Goal: Task Accomplishment & Management: Manage account settings

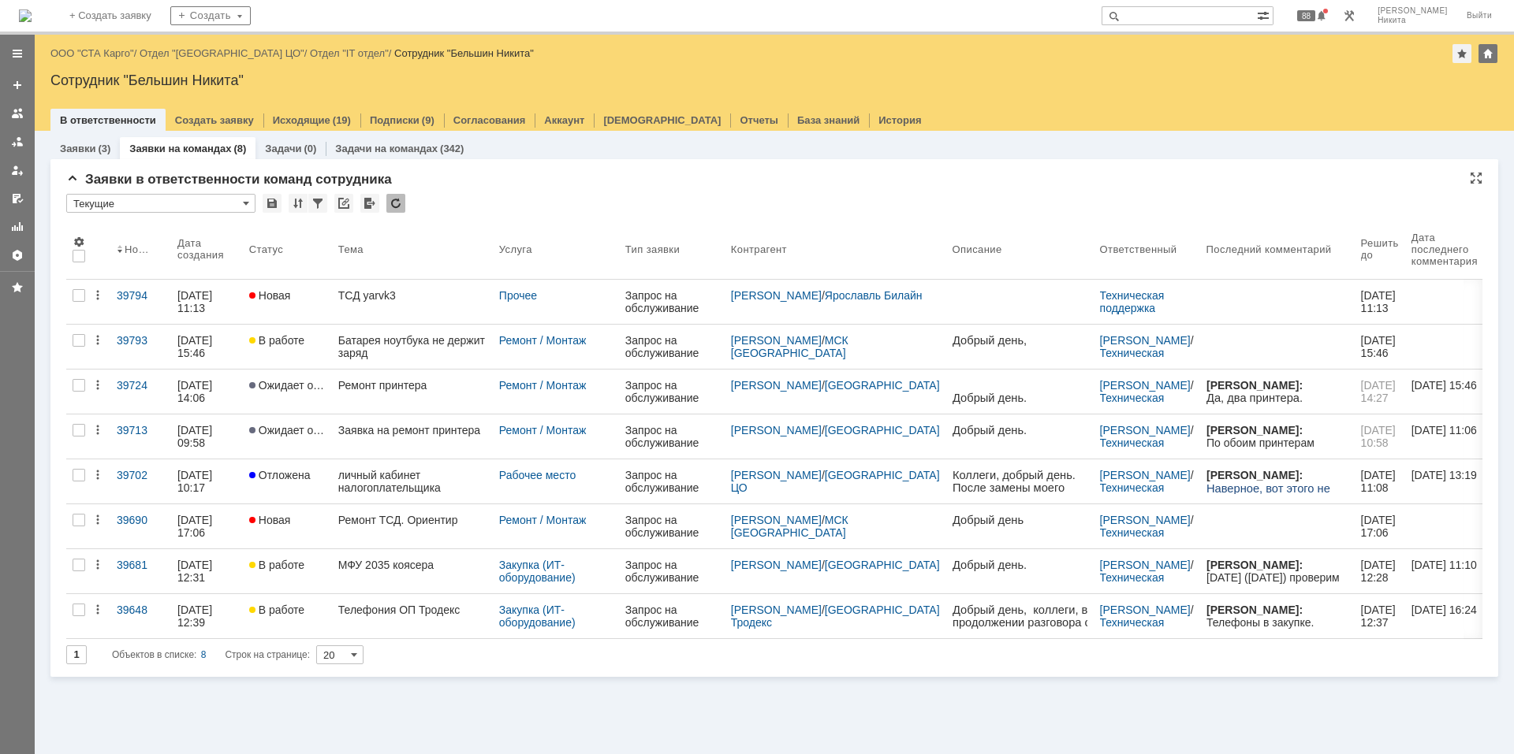
click at [391, 202] on div at bounding box center [395, 203] width 19 height 19
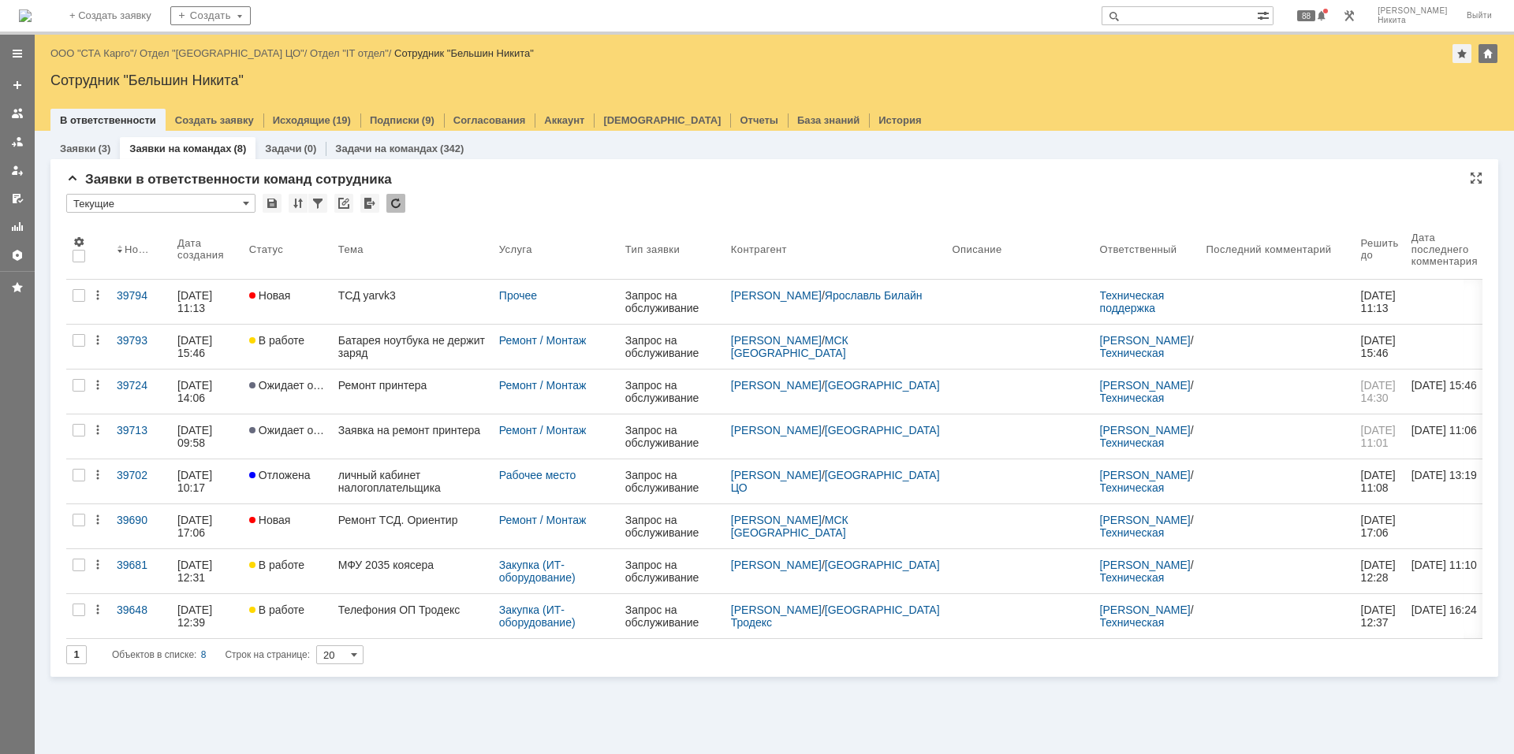
click at [377, 297] on div "ТСД yarvk3" at bounding box center [412, 295] width 148 height 13
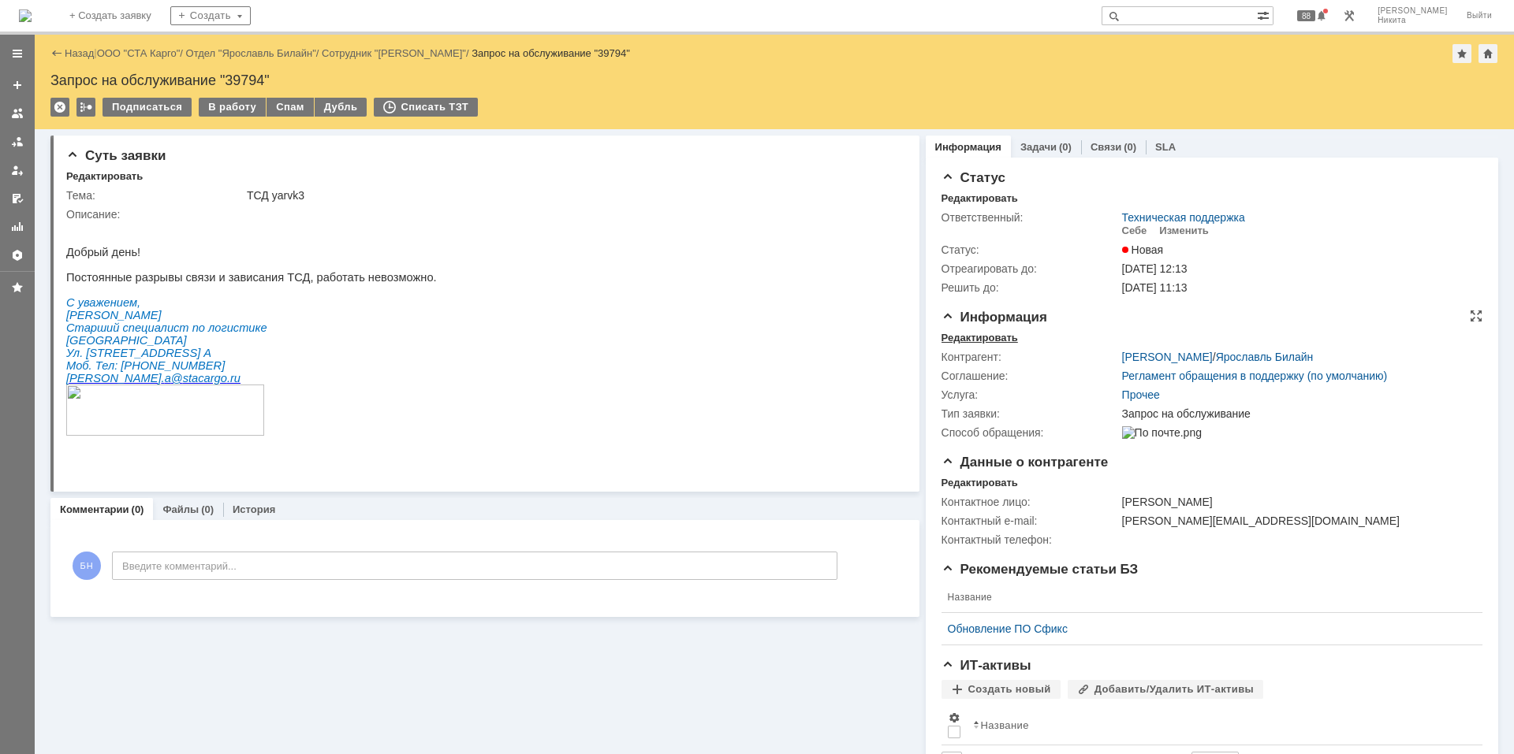
click at [980, 337] on div "Редактировать" at bounding box center [979, 338] width 76 height 13
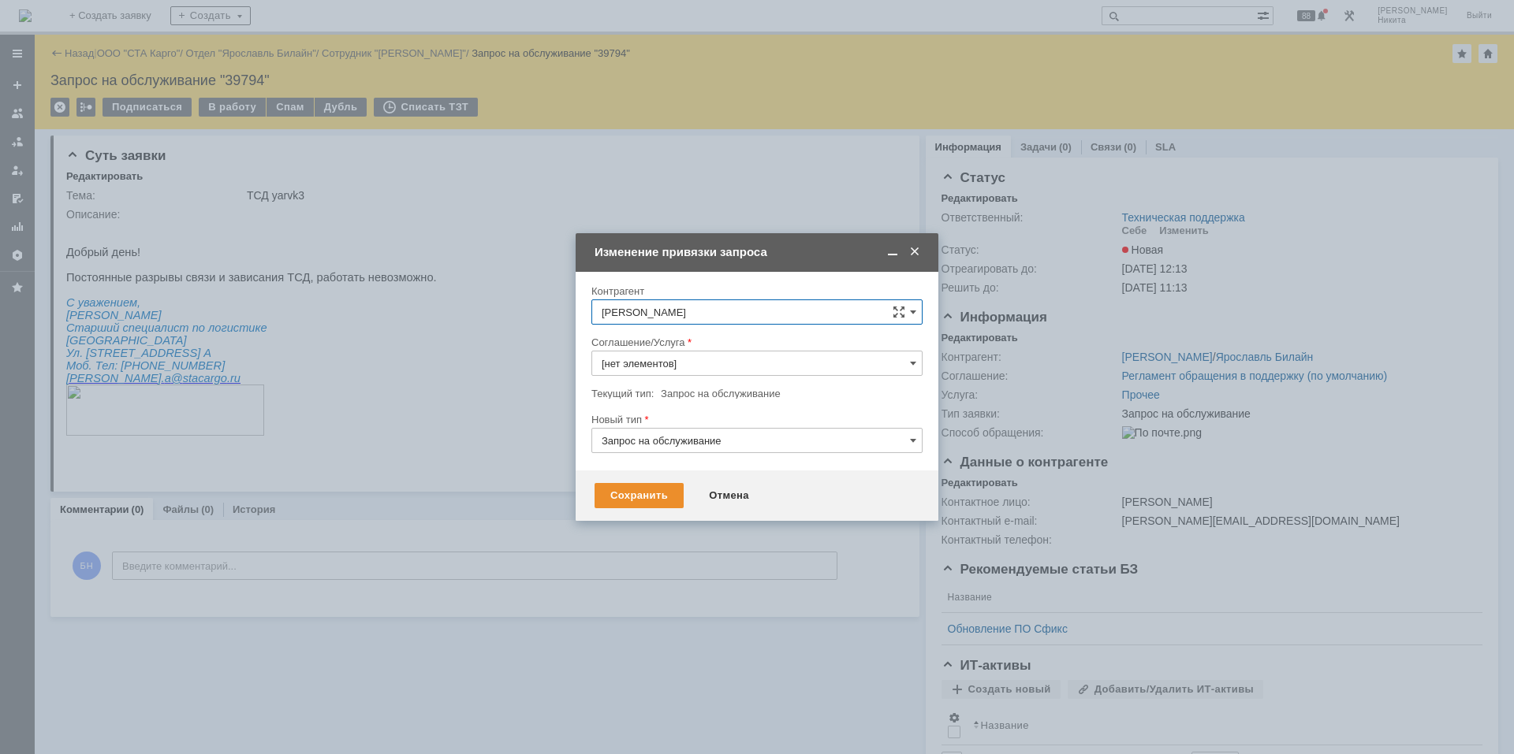
type input "Прочее"
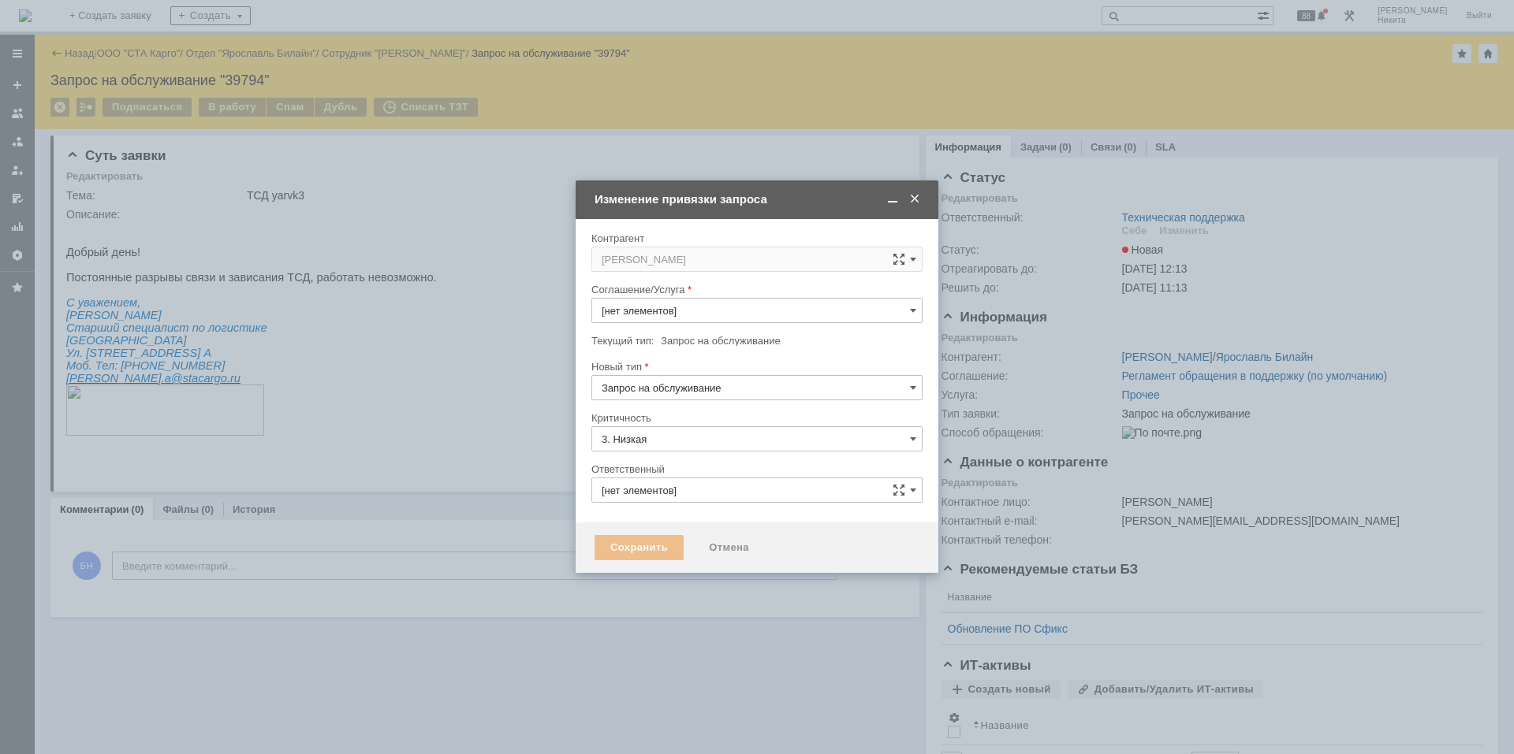
type input "Техническая поддержка"
type input "Прочее"
type input "[не указано]"
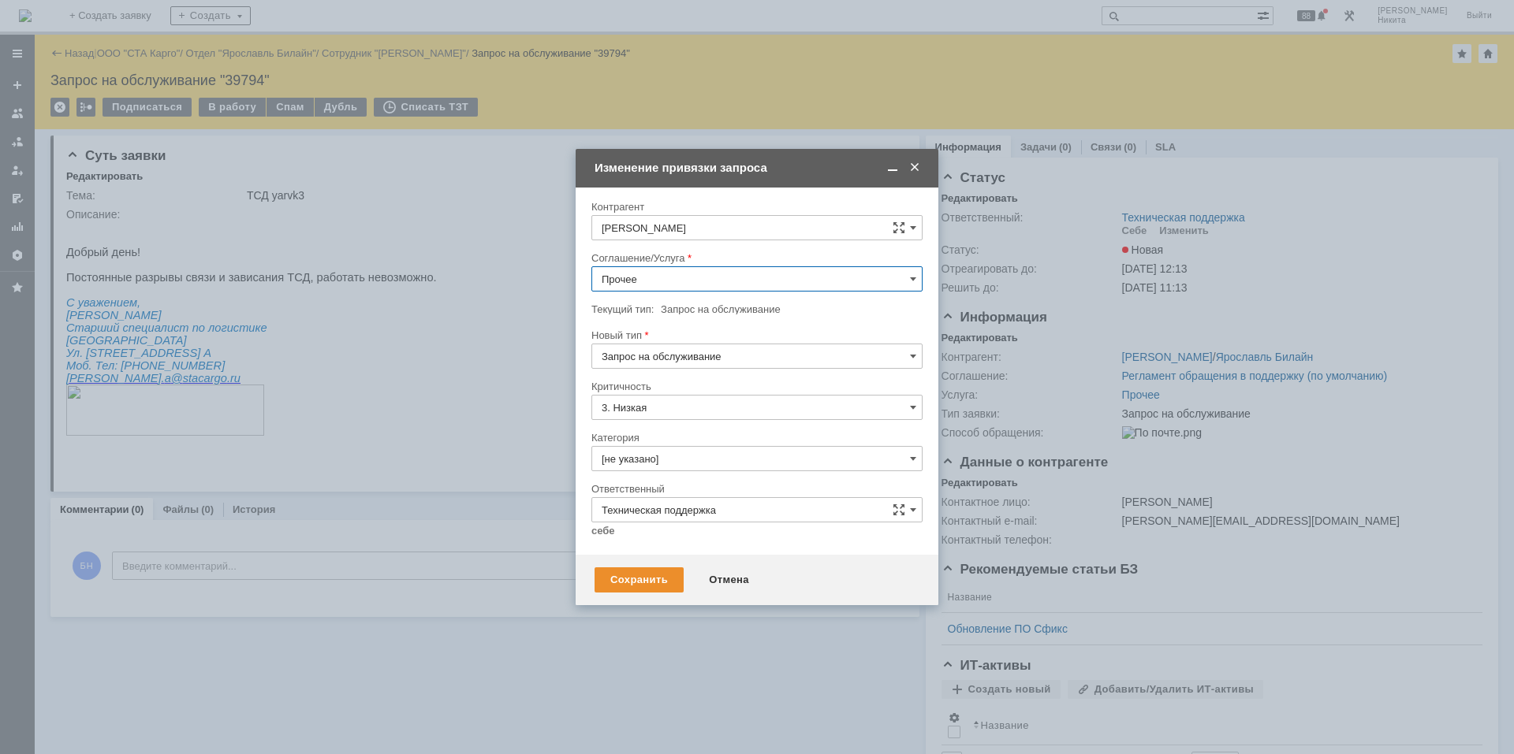
click at [655, 276] on input "Прочее" at bounding box center [756, 278] width 331 height 25
click at [669, 389] on div "Интернет" at bounding box center [757, 396] width 330 height 25
type input "Интернет"
click at [656, 452] on input "[не указано]" at bounding box center [756, 458] width 331 height 25
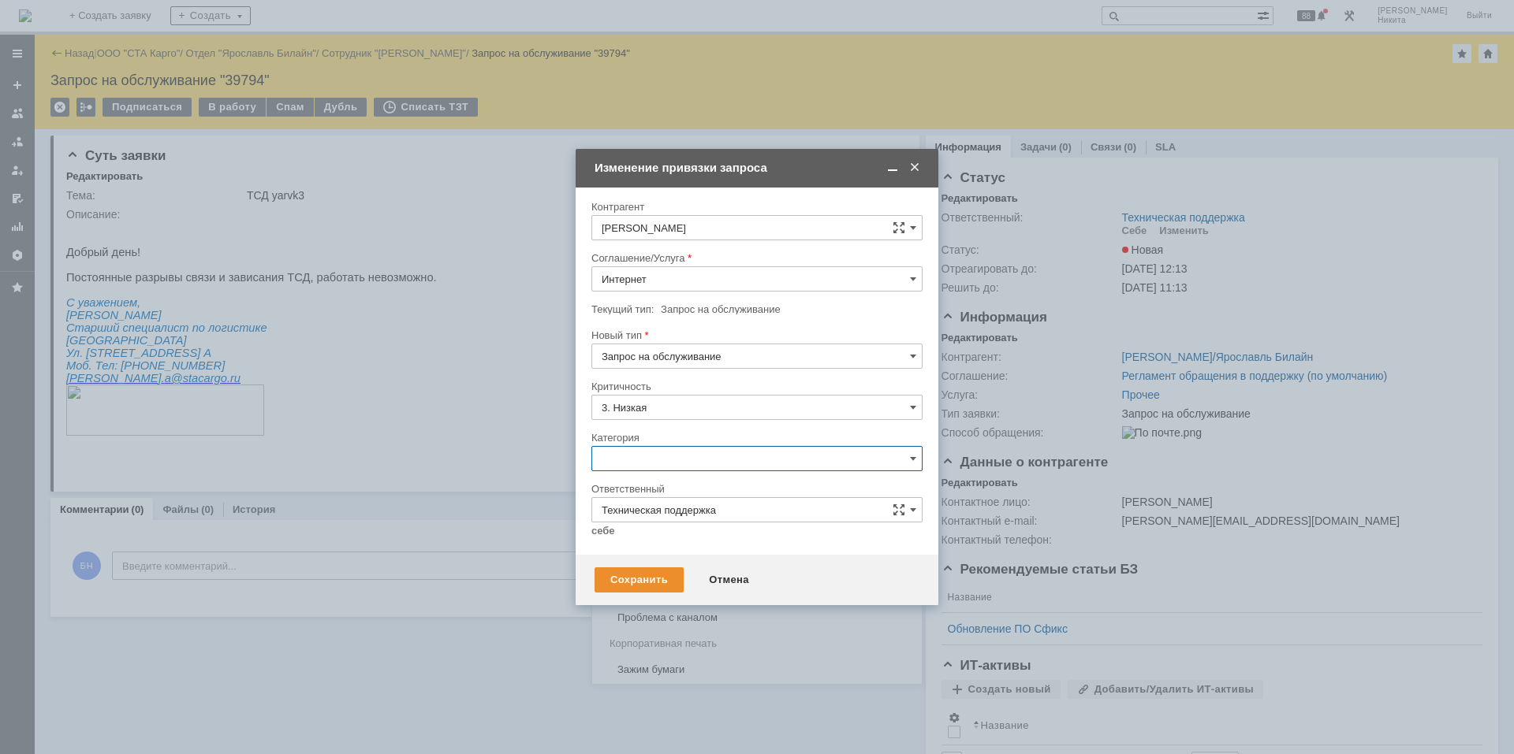
scroll to position [236, 0]
click at [642, 589] on span "Проблема с каналом" at bounding box center [756, 589] width 311 height 13
type input "Проблема с каналом"
click at [597, 530] on link "себе" at bounding box center [603, 531] width 24 height 13
type input "[PERSON_NAME]"
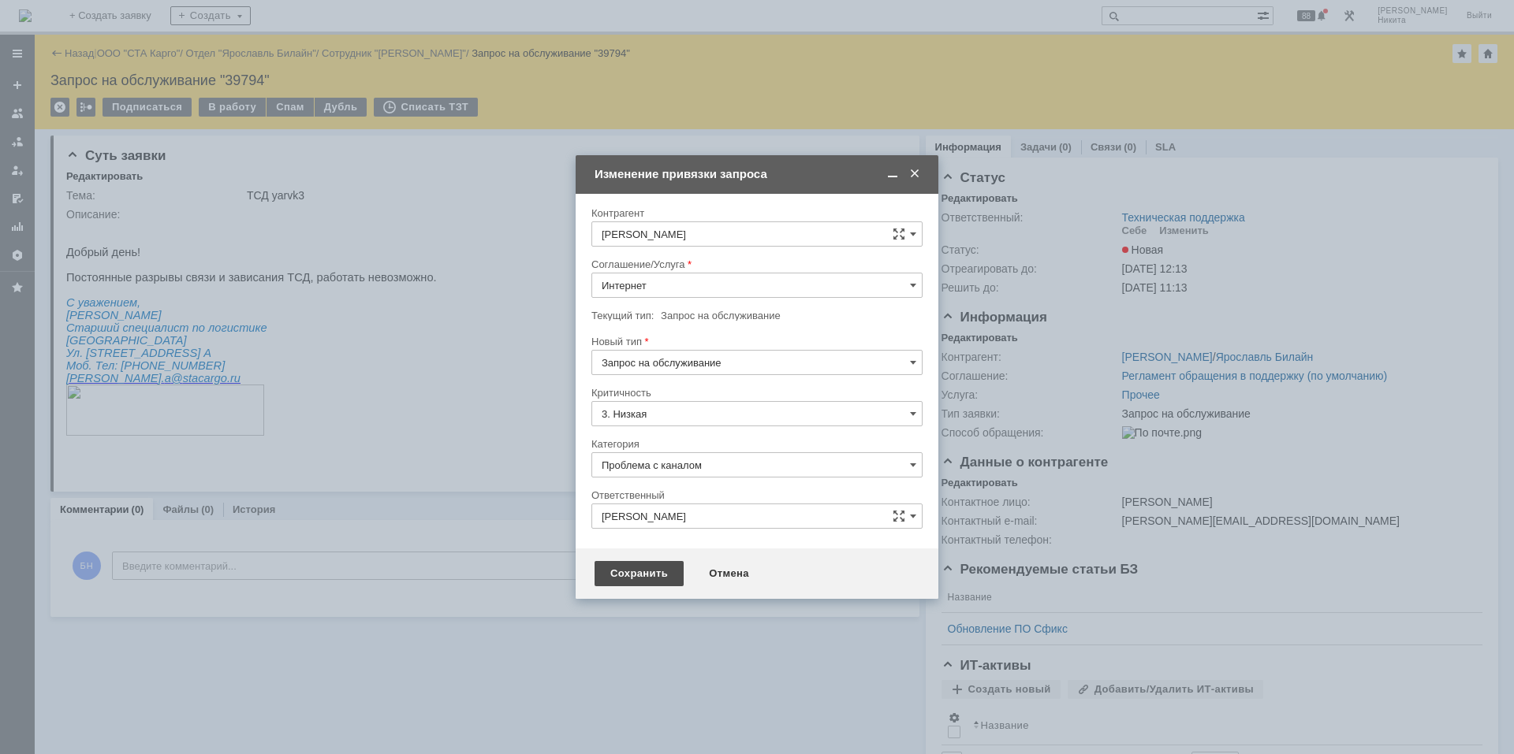
click at [622, 568] on div "Сохранить" at bounding box center [638, 573] width 89 height 25
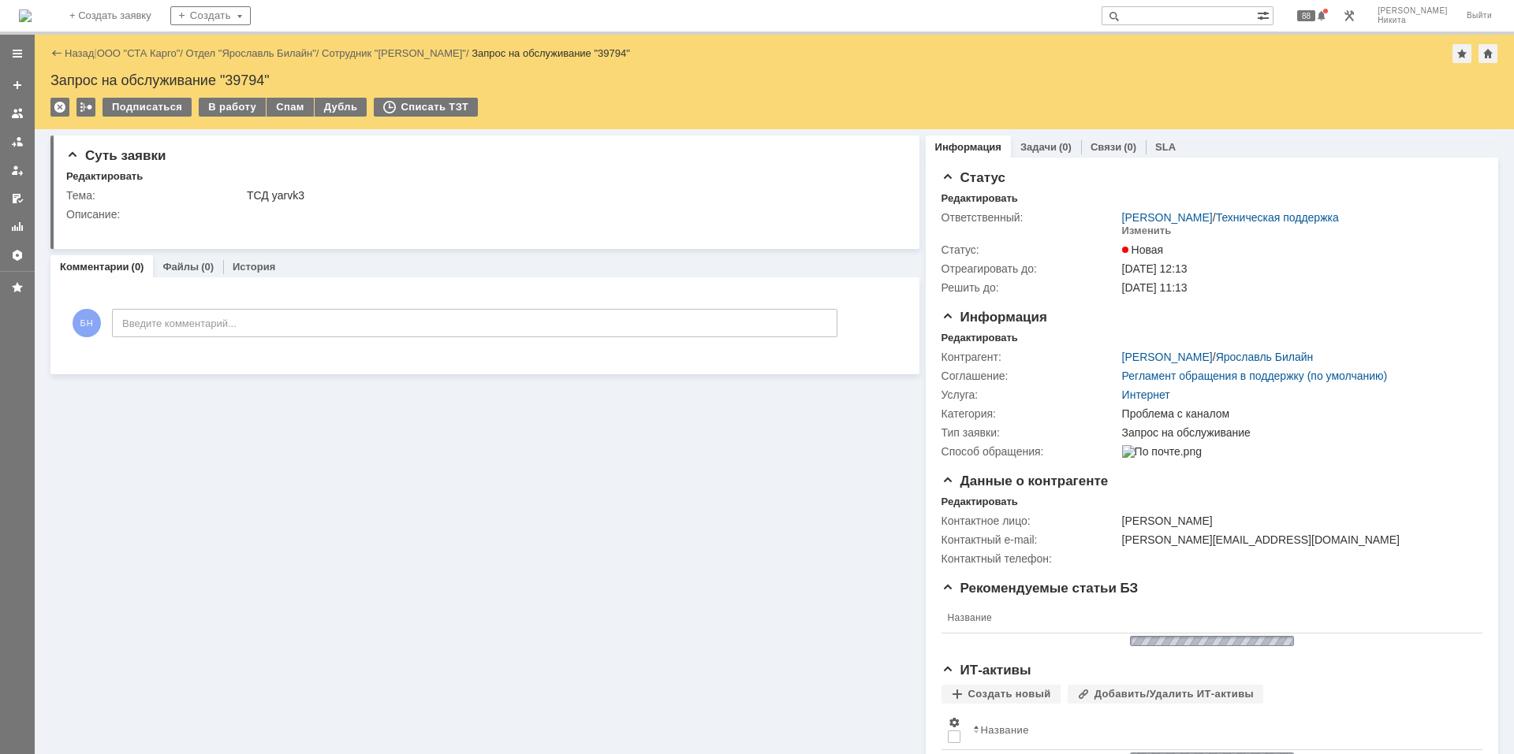
scroll to position [0, 0]
click at [229, 103] on div "В работу" at bounding box center [232, 107] width 67 height 19
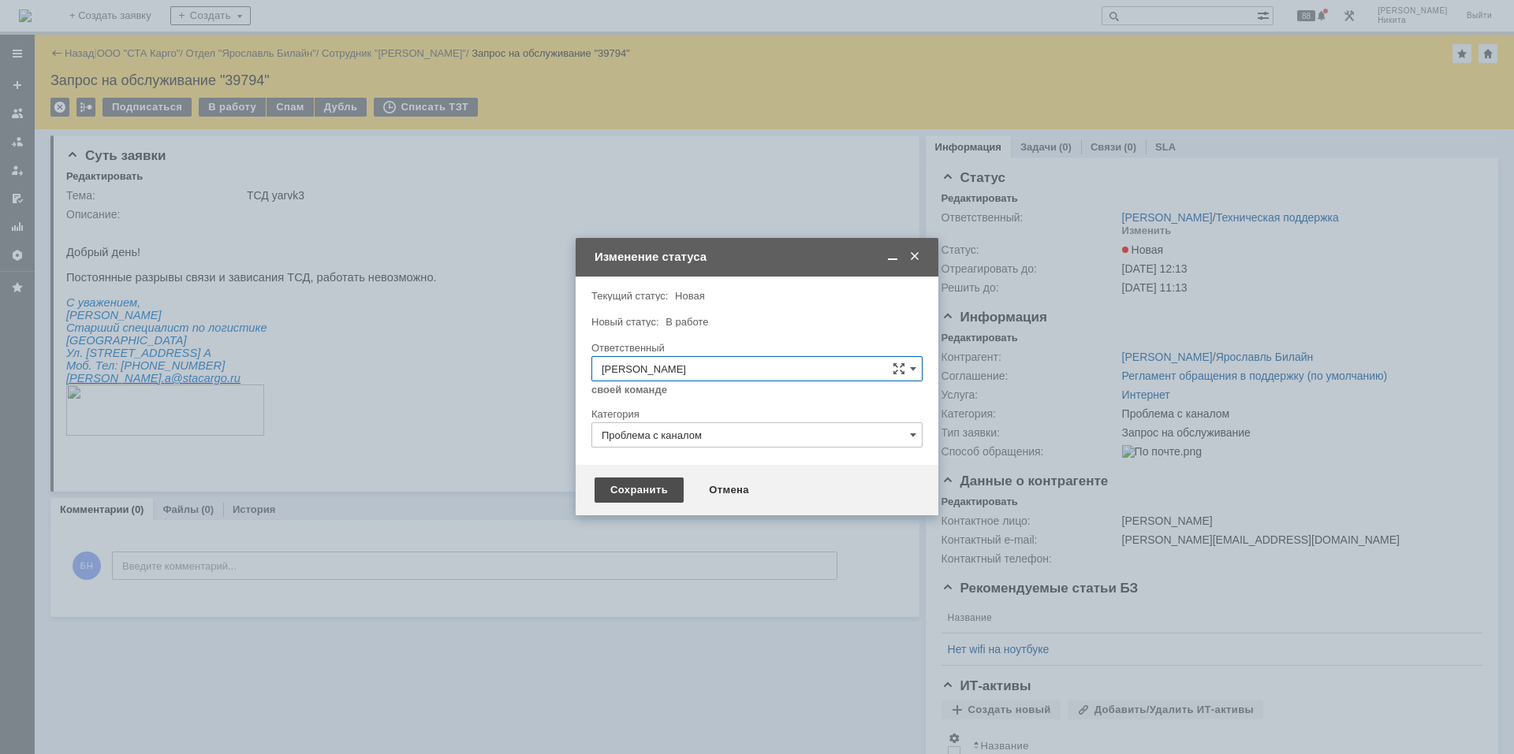
click at [641, 493] on div "Сохранить" at bounding box center [638, 490] width 89 height 25
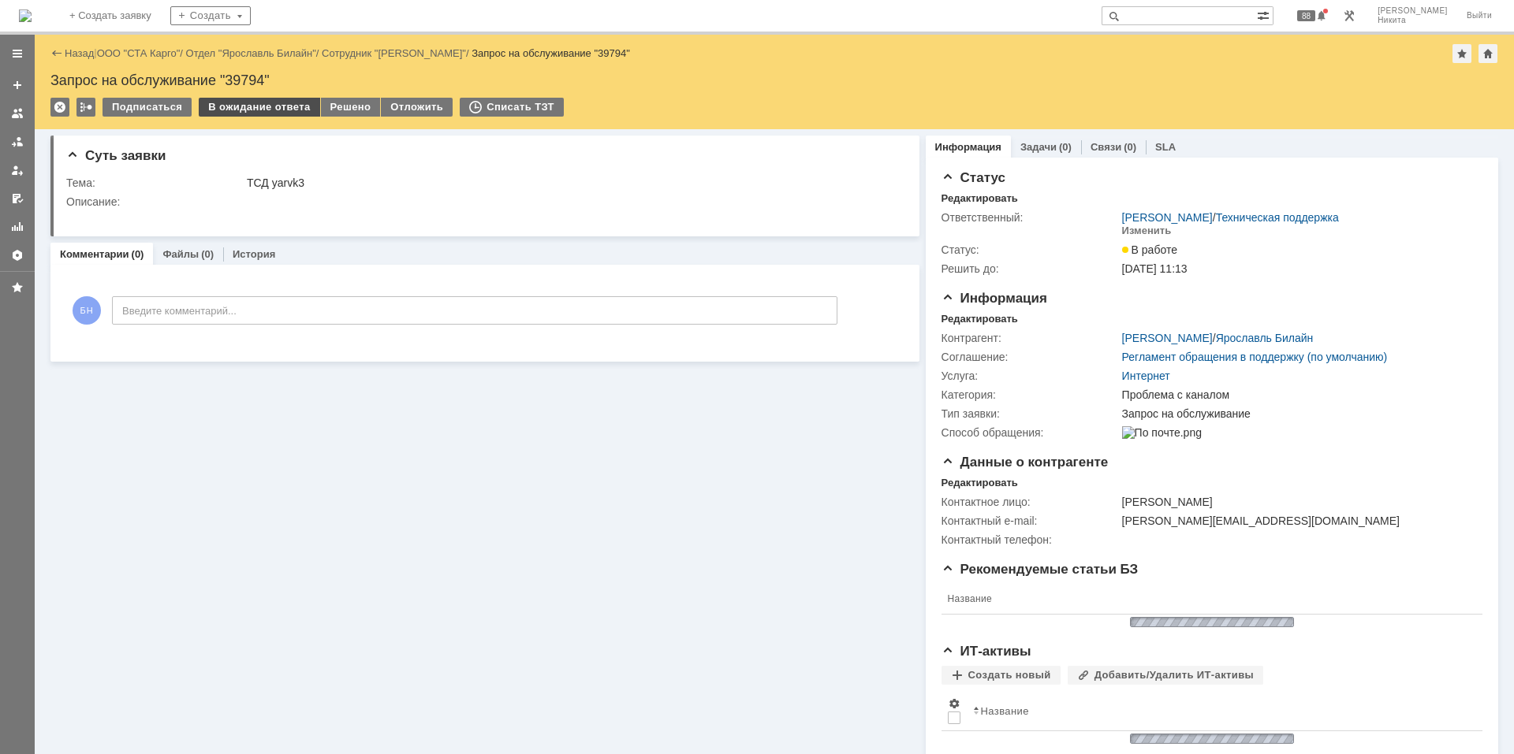
click at [250, 109] on div "В ожидание ответа" at bounding box center [259, 107] width 121 height 19
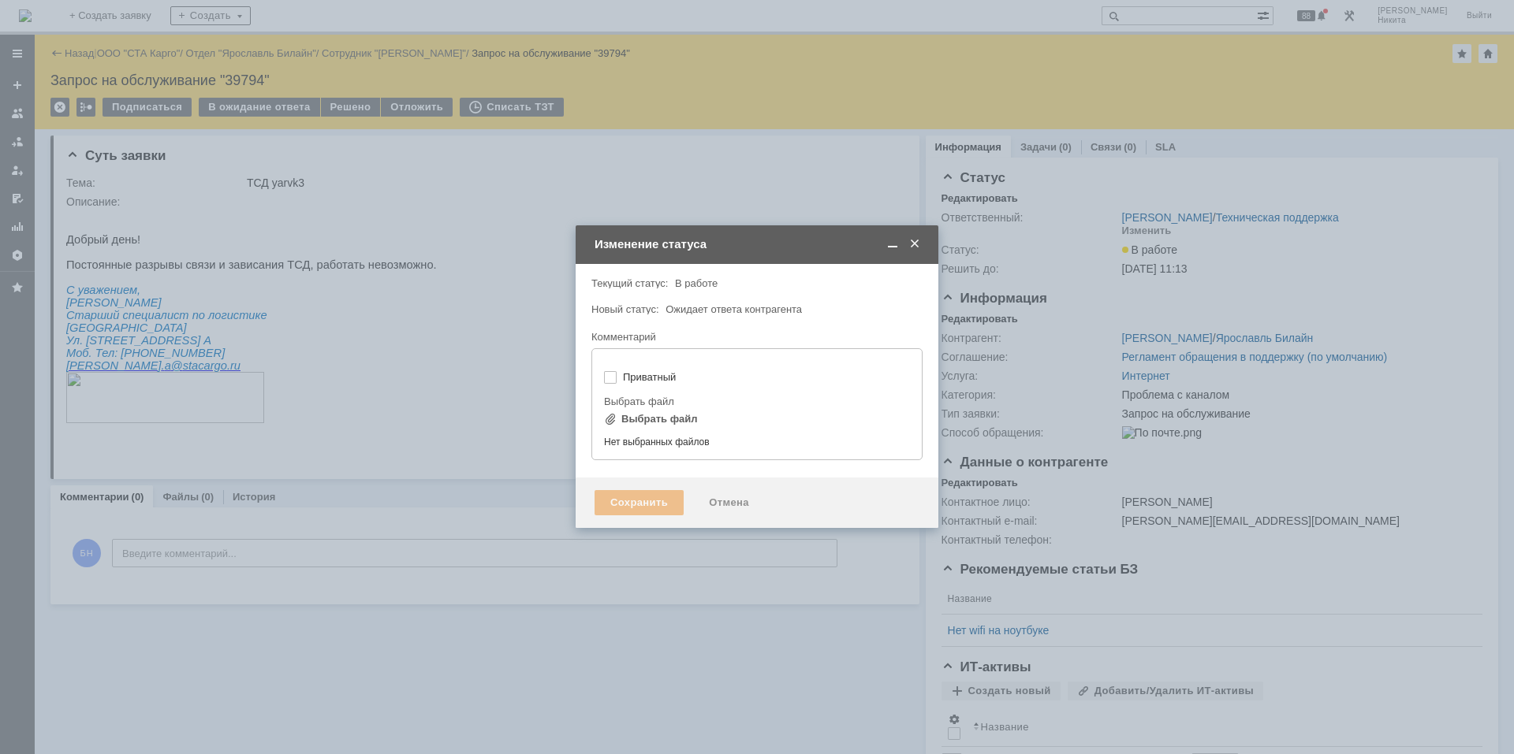
type input "[не указано]"
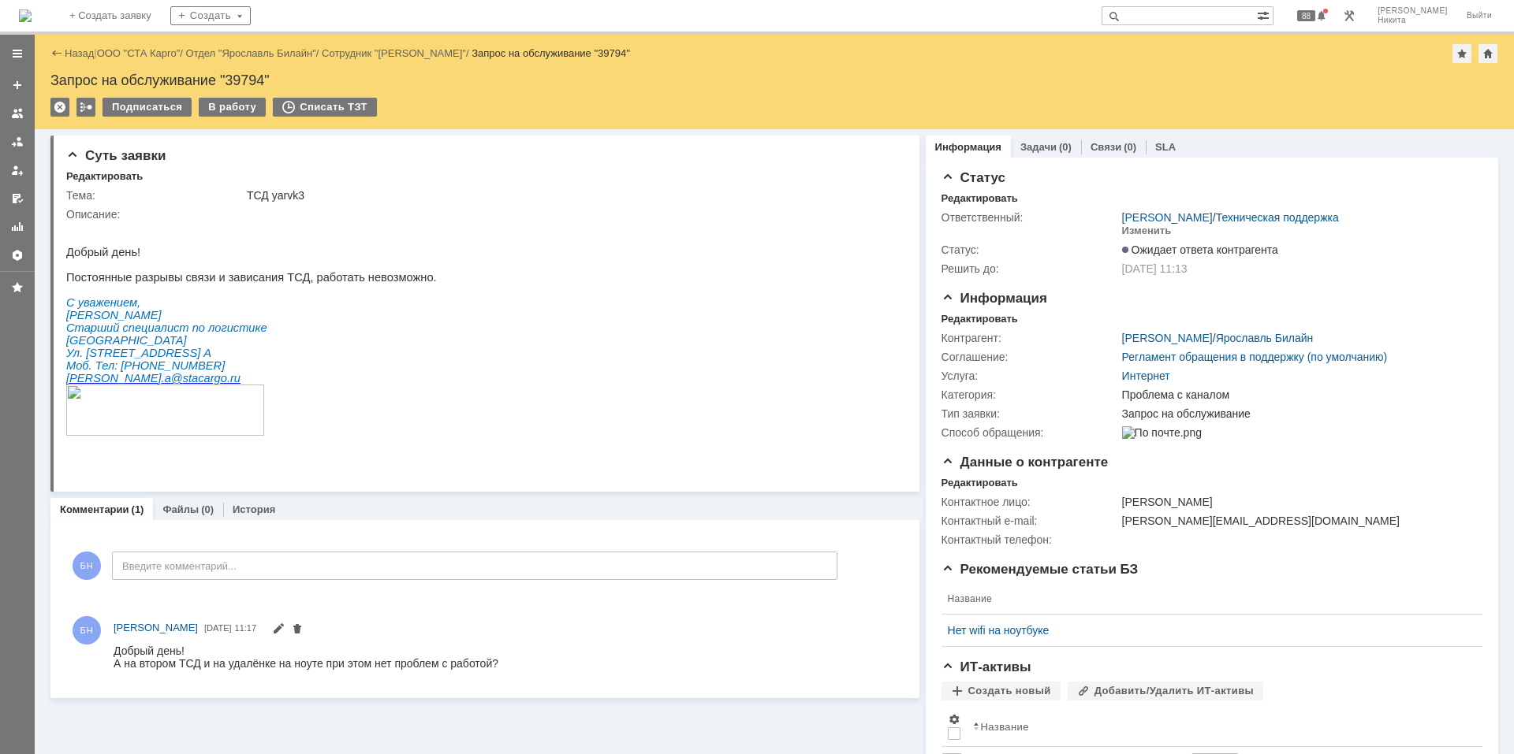
click at [32, 17] on img at bounding box center [25, 15] width 13 height 13
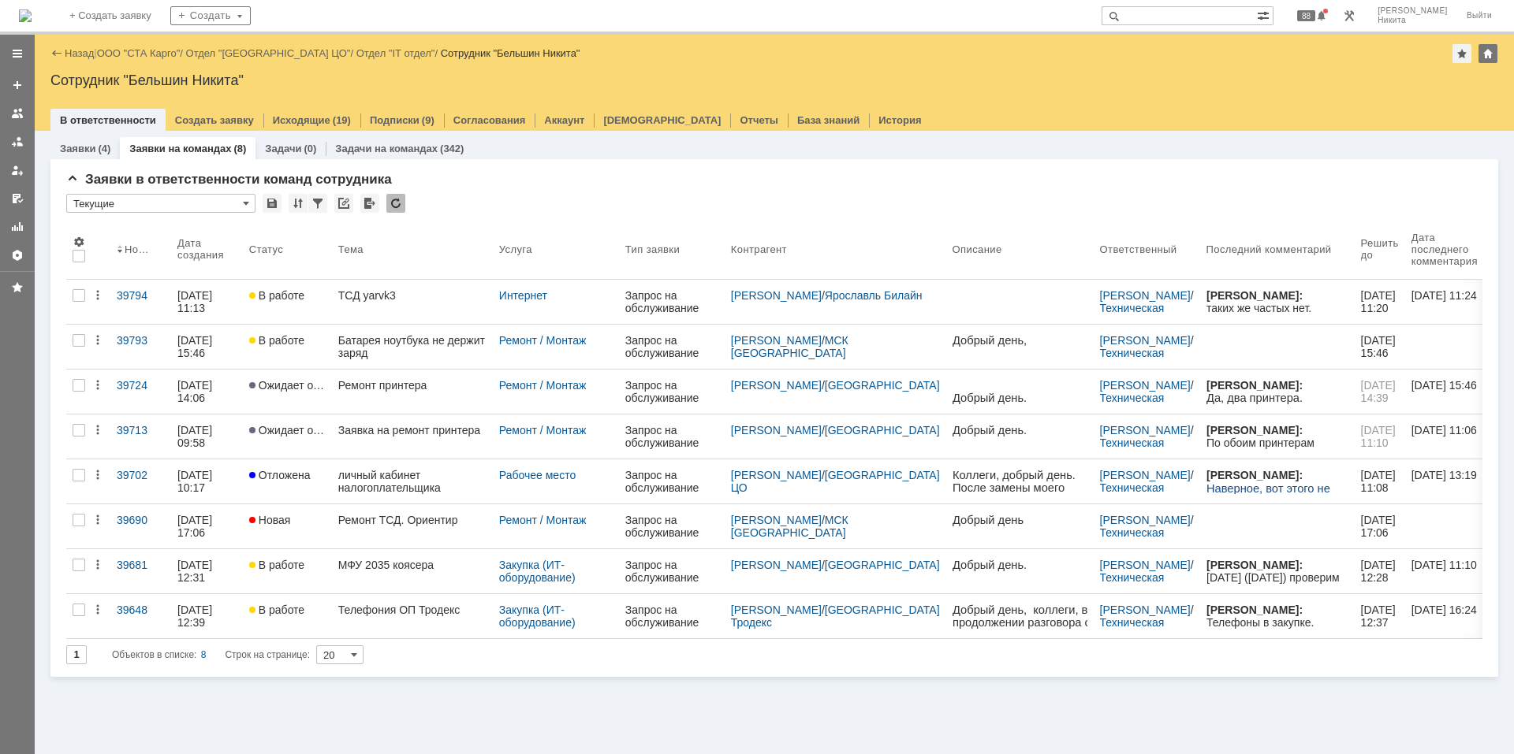
click at [624, 744] on div "Заявки (4) Заявки на командах (8) Задачи (0) Задачи на командах (342) Заявки в …" at bounding box center [774, 443] width 1479 height 624
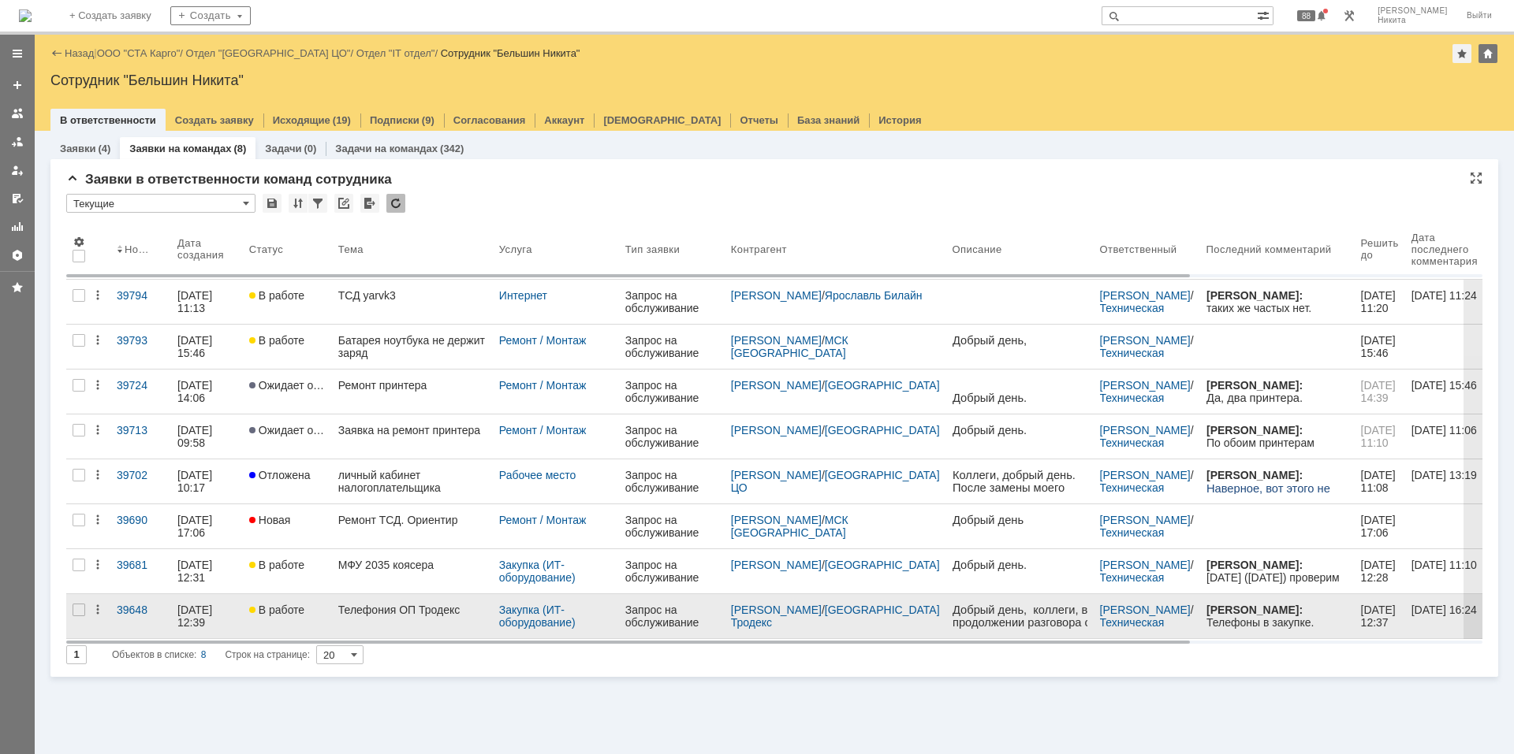
click at [409, 611] on div "Телефония ОП Тродекс" at bounding box center [412, 610] width 148 height 13
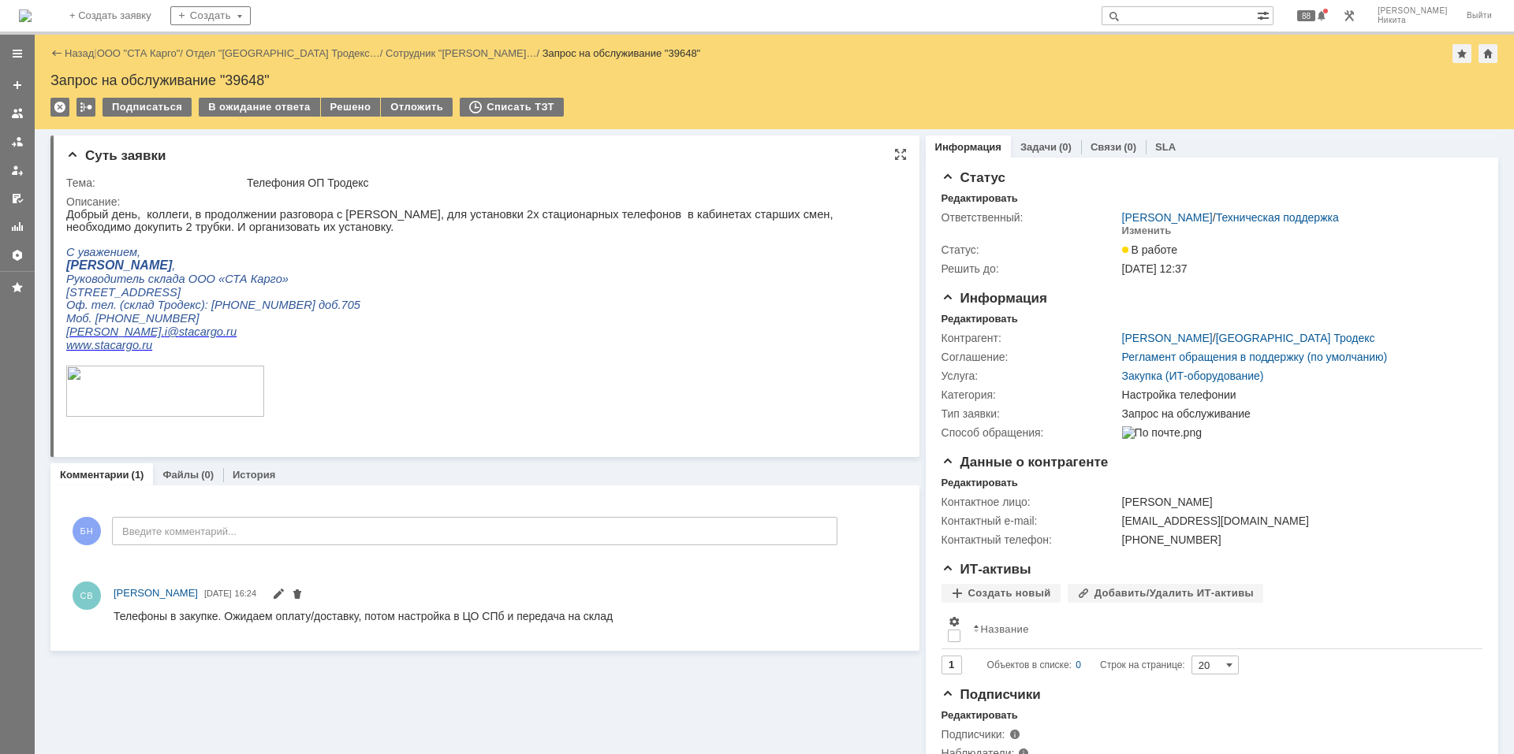
click at [575, 356] on p at bounding box center [478, 358] width 824 height 13
click at [520, 680] on div "Суть заявки Тема: Телефония ОП Тродекс Описание: Комментарии (1) Файлы (0) Исто…" at bounding box center [484, 452] width 869 height 646
click at [32, 9] on img at bounding box center [25, 15] width 13 height 13
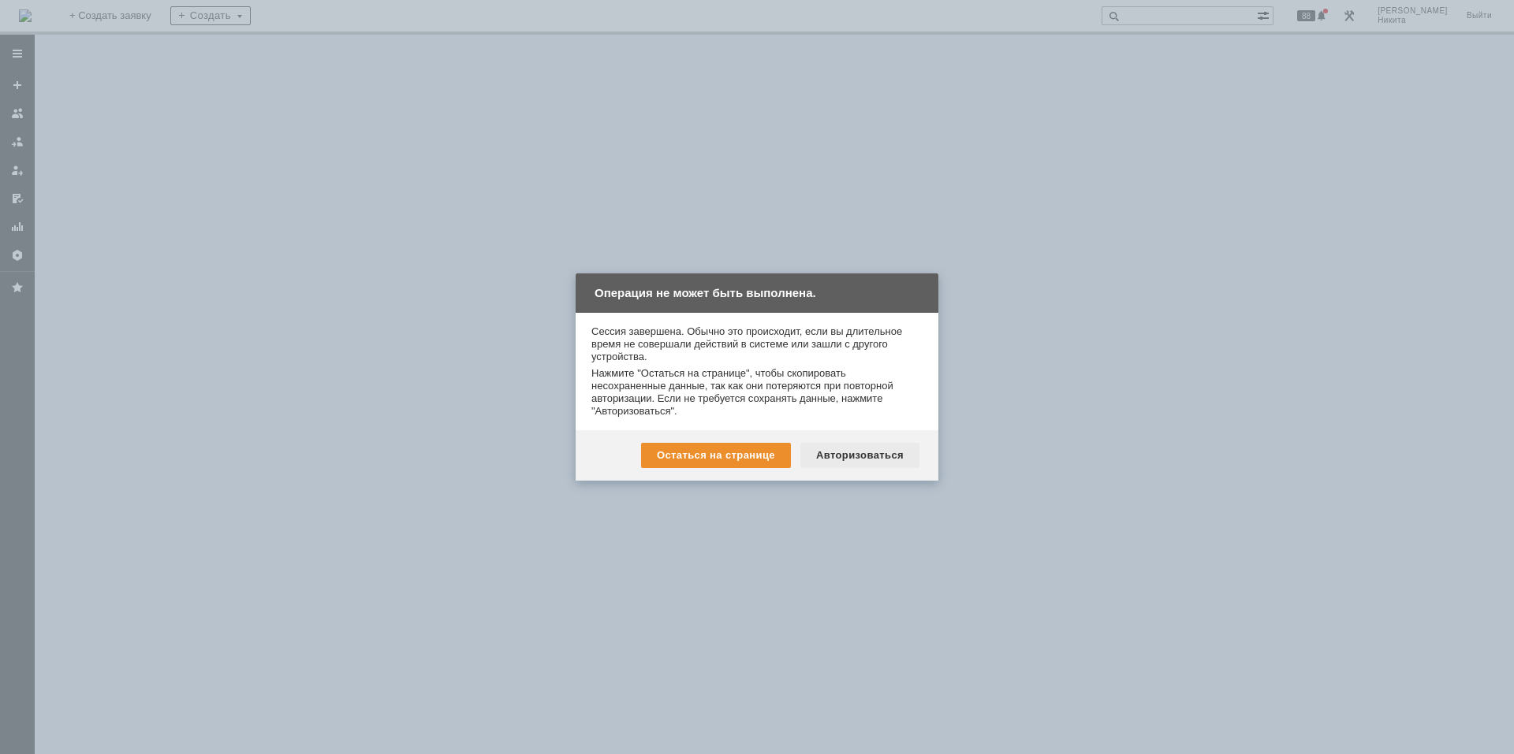
click at [843, 458] on div "Авторизоваться" at bounding box center [859, 455] width 119 height 25
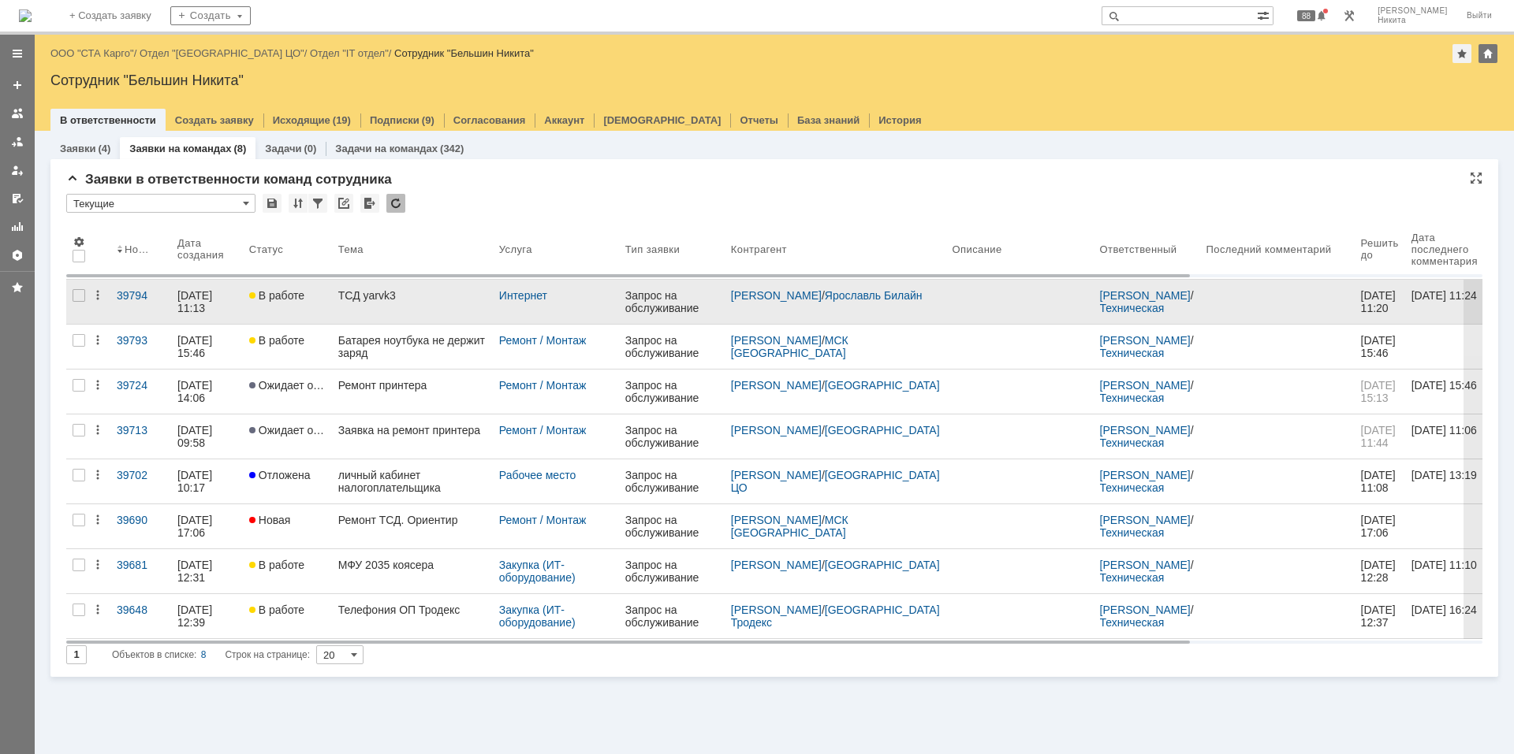
click at [415, 301] on div "ТСД yarvk3" at bounding box center [412, 295] width 148 height 13
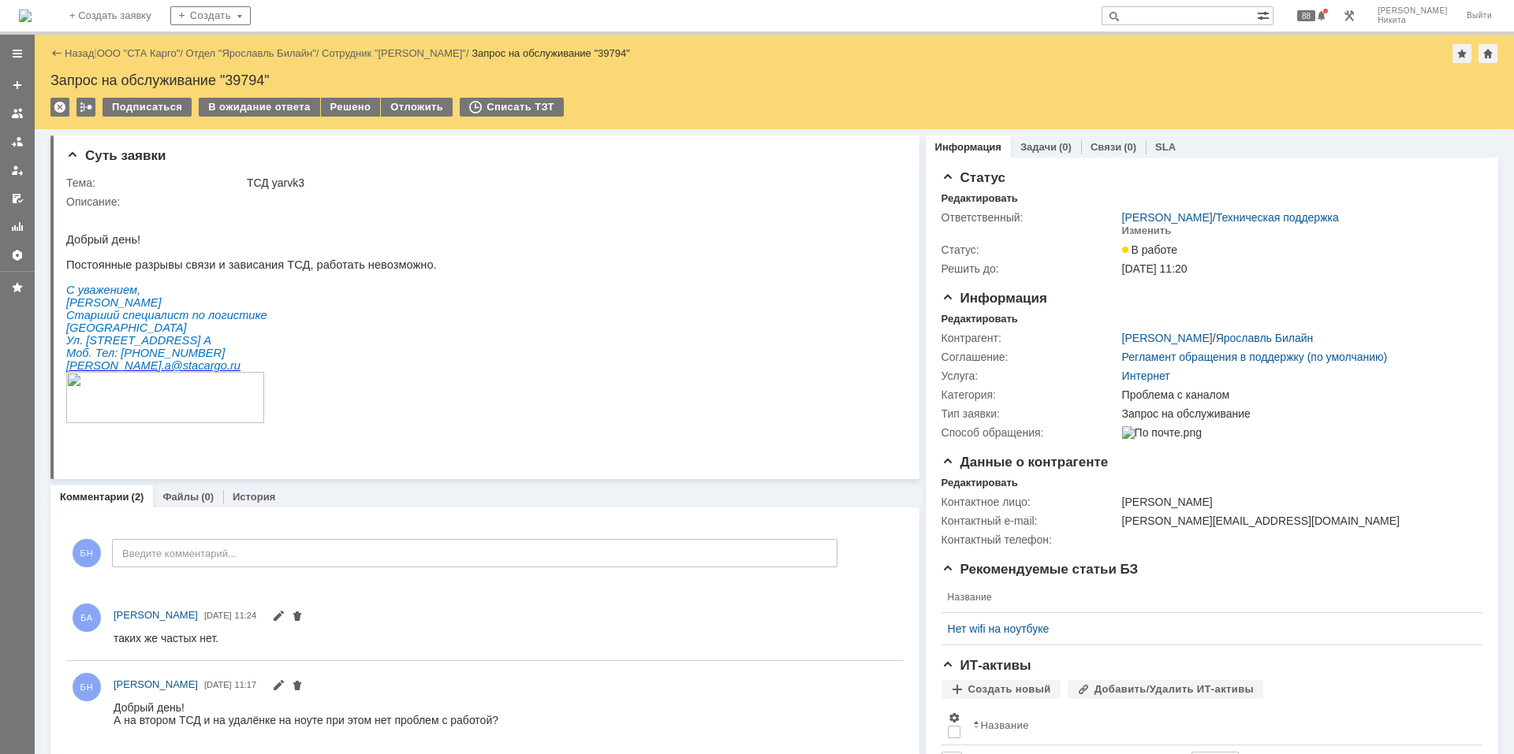
click at [414, 301] on html "Добрый день! Постоянные разрывы связи и зависания ТСД, работать невозможно. С у…" at bounding box center [478, 323] width 824 height 230
click at [561, 265] on html "Добрый день! Постоянные разрывы связи и зависания ТСД, работать невозможно. С у…" at bounding box center [478, 323] width 824 height 230
click at [260, 116] on div "В ожидание ответа" at bounding box center [259, 107] width 121 height 19
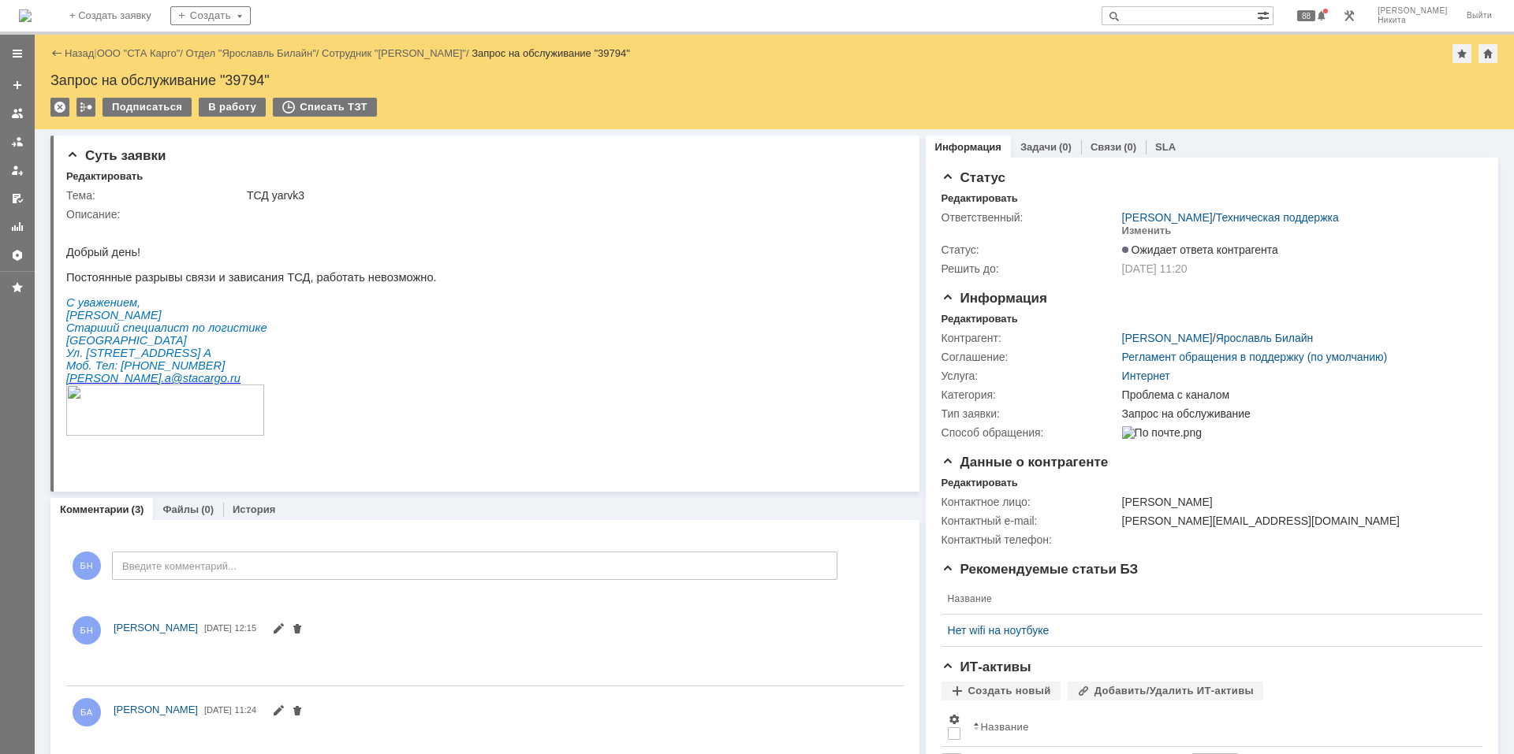
click at [358, 284] on span "Постоянные разрывы связи и зависания ТСД, работать невозможно." at bounding box center [251, 277] width 371 height 13
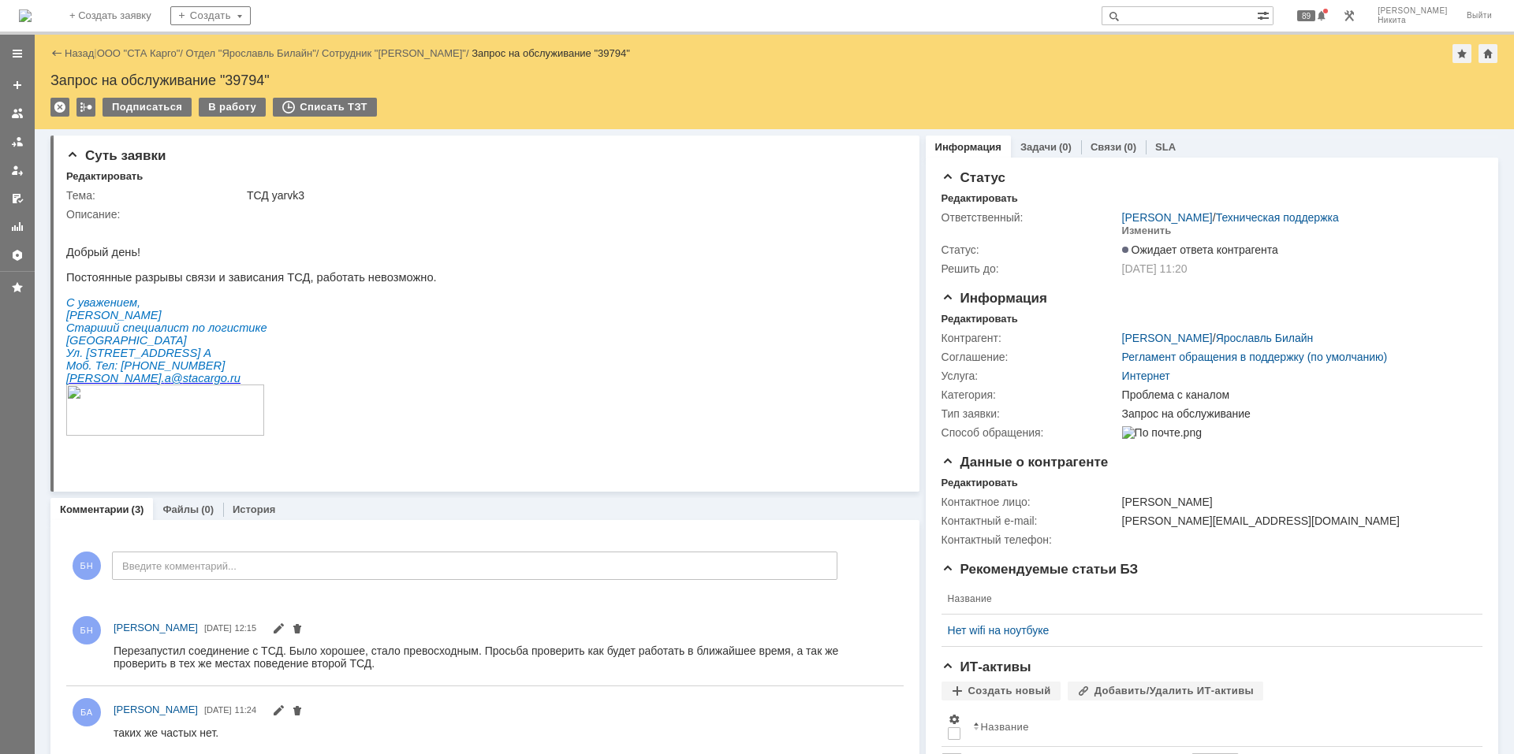
click at [32, 14] on img at bounding box center [25, 15] width 13 height 13
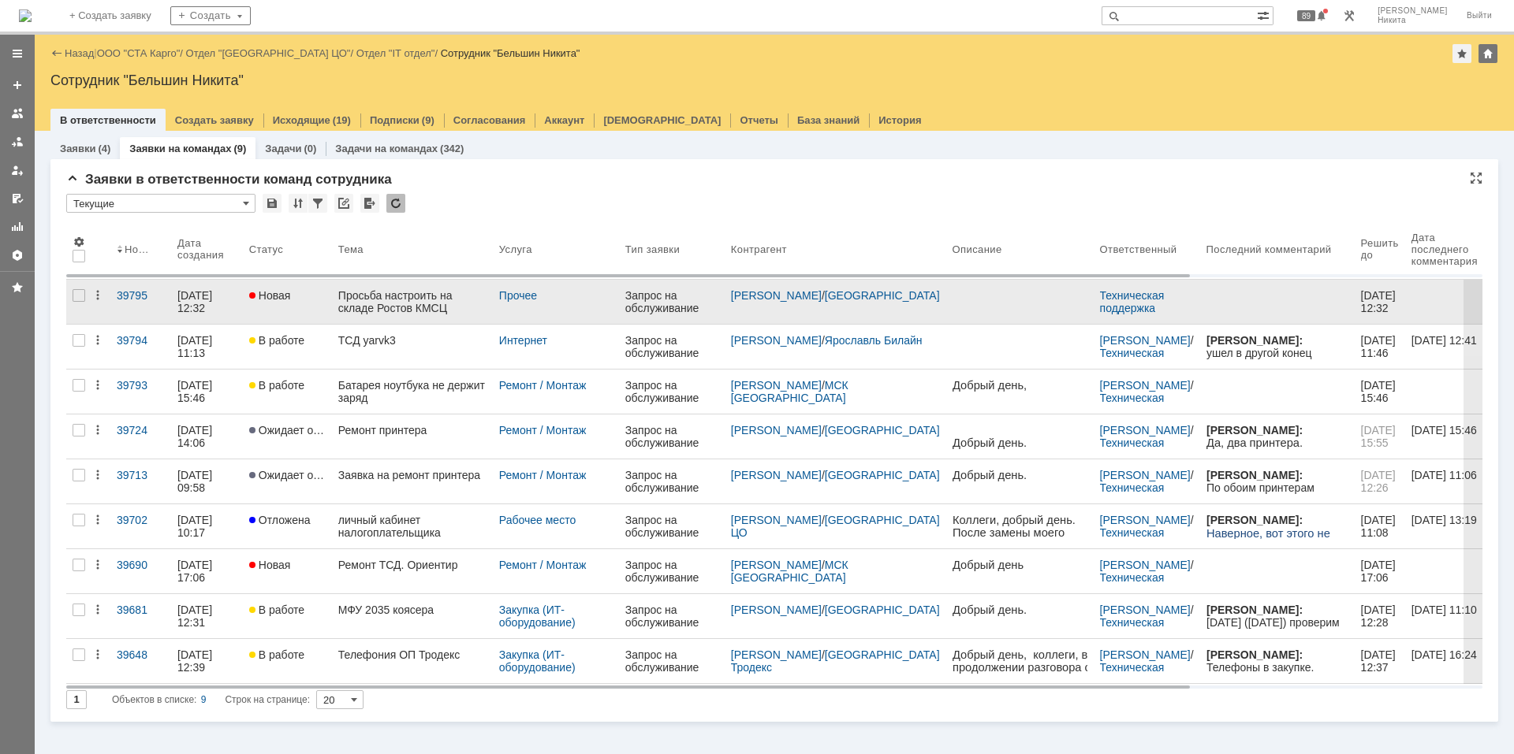
click at [401, 304] on div "Просьба настроить на складе Ростов КМСЦ печатную форму этикетки грузоместо по к…" at bounding box center [412, 301] width 148 height 25
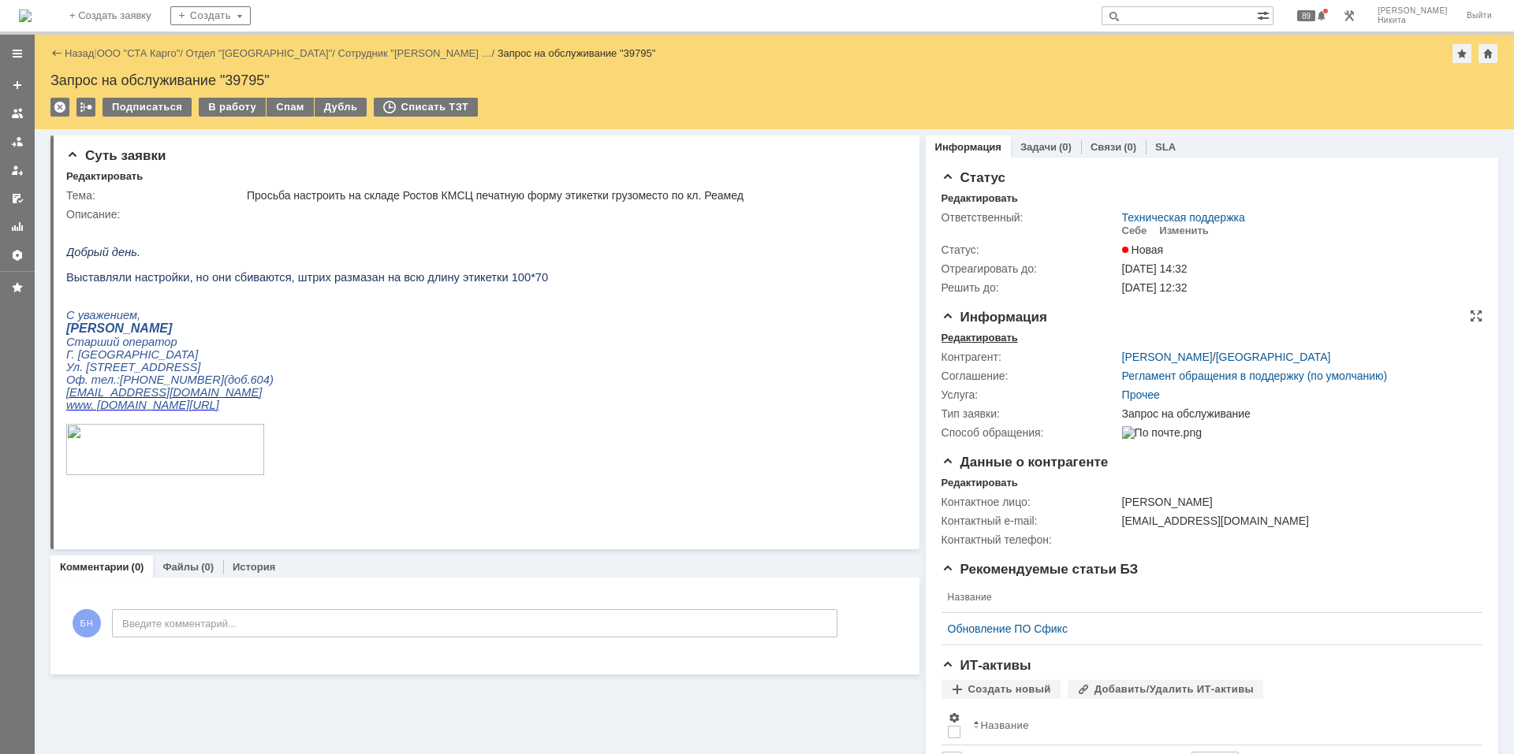
click at [965, 339] on div "Редактировать" at bounding box center [979, 338] width 76 height 13
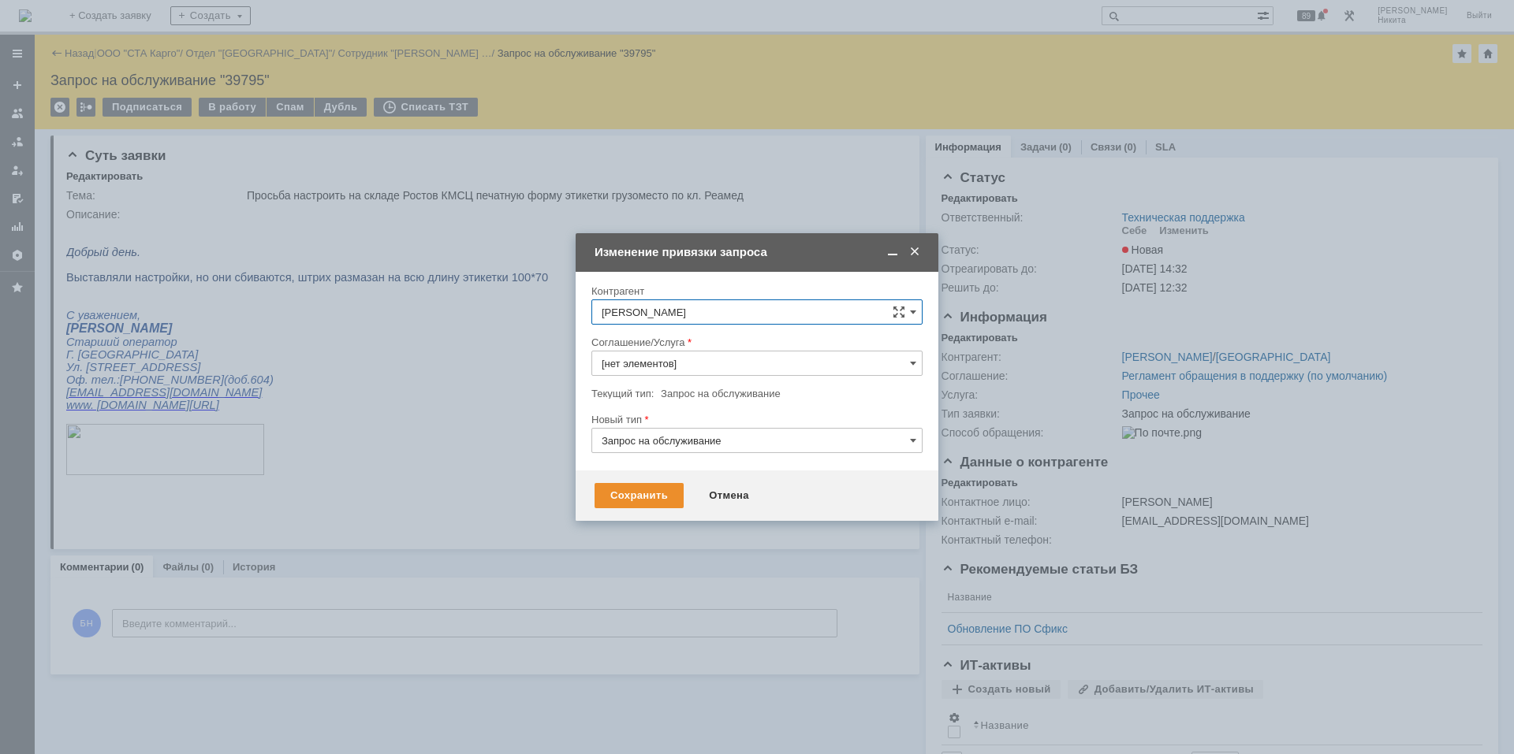
type input "Прочее"
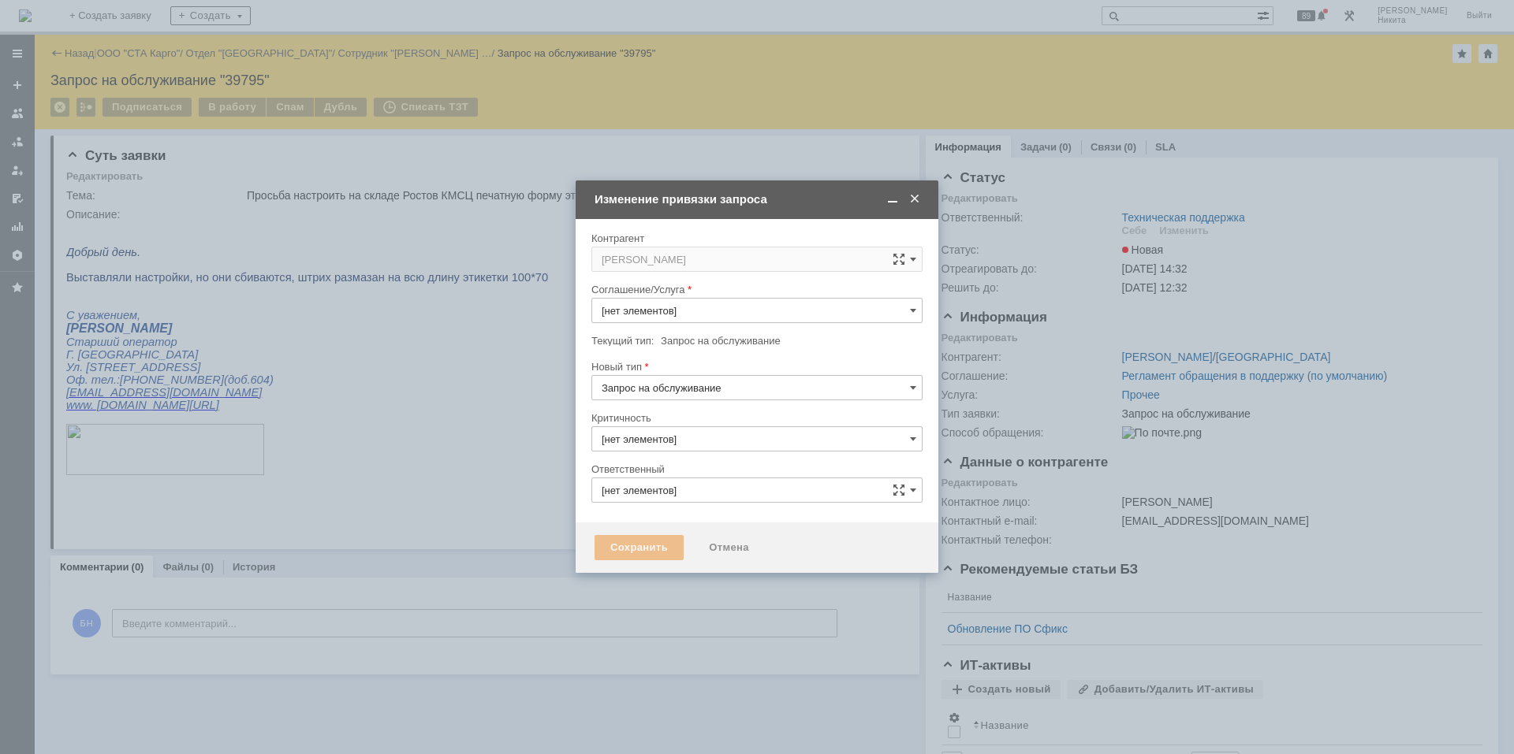
type input "Техническая поддержка"
type input "3. Низкая"
type input "Прочее"
type input "[не указано]"
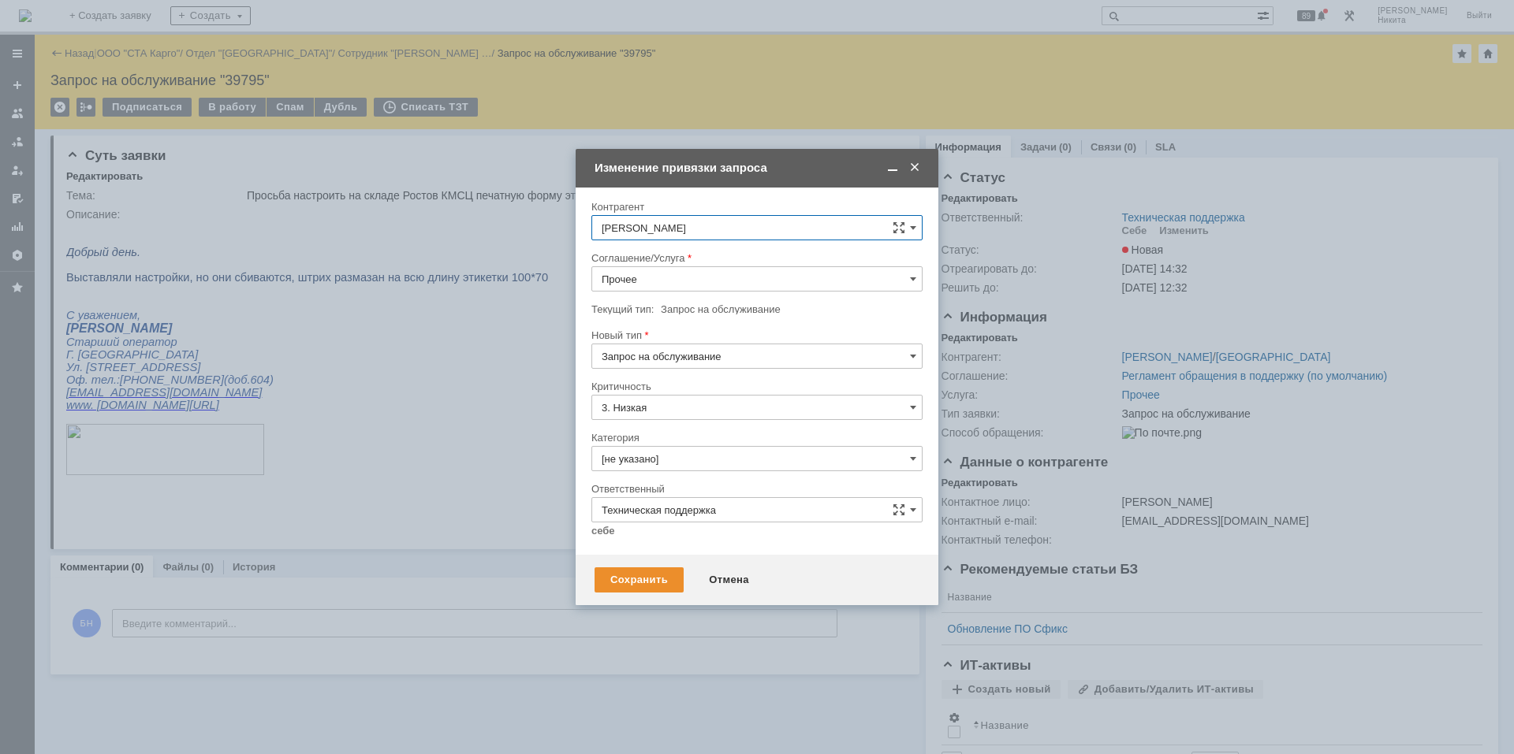
click at [638, 278] on input "Прочее" at bounding box center [756, 278] width 331 height 25
click at [667, 311] on span "Печать / Сканирование / Копирование" at bounding box center [756, 316] width 311 height 13
click at [674, 283] on input "Печать / Сканирование / Копирование" at bounding box center [756, 278] width 331 height 25
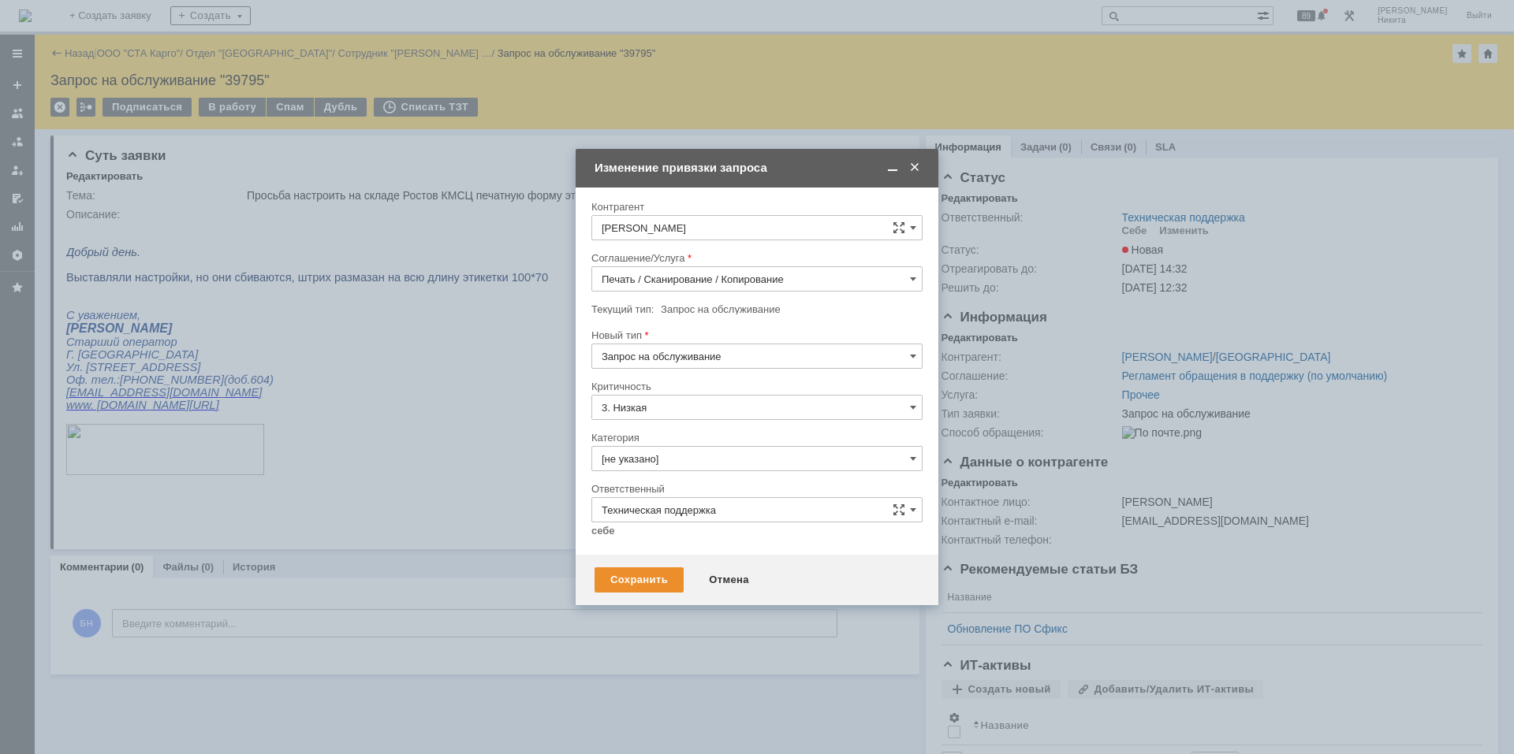
click at [587, 317] on div "Внимание! Контрагент Гончарова Светлана Юрьевна Соглашение/Услуга Печать / Скан…" at bounding box center [756, 371] width 363 height 367
click at [630, 285] on input "Печать / Сканирование / Копирование" at bounding box center [756, 278] width 331 height 25
click at [670, 448] on span "WMS Прочее" at bounding box center [756, 451] width 311 height 13
type input "WMS Прочее"
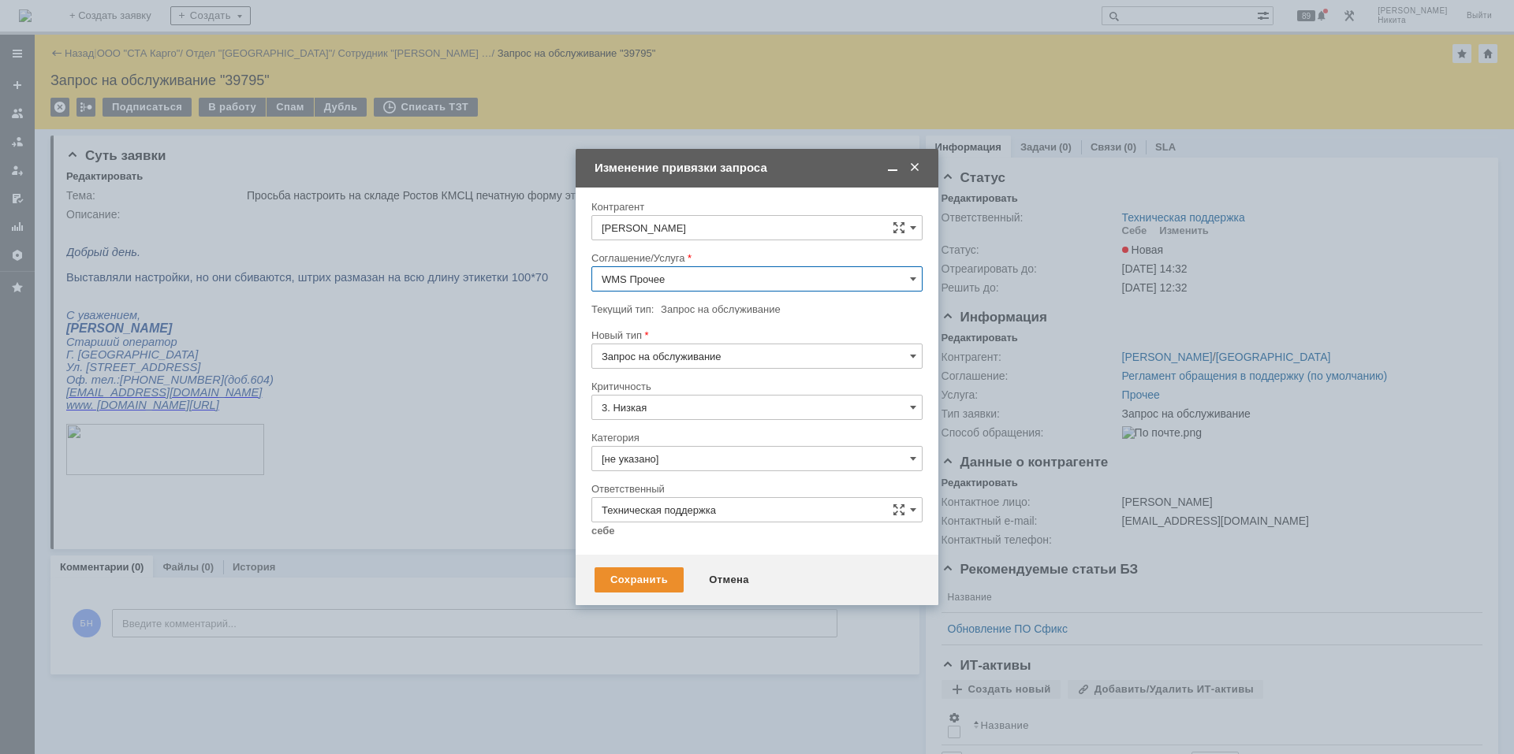
click at [680, 358] on input "Запрос на обслуживание" at bounding box center [756, 356] width 331 height 25
click at [676, 338] on div "Новый тип" at bounding box center [755, 335] width 328 height 10
type input "Запрос на обслуживание"
click at [678, 464] on input "[не указано]" at bounding box center [756, 458] width 331 height 25
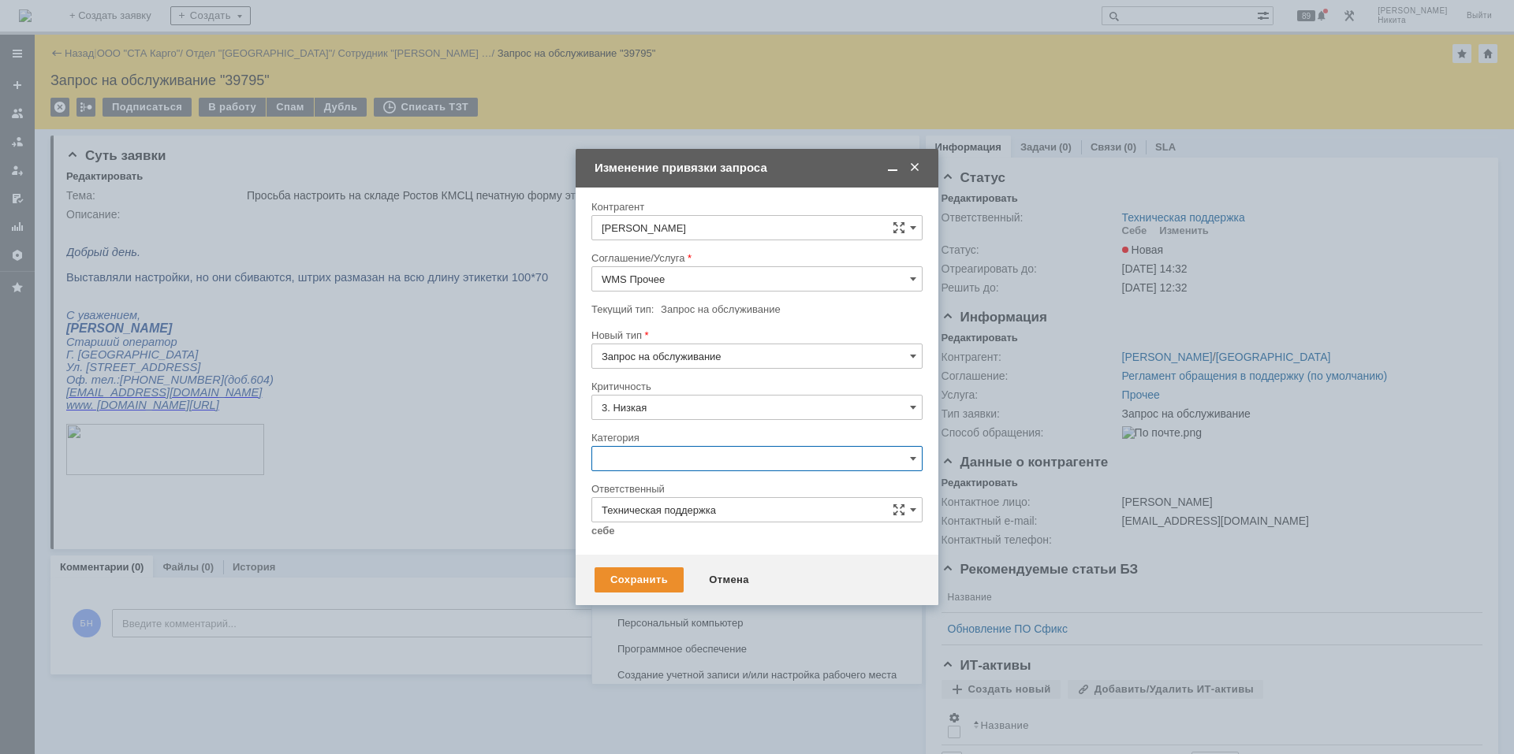
click at [685, 485] on div "Прочее" at bounding box center [757, 493] width 330 height 25
type input "Прочее"
click at [634, 508] on input "Техническая поддержка" at bounding box center [756, 509] width 331 height 25
click at [587, 565] on div "Сохранить Отмена" at bounding box center [756, 580] width 363 height 50
click at [630, 516] on input "Техническая поддержка" at bounding box center [756, 509] width 331 height 25
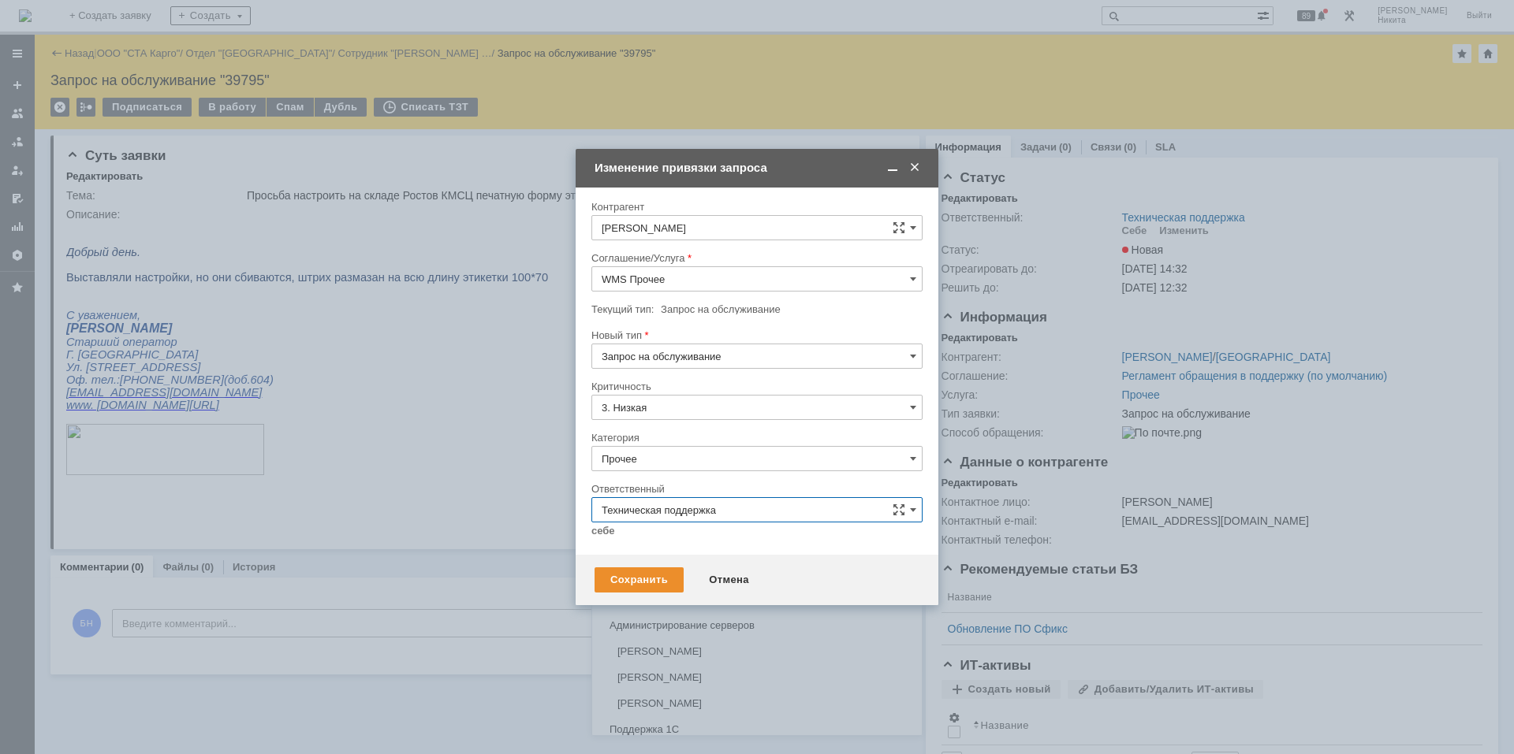
scroll to position [158, 0]
click at [651, 631] on div "Поддержка 1С" at bounding box center [757, 641] width 330 height 25
type input "Поддержка 1С"
click at [650, 580] on div "Сохранить" at bounding box center [638, 580] width 89 height 25
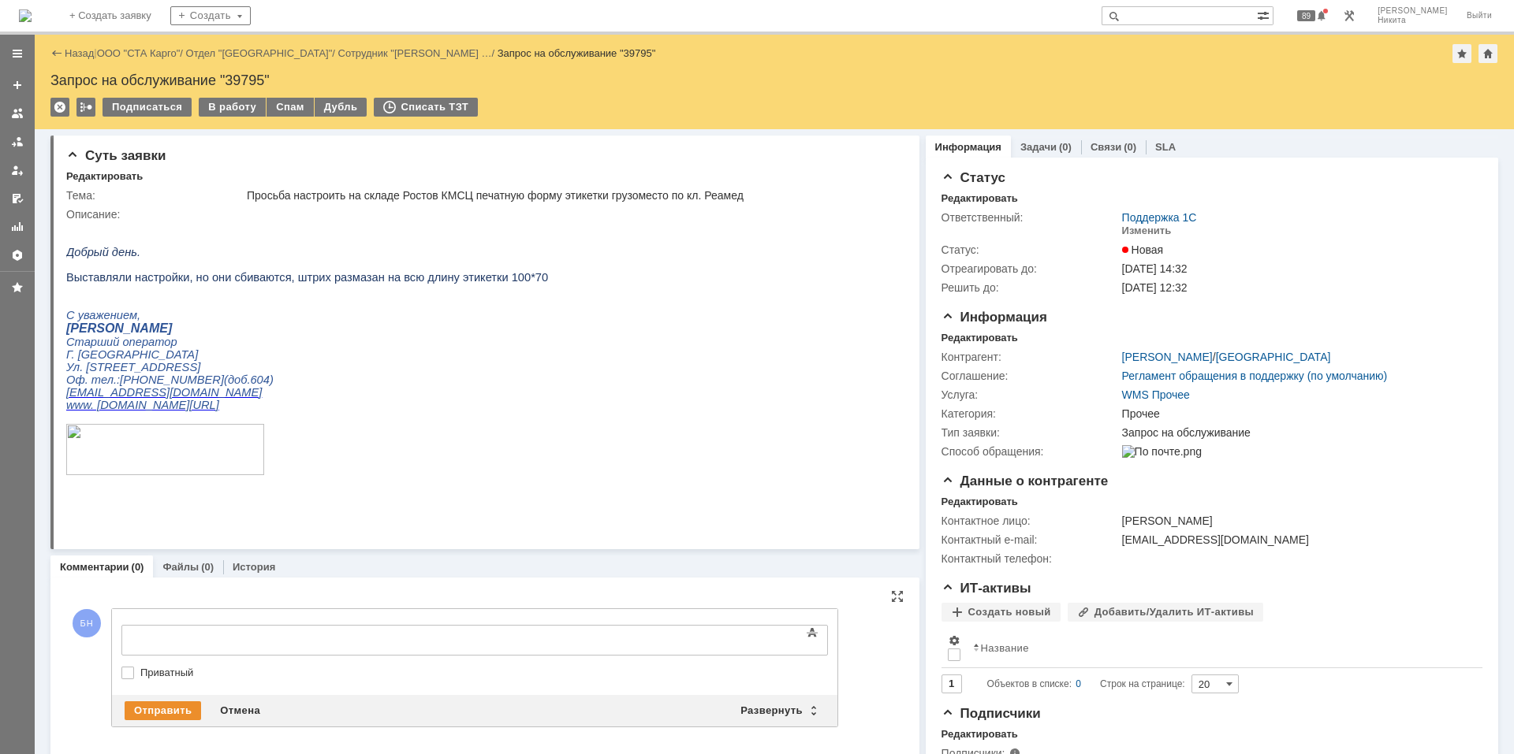
scroll to position [0, 0]
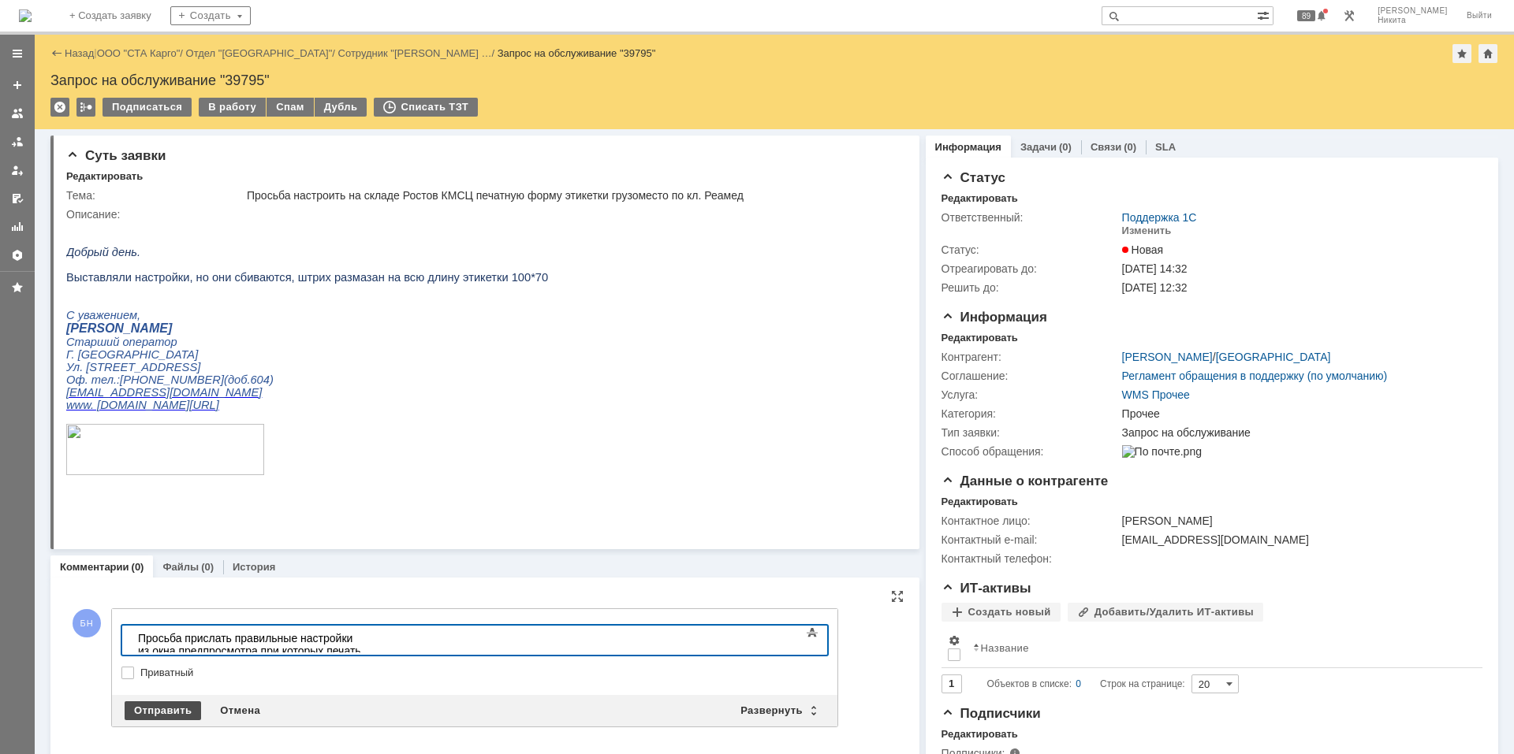
click at [156, 709] on div "Отправить" at bounding box center [163, 711] width 76 height 19
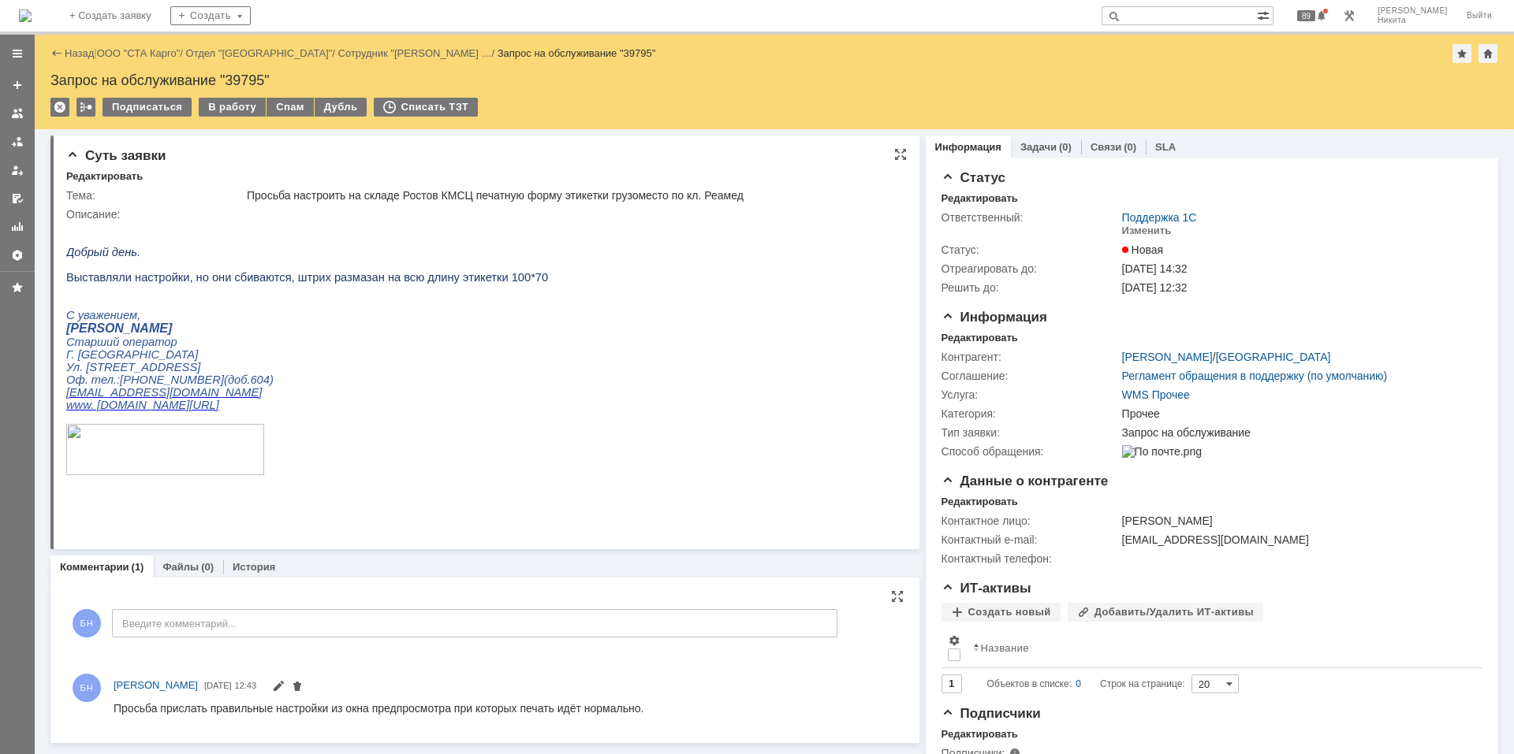
click at [238, 322] on p "С уважением," at bounding box center [307, 315] width 482 height 13
click at [364, 284] on span "Выставляли настройки, но они сбиваются, штрих размазан на всю длину этикетки 10…" at bounding box center [307, 277] width 482 height 13
click at [363, 284] on span "Выставляли настройки, но они сбиваются, штрих размазан на всю длину этикетки 10…" at bounding box center [307, 277] width 482 height 13
click at [257, 246] on p at bounding box center [307, 239] width 482 height 13
click at [587, 367] on html "Добрый день. Выставляли настройки, но они сбиваются, штрих размазан на всю длин…" at bounding box center [478, 362] width 824 height 282
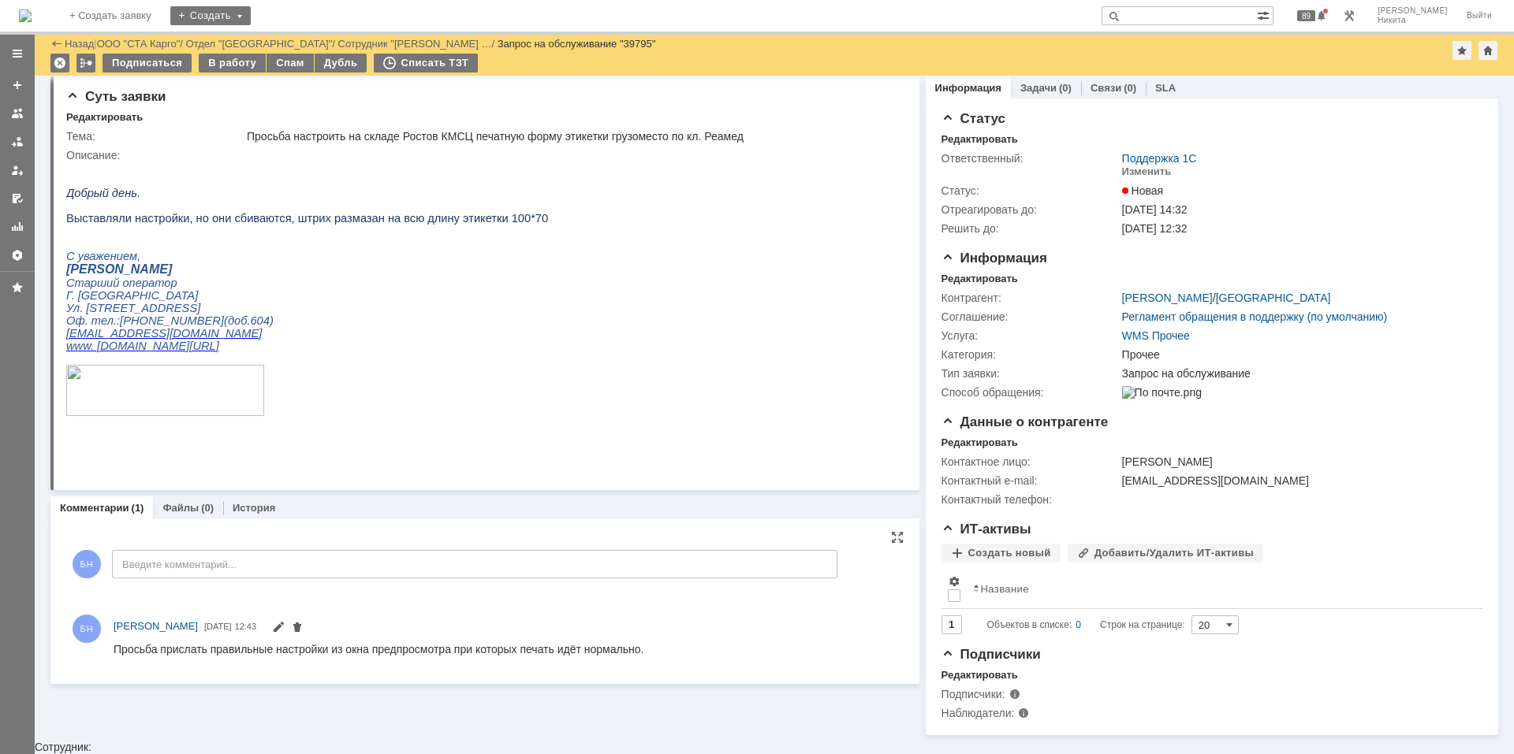
scroll to position [3, 0]
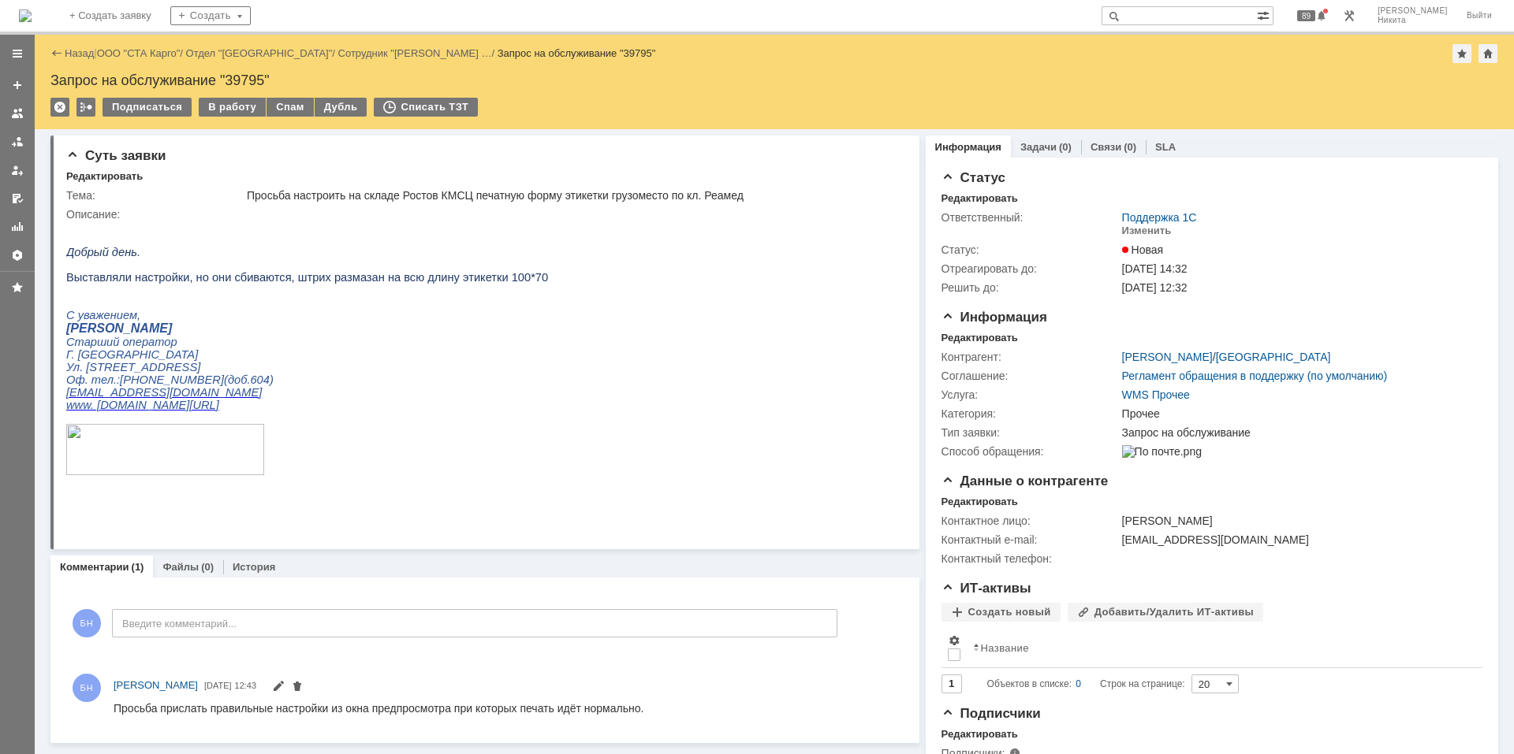
click at [428, 361] on p "Г. Ростов-на-Дону" at bounding box center [307, 354] width 482 height 13
click at [389, 309] on p at bounding box center [307, 302] width 482 height 13
click at [32, 22] on img at bounding box center [25, 15] width 13 height 13
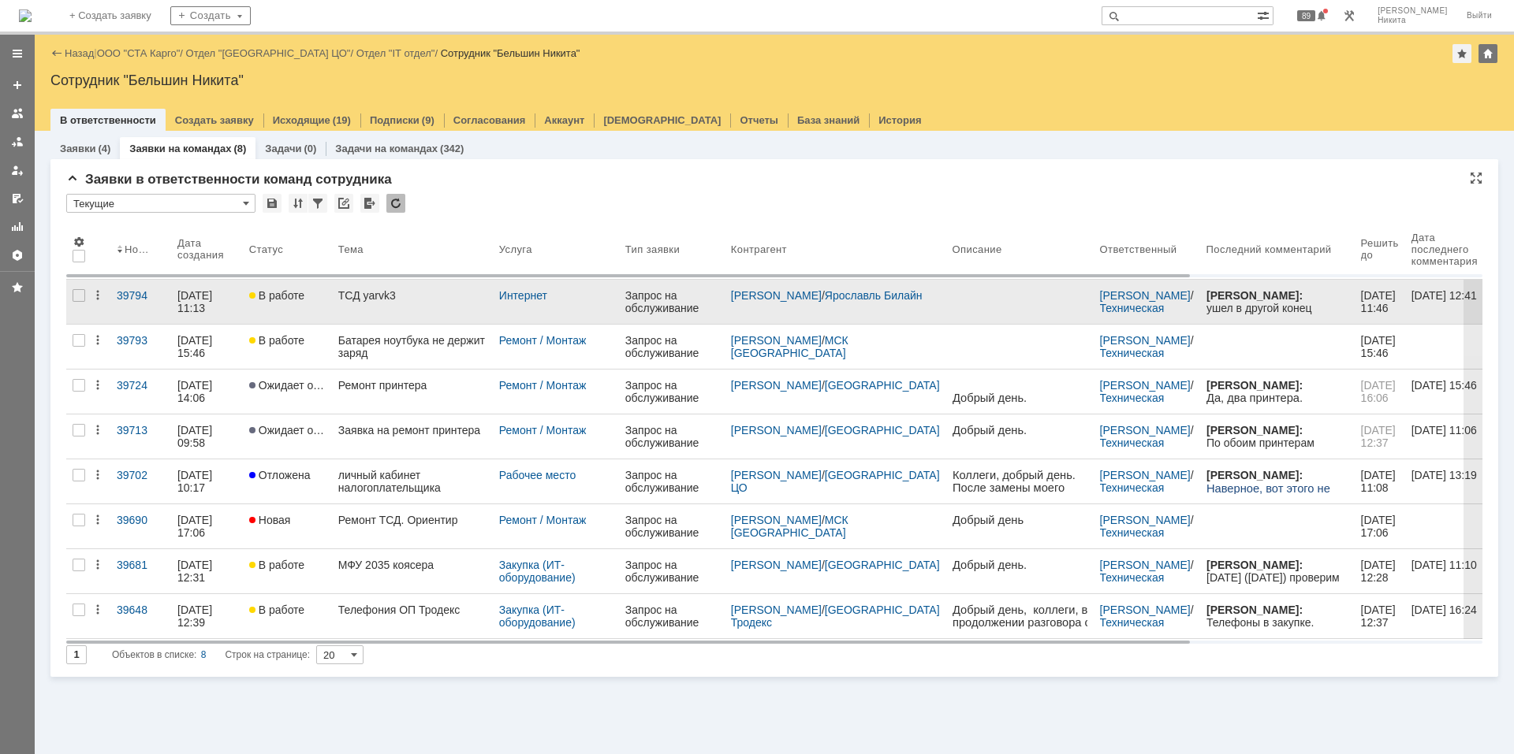
click at [427, 309] on link "ТСД yarvk3" at bounding box center [412, 302] width 161 height 44
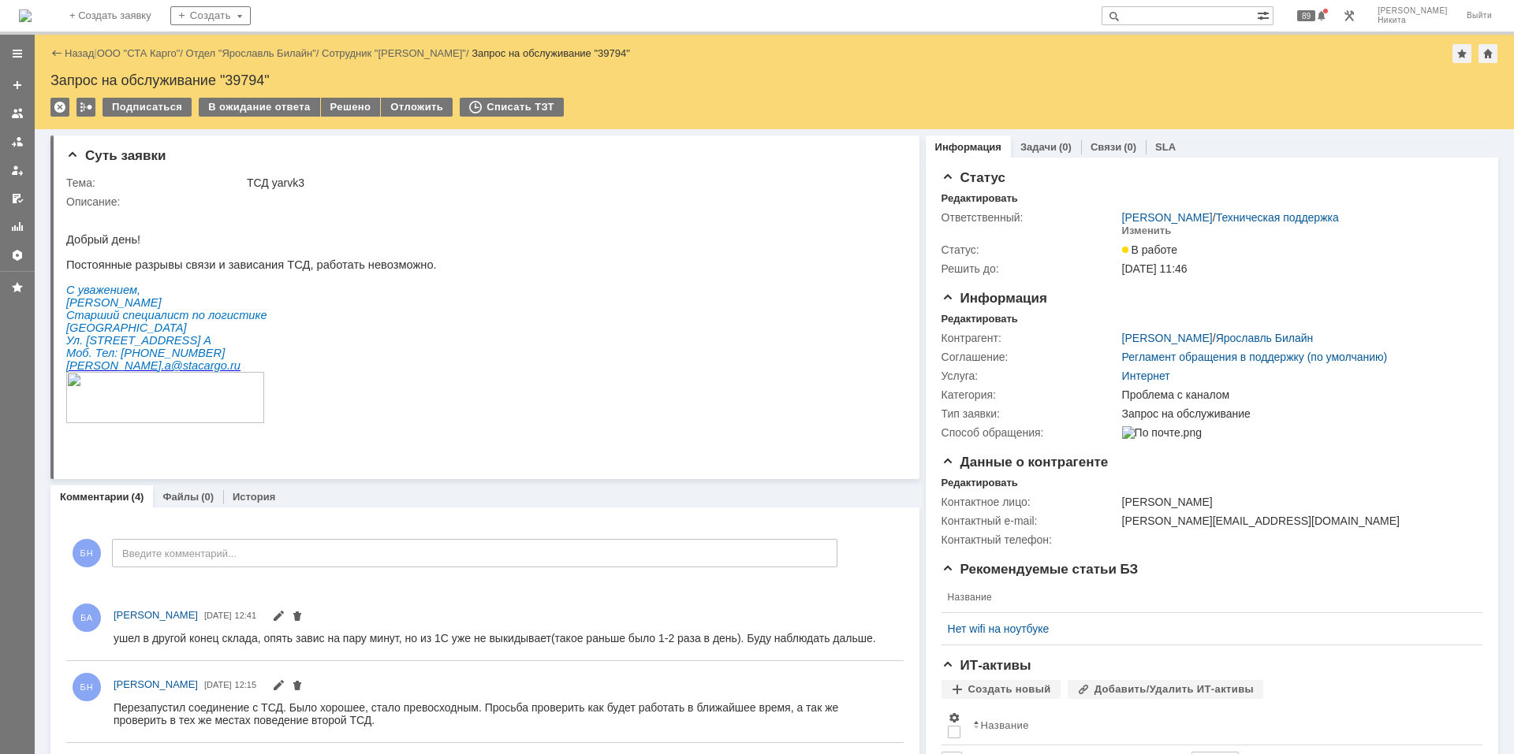
click at [32, 22] on img at bounding box center [25, 15] width 13 height 13
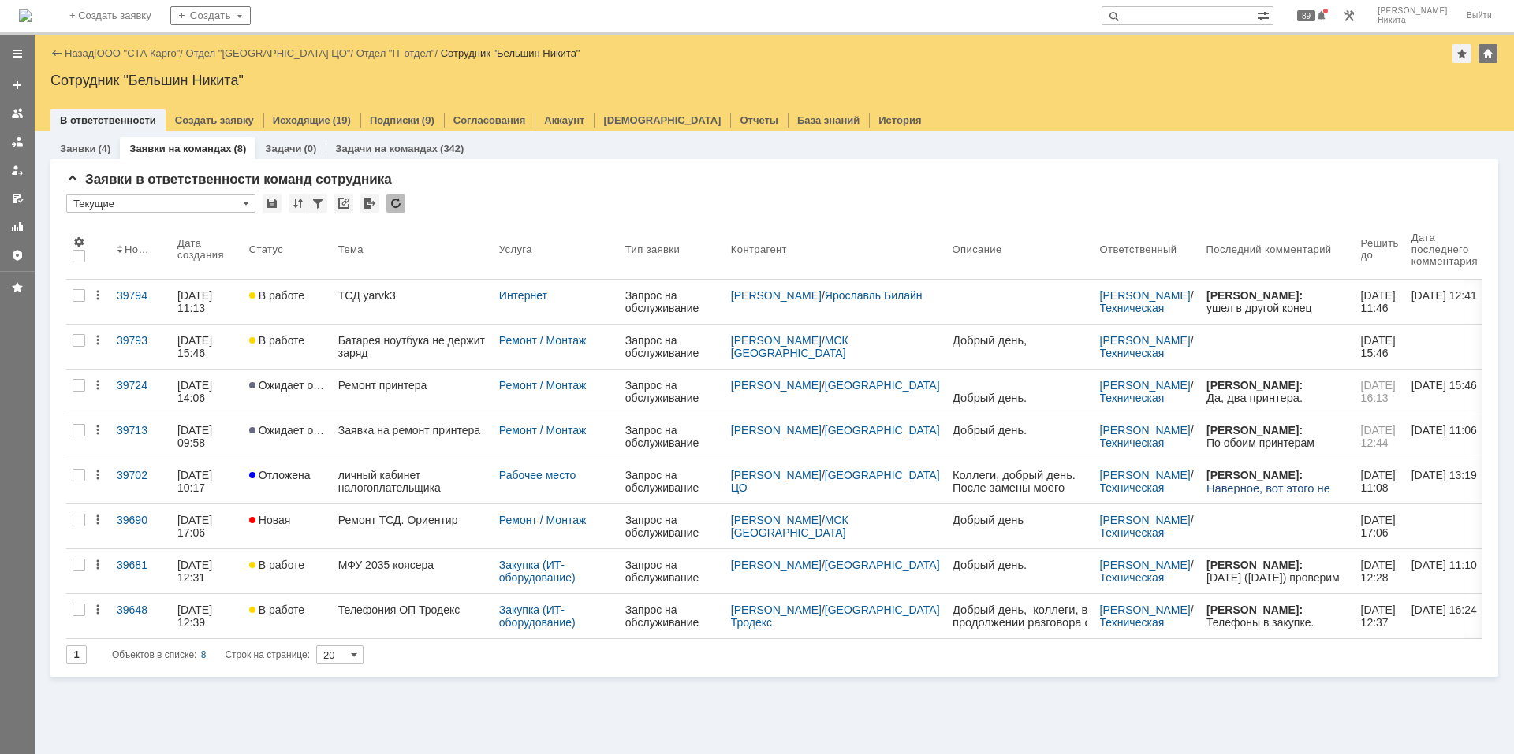
click at [128, 48] on link "ООО "СТА Карго"" at bounding box center [139, 53] width 84 height 12
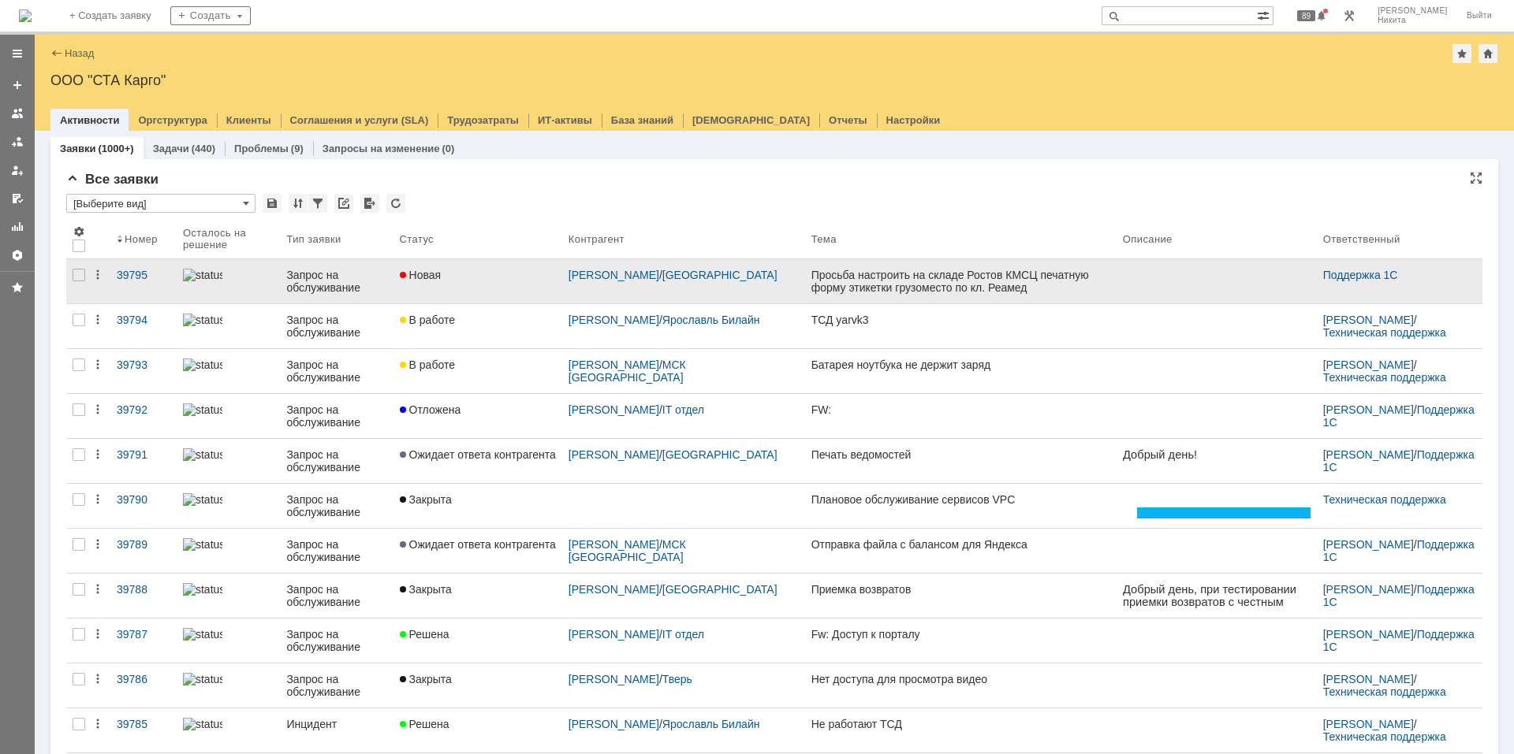
click at [512, 277] on div "Новая" at bounding box center [478, 275] width 156 height 13
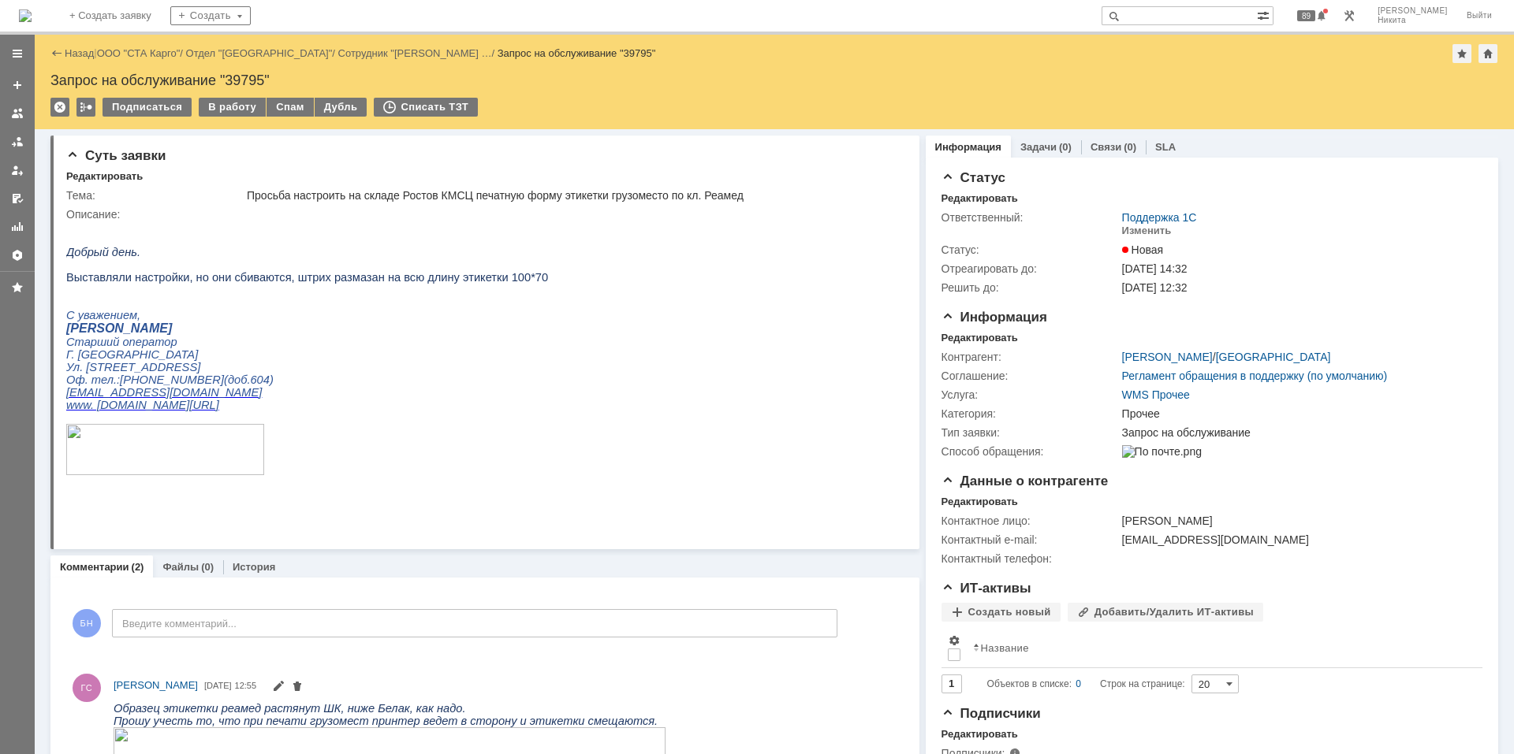
click at [32, 18] on img at bounding box center [25, 15] width 13 height 13
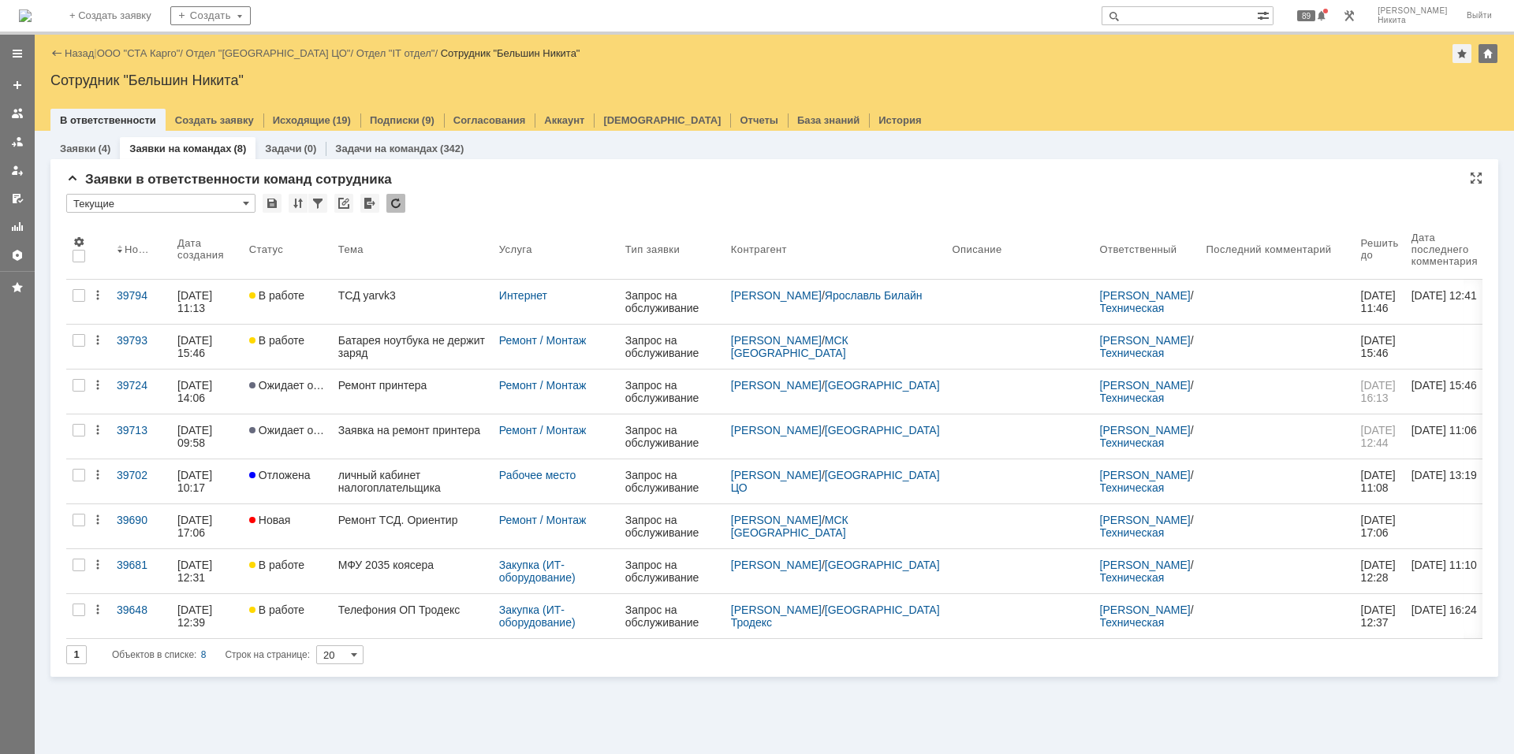
click at [515, 211] on div "* Текущие" at bounding box center [774, 204] width 1416 height 20
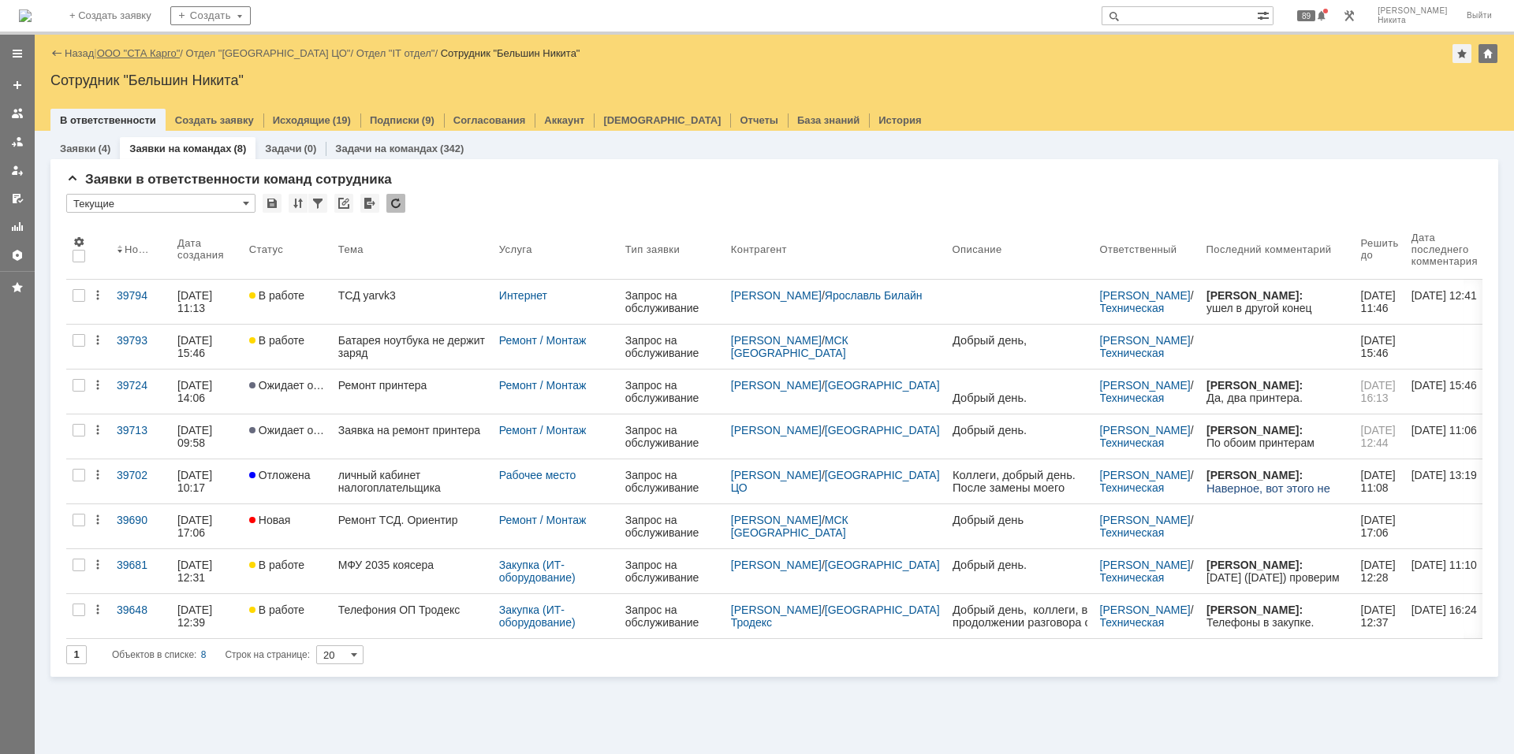
click at [140, 50] on link "ООО "СТА Карго"" at bounding box center [139, 53] width 84 height 12
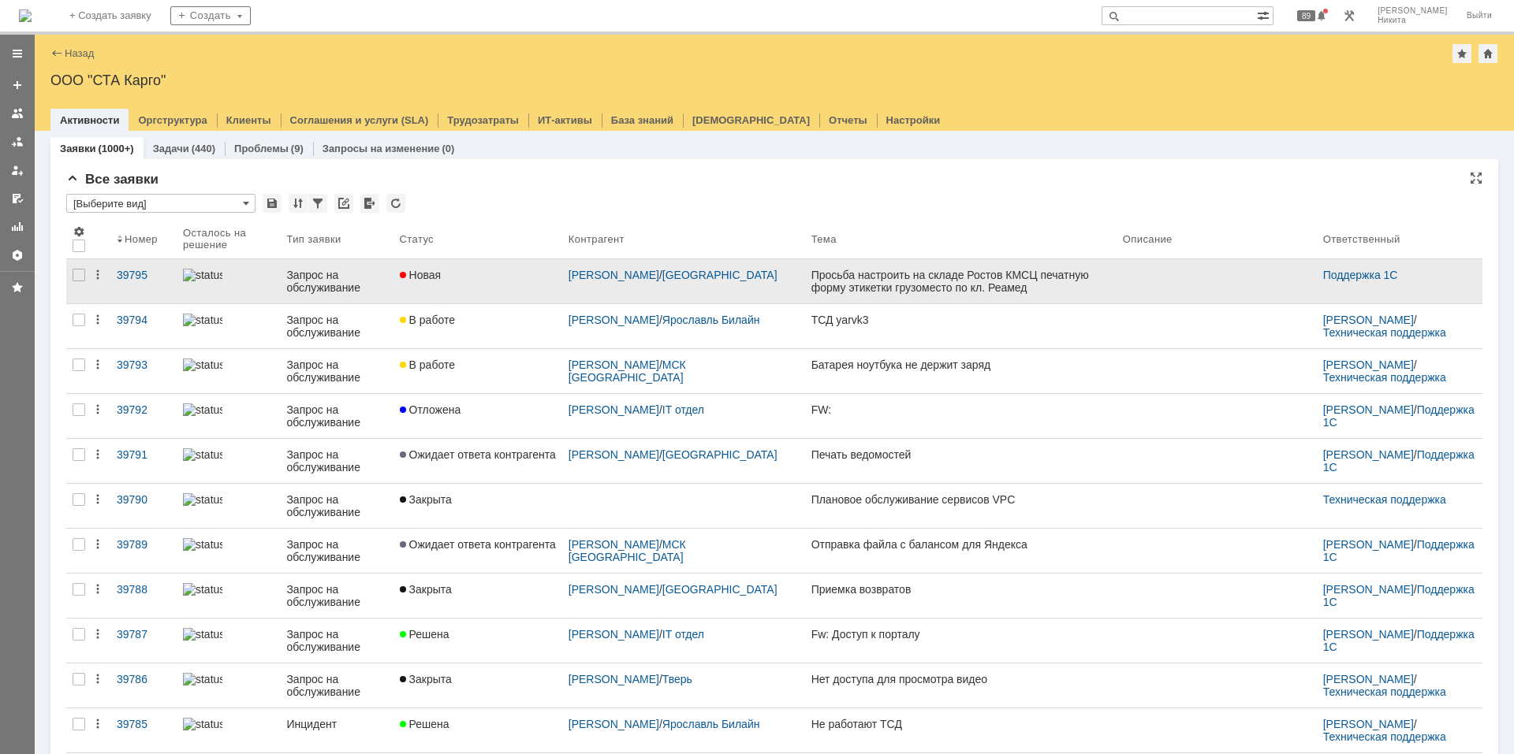
click at [363, 274] on div "Запрос на обслуживание" at bounding box center [336, 281] width 100 height 25
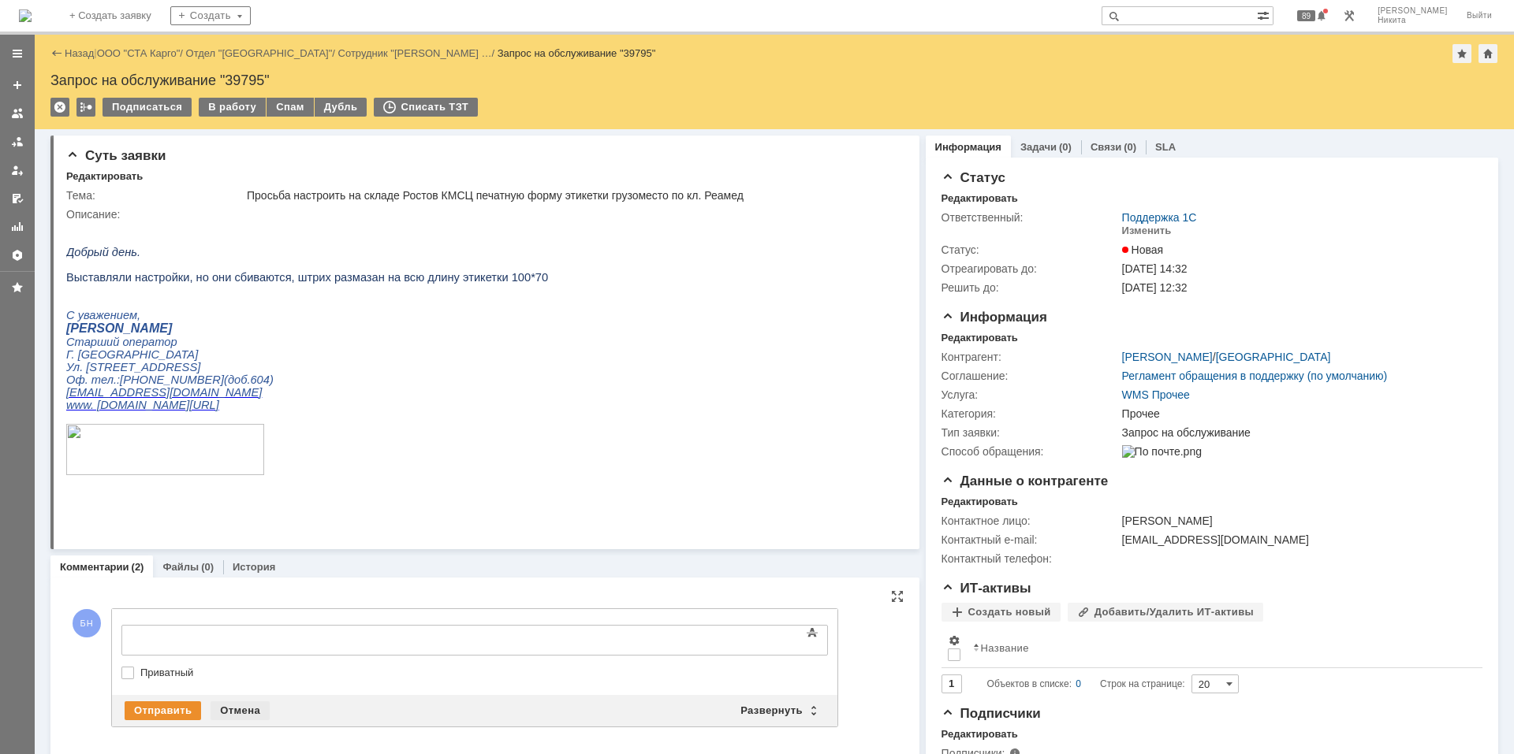
click at [237, 713] on div "Отмена" at bounding box center [239, 711] width 59 height 19
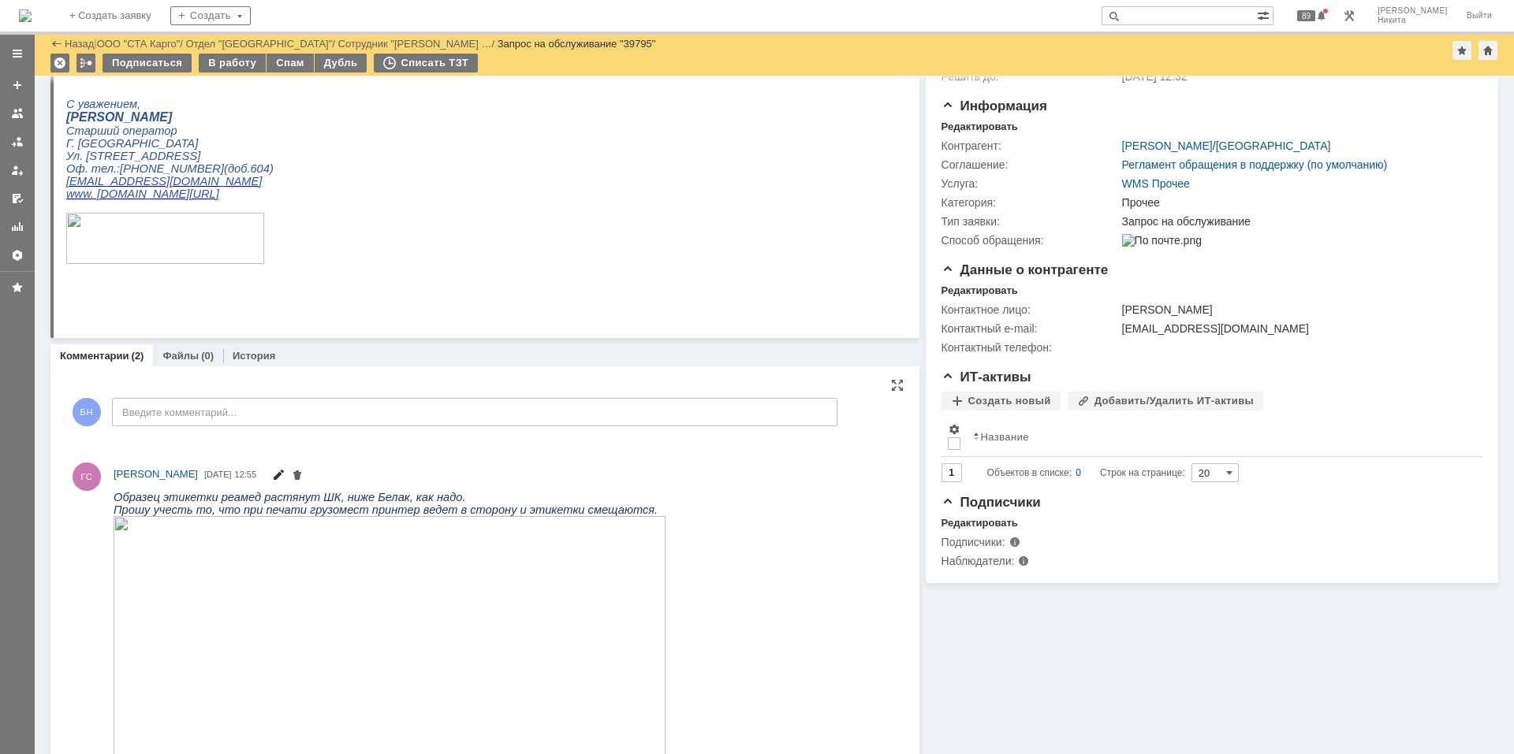
click at [285, 475] on span at bounding box center [278, 477] width 13 height 13
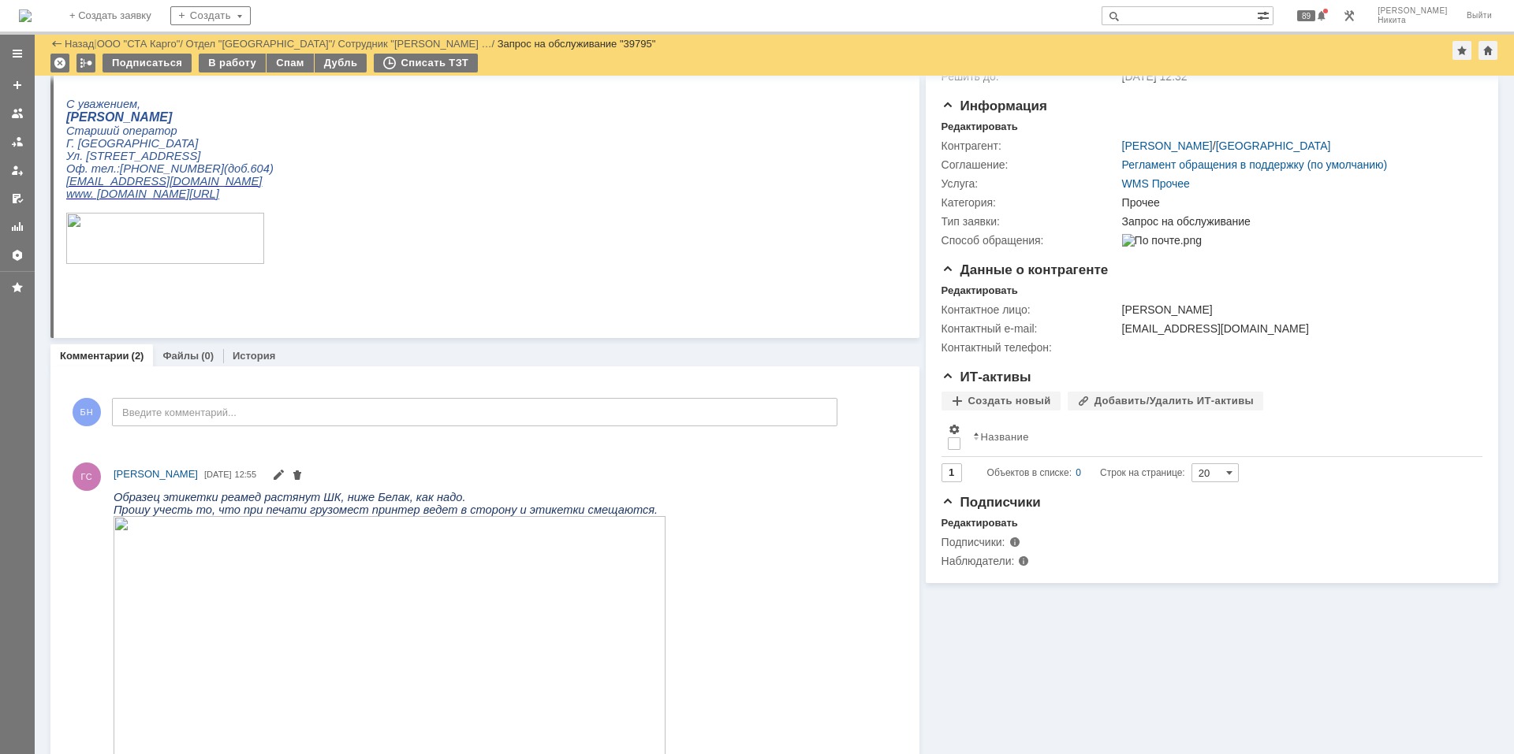
click at [32, 11] on img at bounding box center [25, 15] width 13 height 13
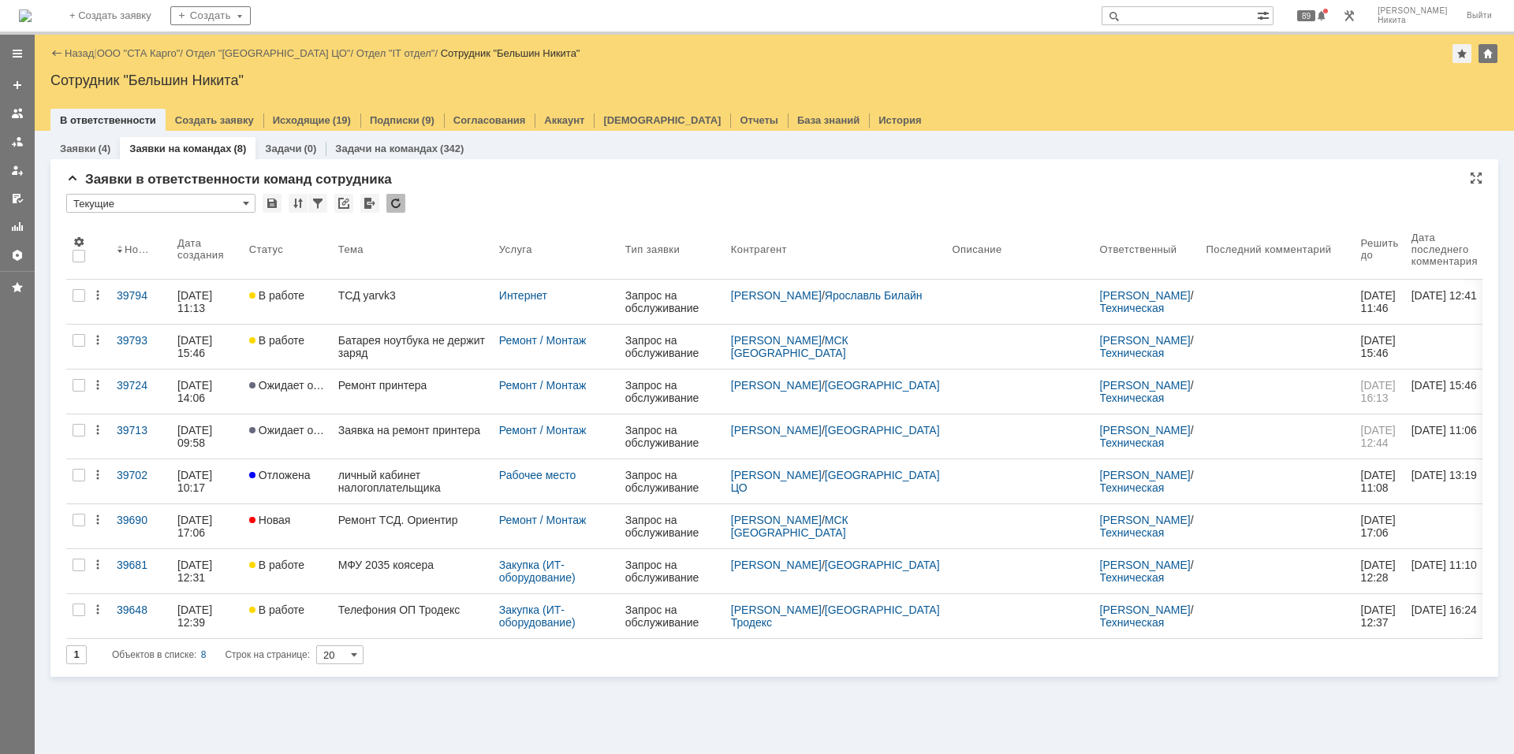
click at [394, 199] on div at bounding box center [395, 203] width 19 height 19
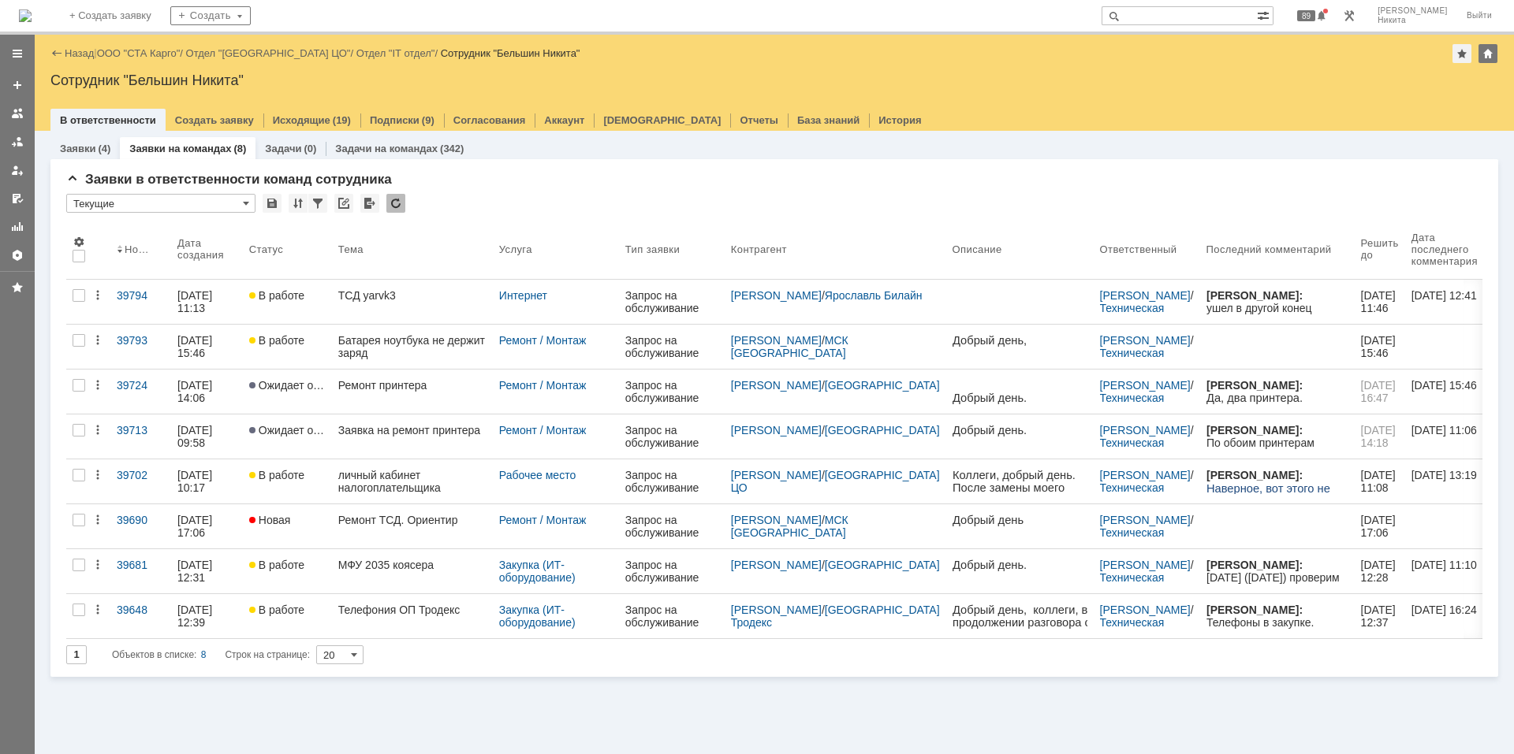
click at [396, 203] on div at bounding box center [395, 203] width 19 height 19
click at [393, 201] on div at bounding box center [395, 203] width 19 height 19
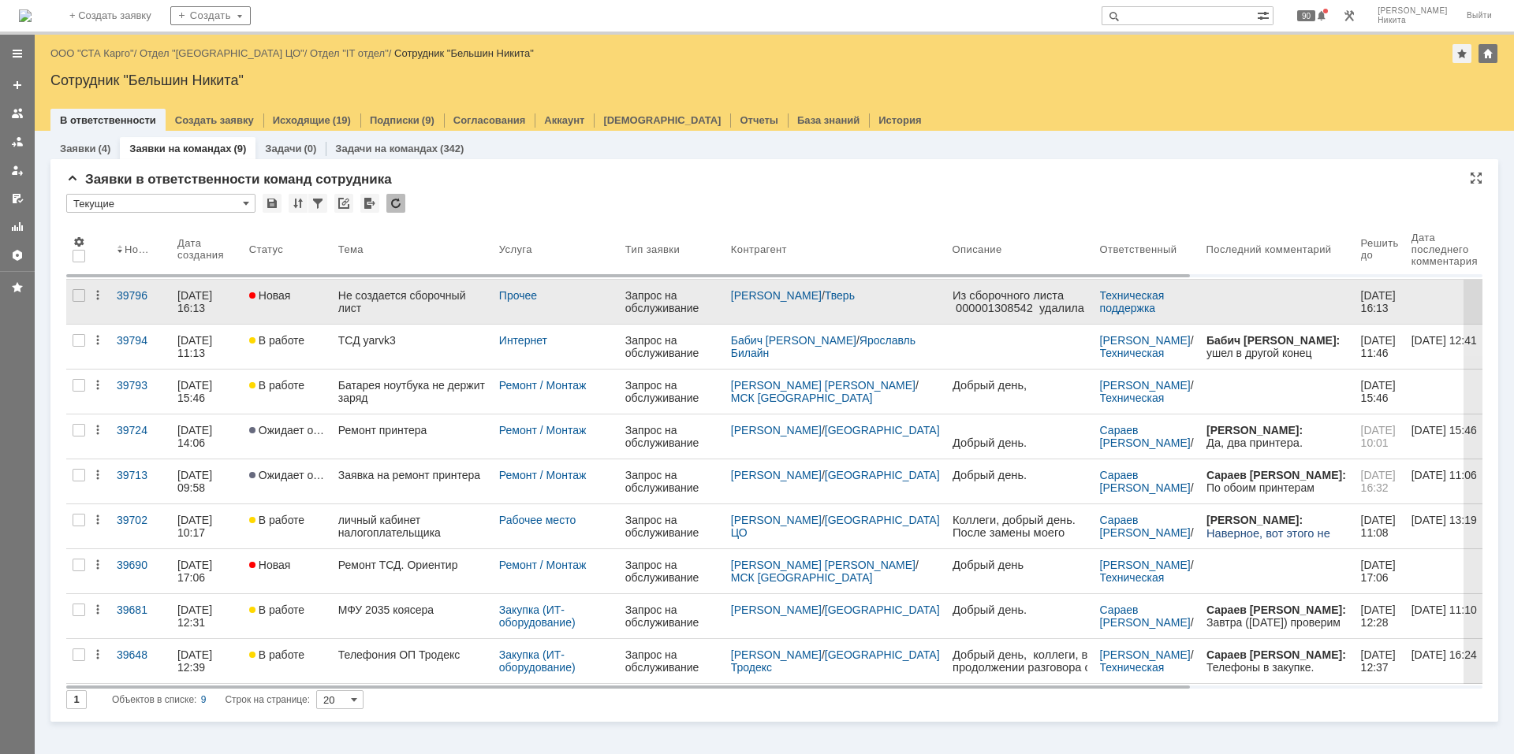
click at [390, 296] on div "Не создается сборочный лист" at bounding box center [412, 301] width 148 height 25
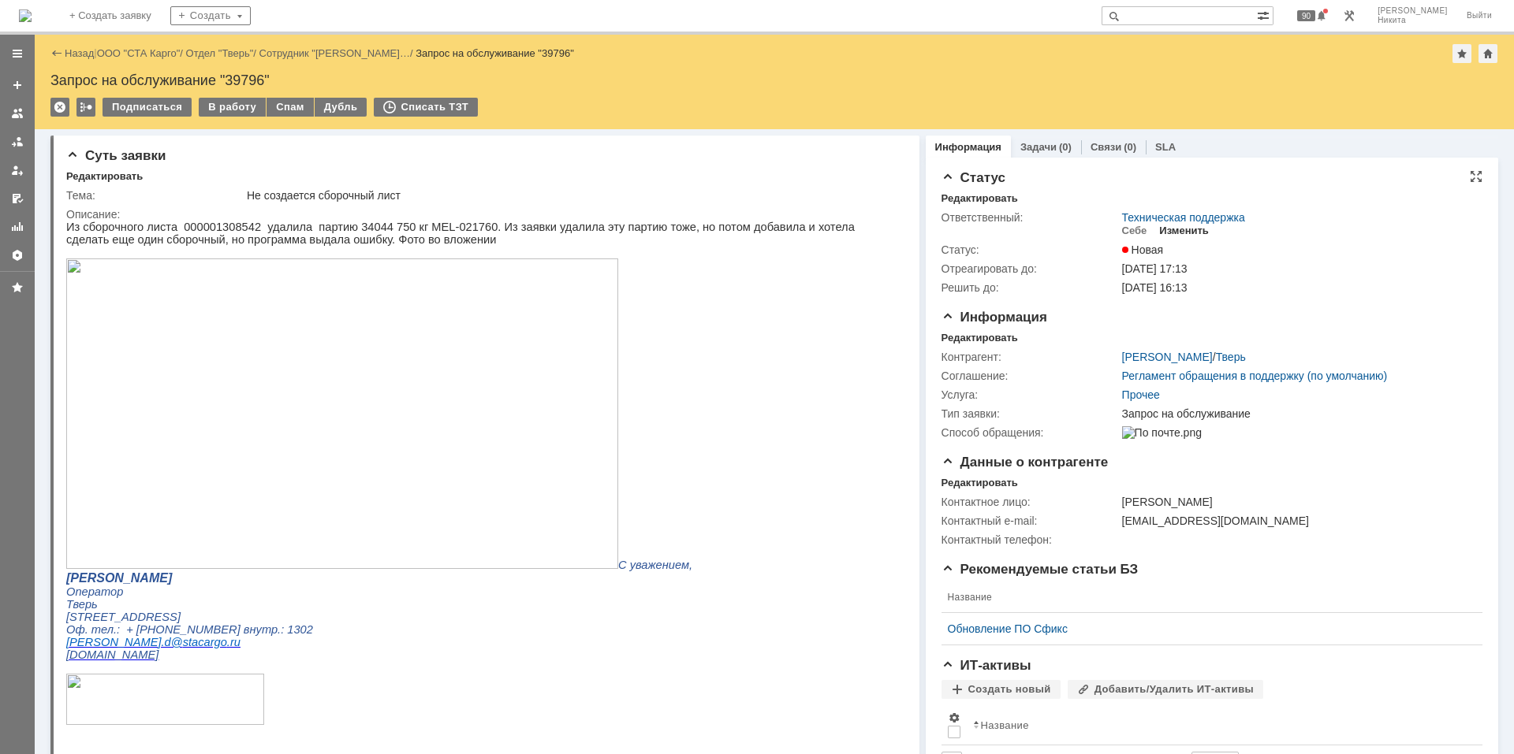
click at [1160, 231] on div "Изменить" at bounding box center [1184, 231] width 50 height 13
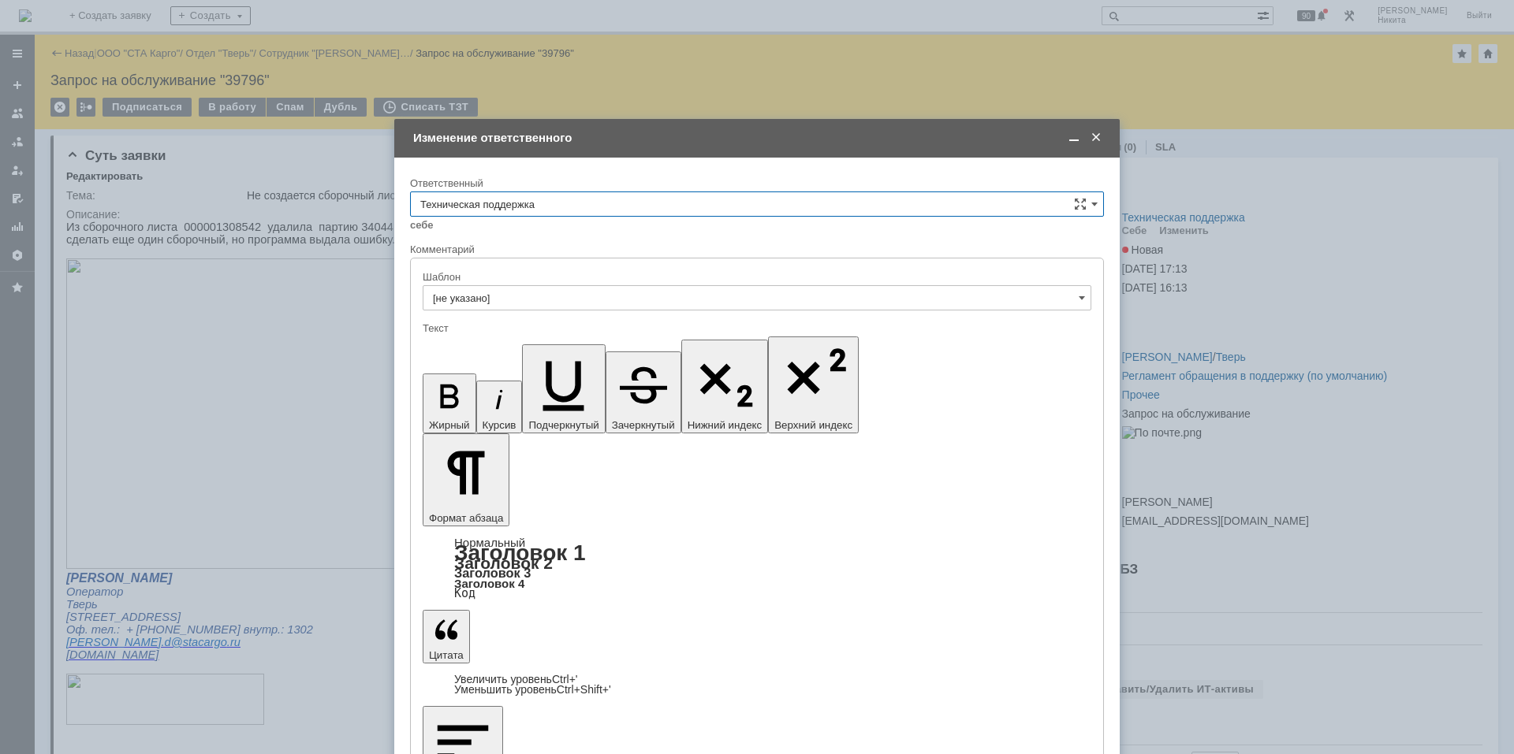
click at [709, 198] on input "Техническая поддержка" at bounding box center [757, 204] width 694 height 25
click at [578, 404] on div "Поддержка 1С" at bounding box center [757, 414] width 692 height 25
type input "Поддержка 1С"
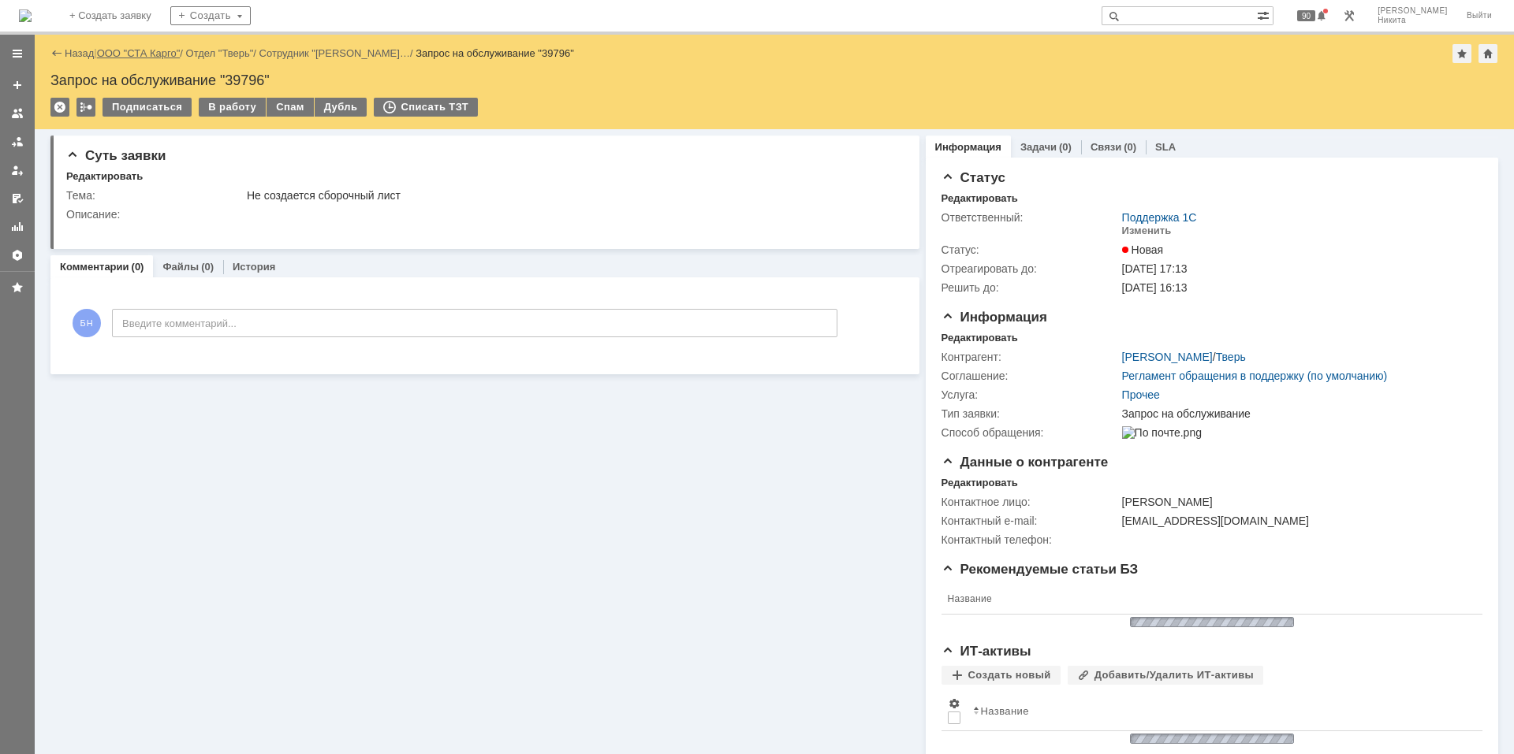
scroll to position [0, 0]
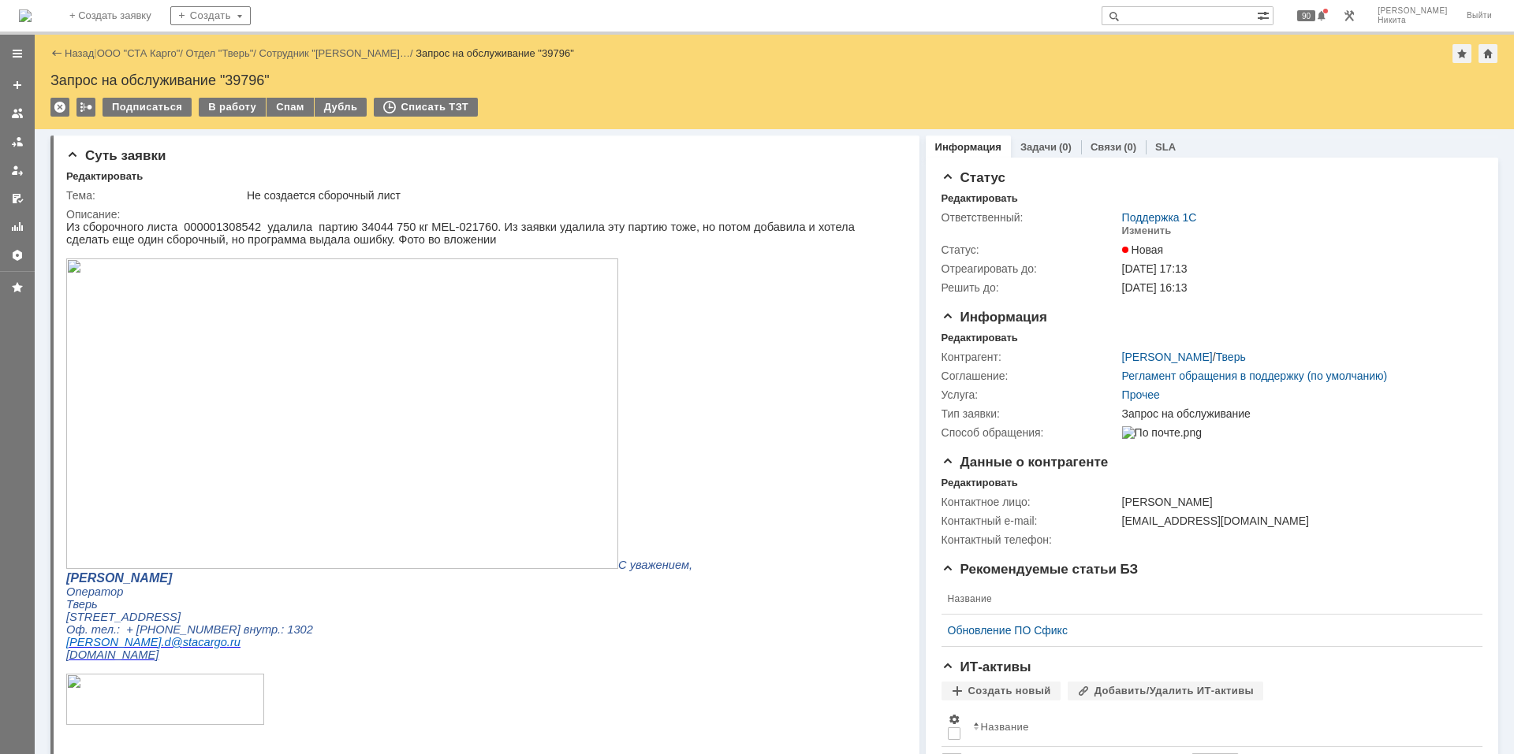
click at [32, 9] on img at bounding box center [25, 15] width 13 height 13
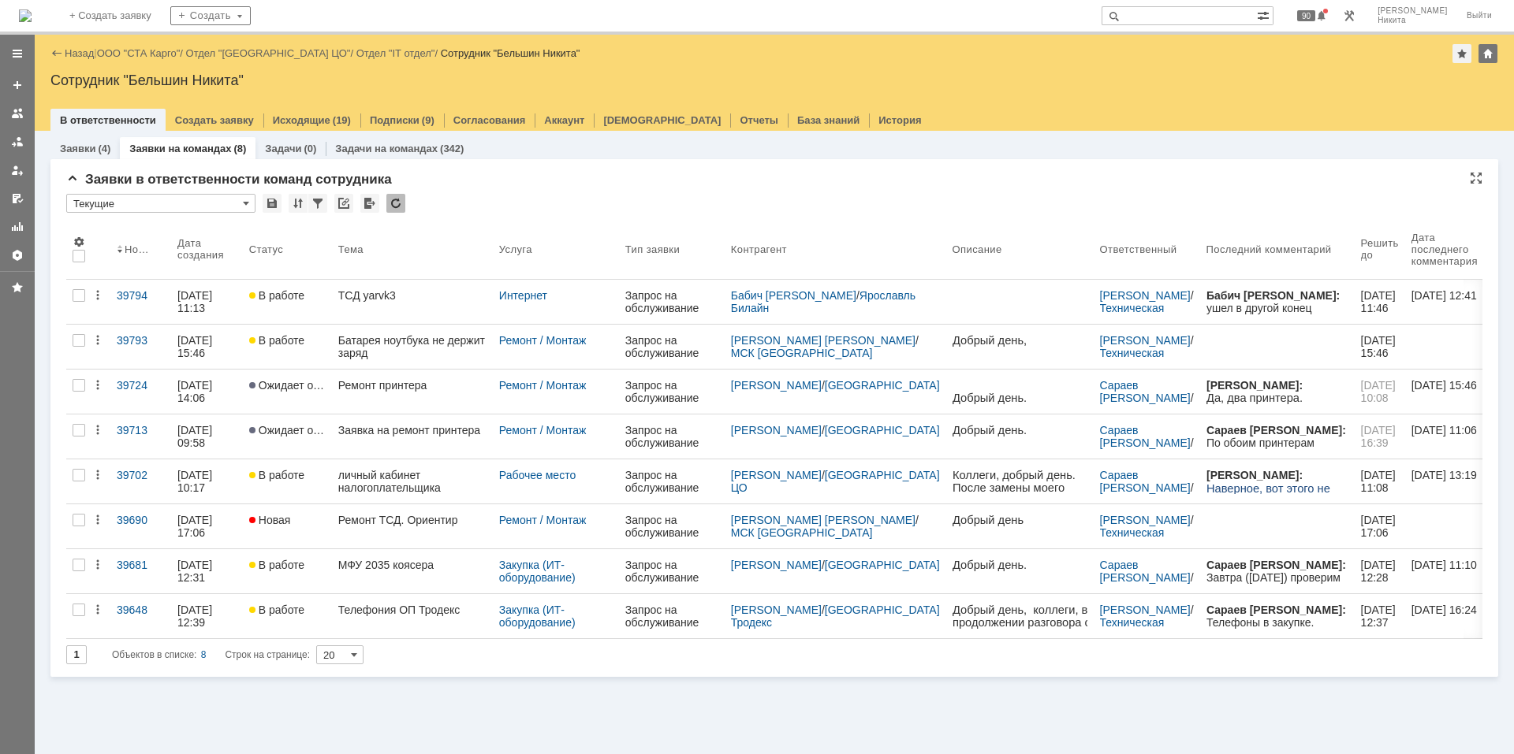
click at [395, 207] on div at bounding box center [395, 203] width 19 height 19
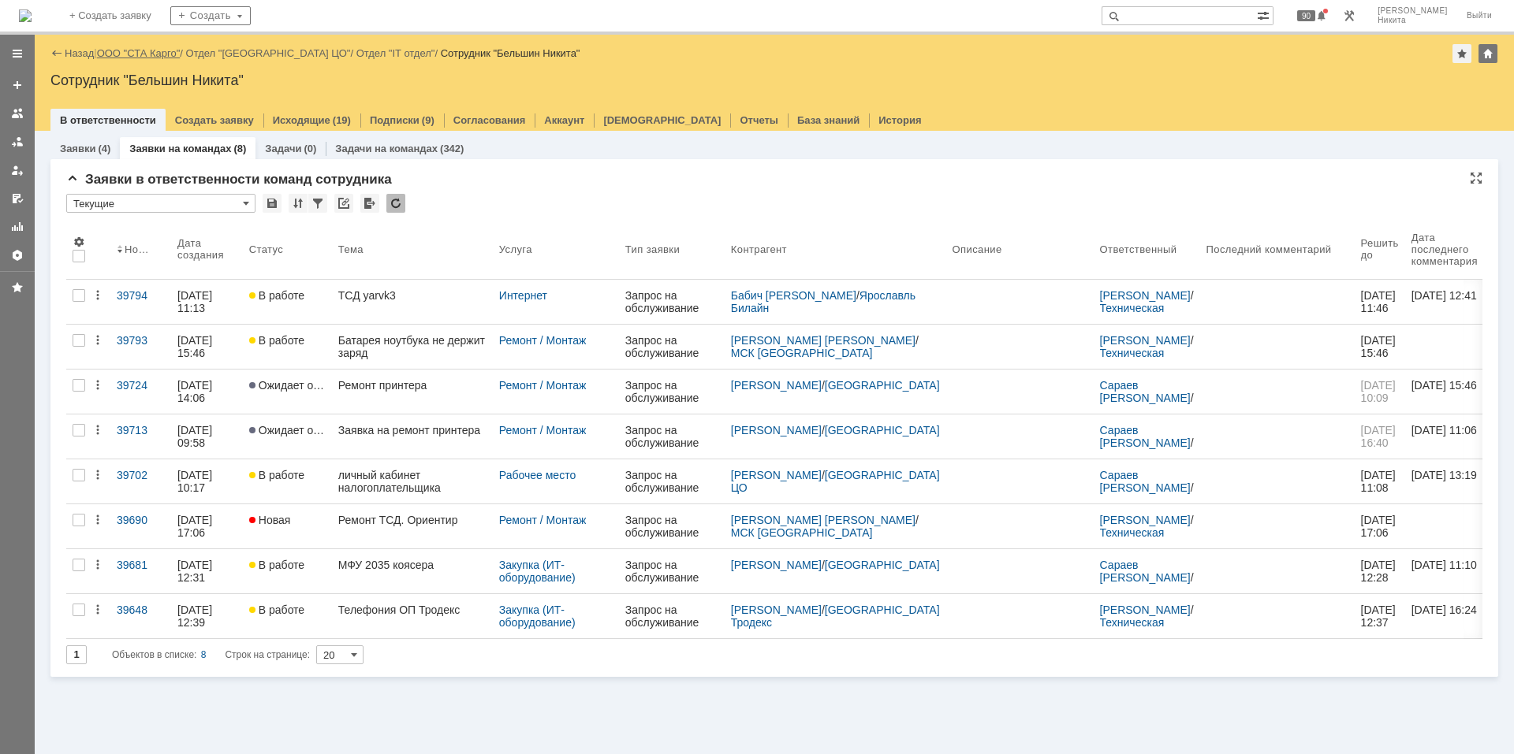
click at [135, 50] on link "ООО "СТА Карго"" at bounding box center [139, 53] width 84 height 12
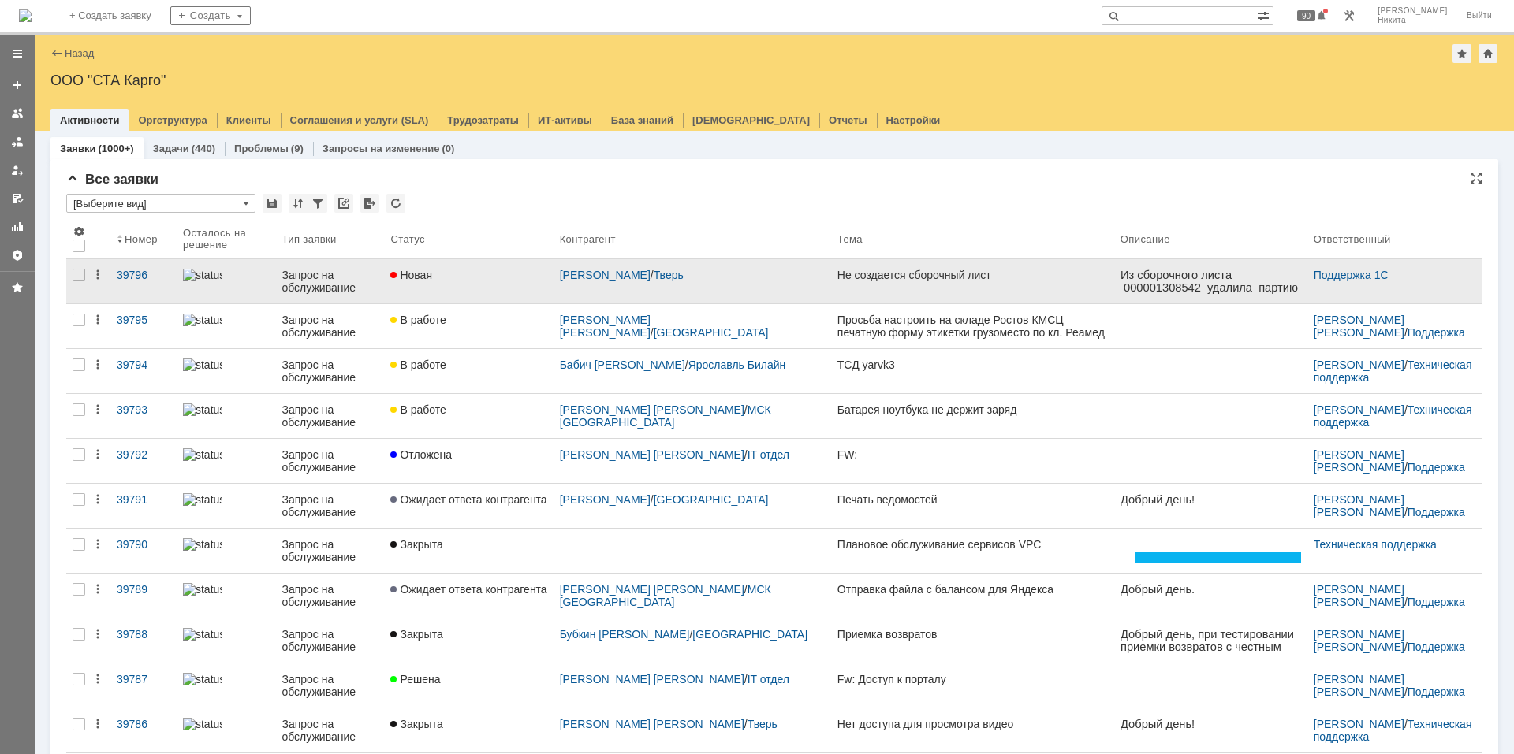
click at [300, 290] on div "Запрос на обслуживание" at bounding box center [329, 281] width 96 height 25
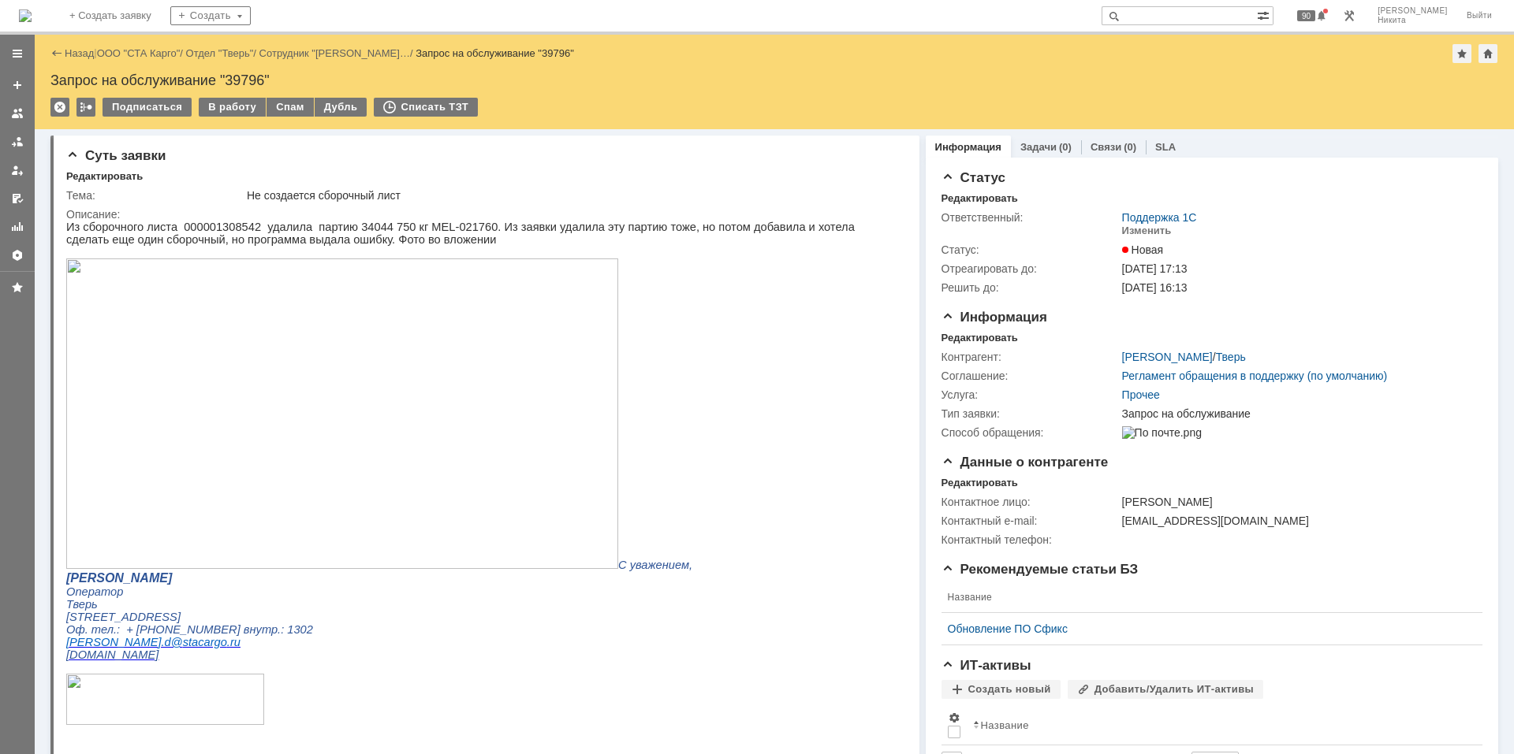
click at [310, 244] on p "Из сборочного листа 000001308542 удалила партию 34044 750 кг MEL-021760. Из зая…" at bounding box center [478, 396] width 824 height 351
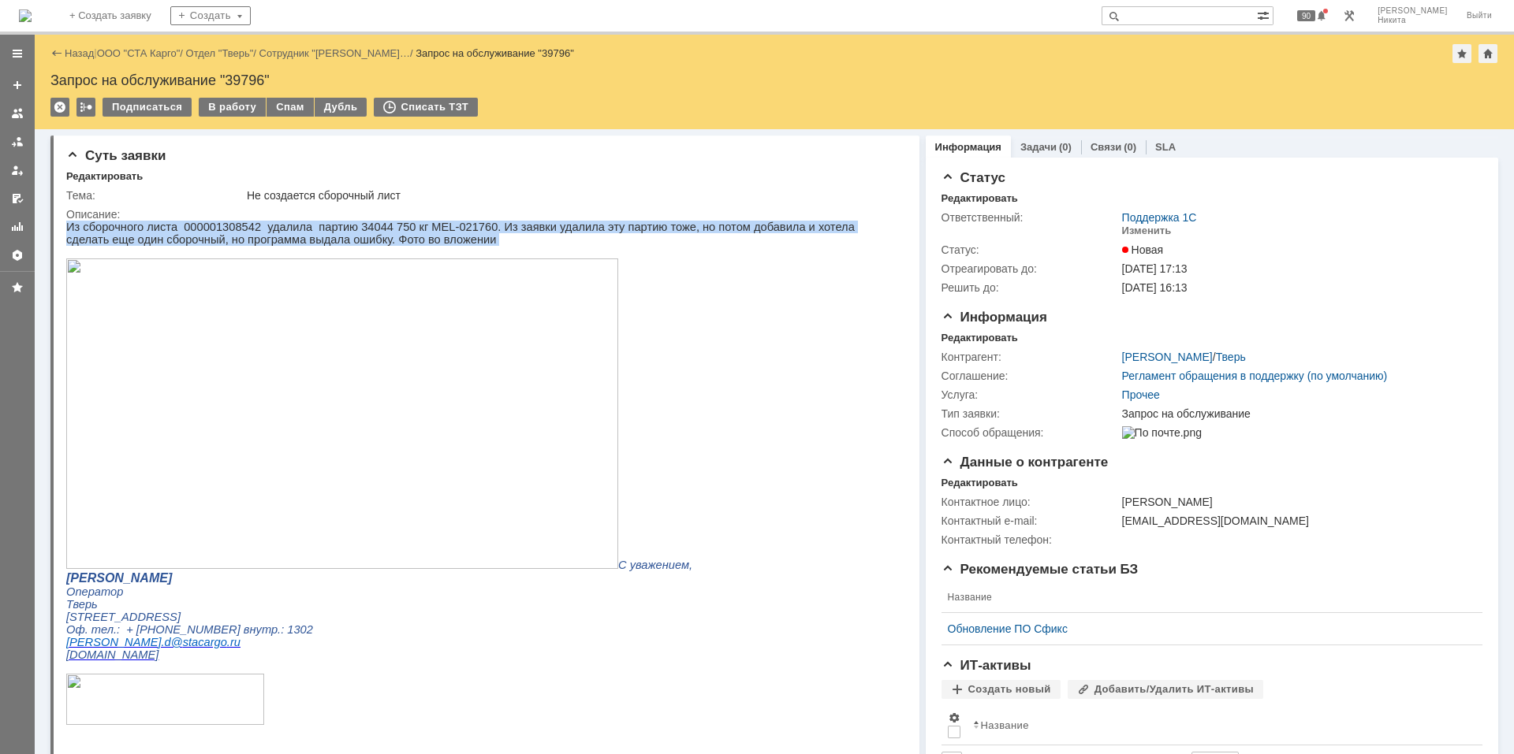
click at [310, 244] on p "Из сборочного листа 000001308542 удалила партию 34044 750 кг MEL-021760. Из зая…" at bounding box center [478, 396] width 824 height 351
click at [333, 415] on img at bounding box center [342, 414] width 552 height 311
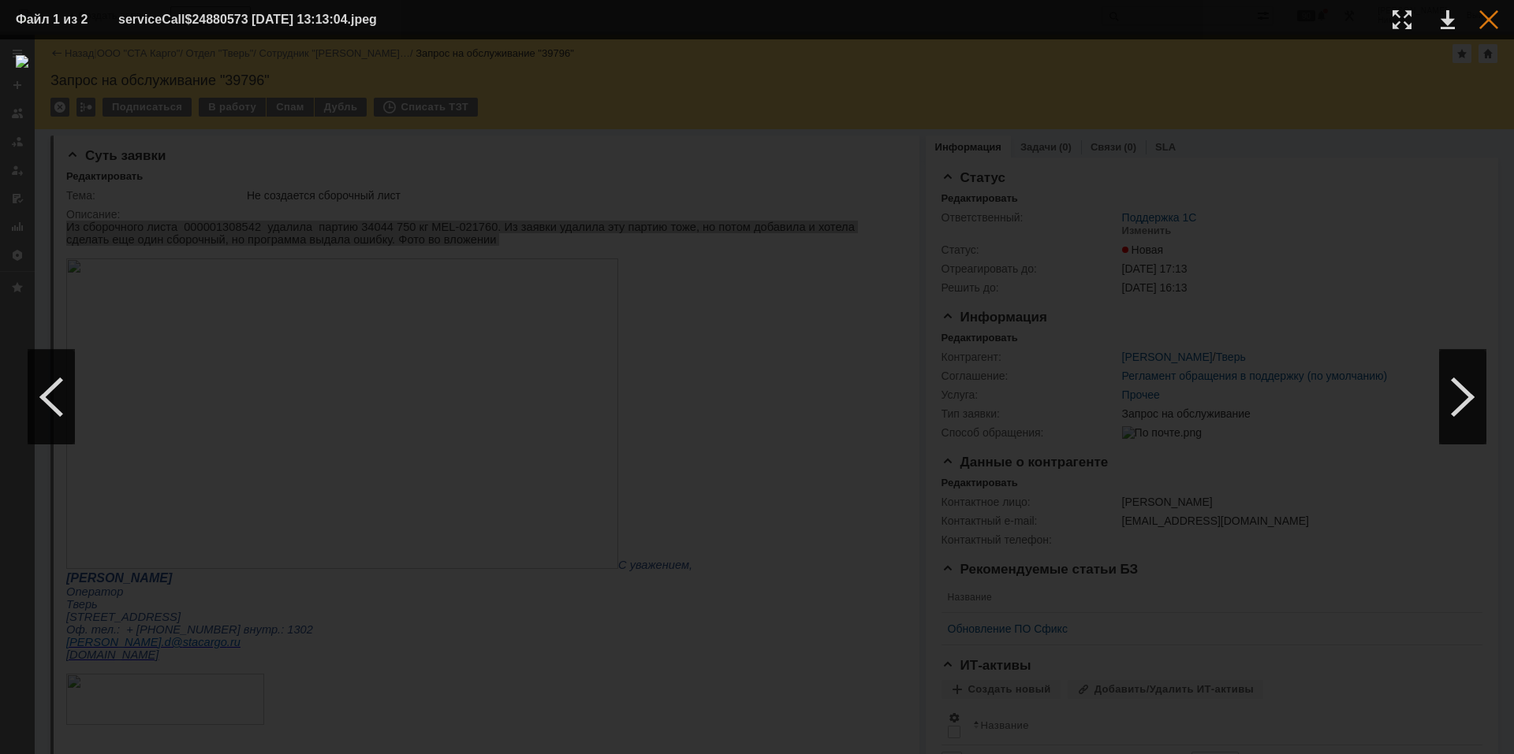
click at [1494, 17] on div at bounding box center [1488, 19] width 19 height 19
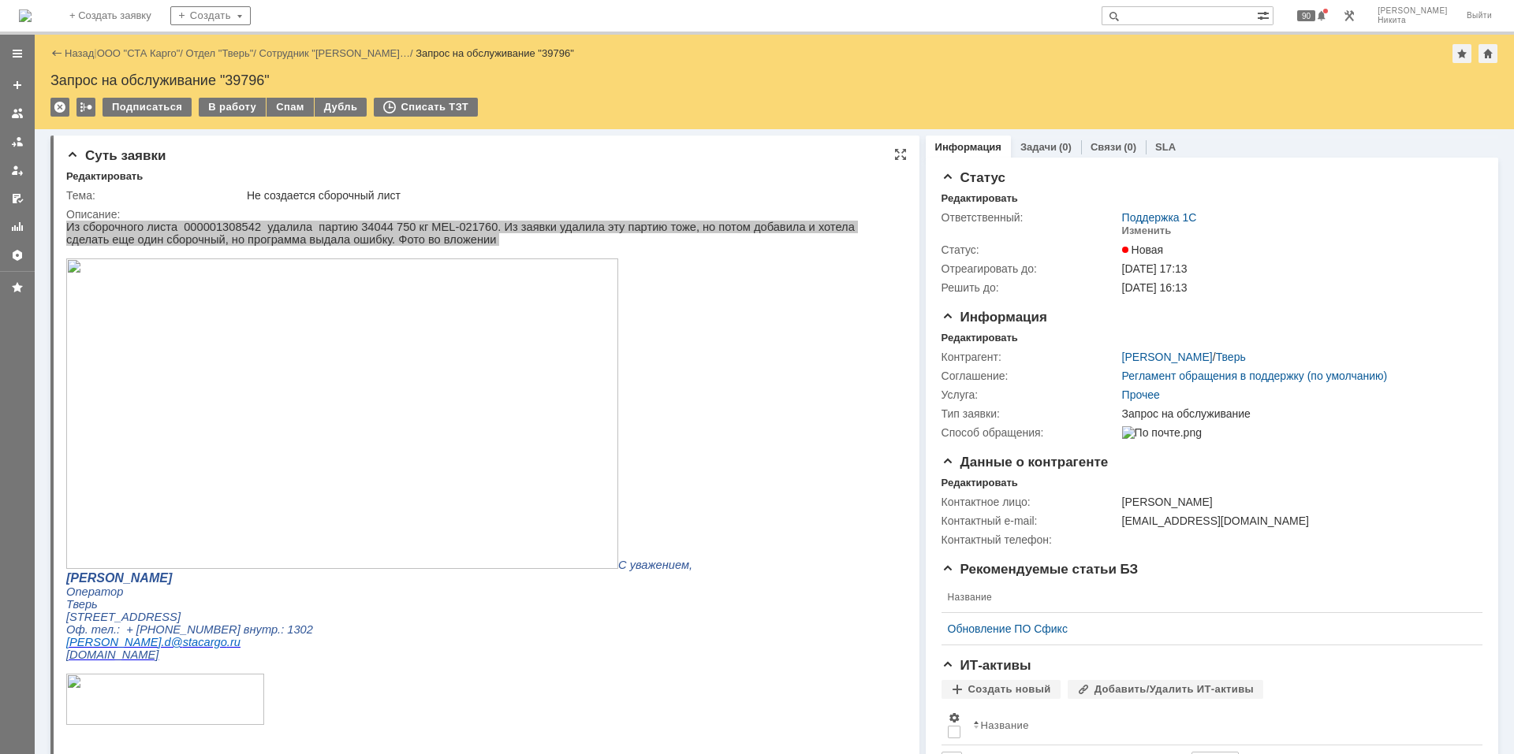
click at [378, 213] on div "Описание:" at bounding box center [482, 214] width 832 height 13
click at [381, 216] on div "Описание:" at bounding box center [482, 214] width 832 height 13
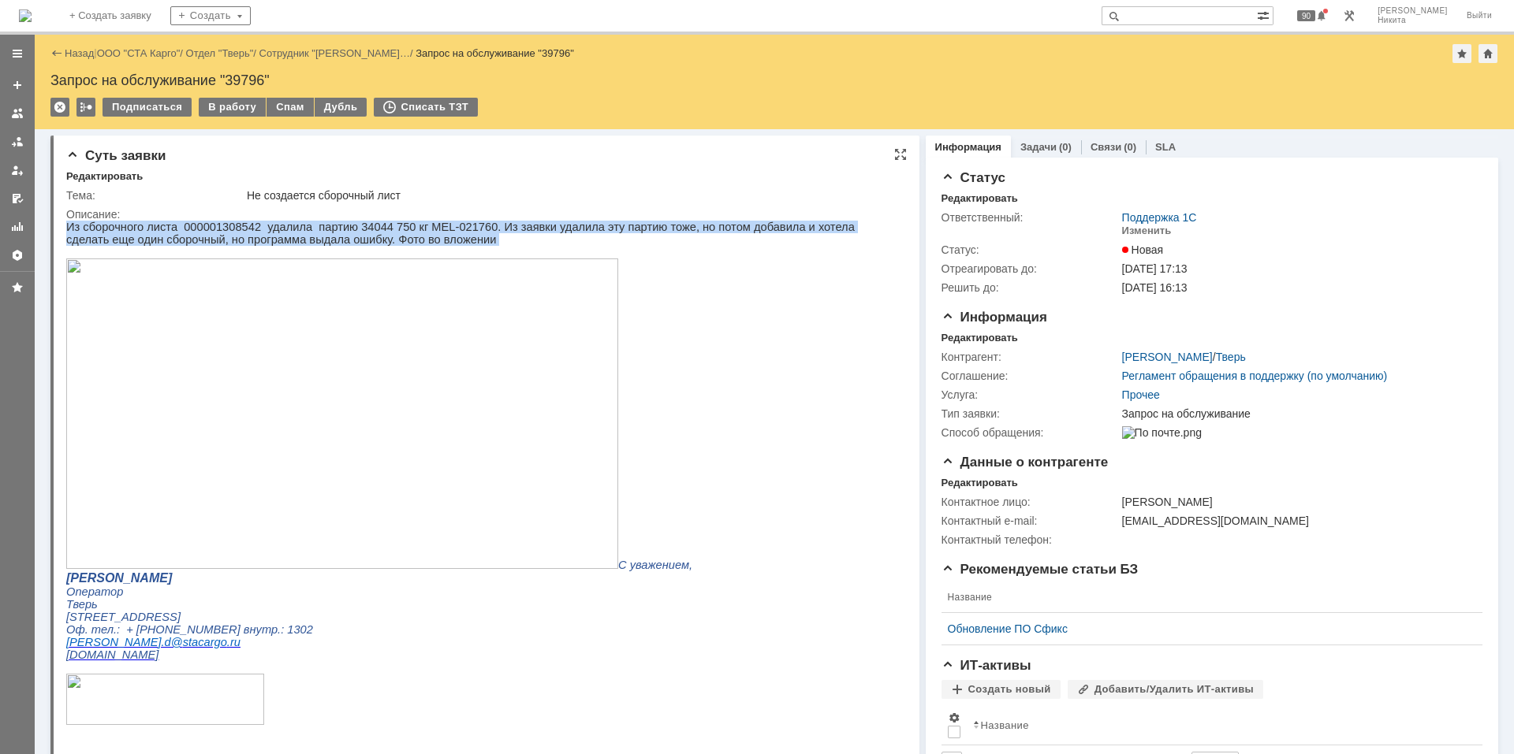
click at [397, 233] on p "Из сборочного листа 000001308542 удалила партию 34044 750 кг MEL-021760. Из зая…" at bounding box center [478, 396] width 824 height 351
drag, startPoint x: 390, startPoint y: 243, endPoint x: 66, endPoint y: 224, distance: 324.6
click at [66, 224] on p "Из сборочного листа 000001308542 удалила партию 34044 750 кг MEL-021760. Из зая…" at bounding box center [478, 396] width 824 height 351
drag, startPoint x: 66, startPoint y: 224, endPoint x: 425, endPoint y: 238, distance: 359.0
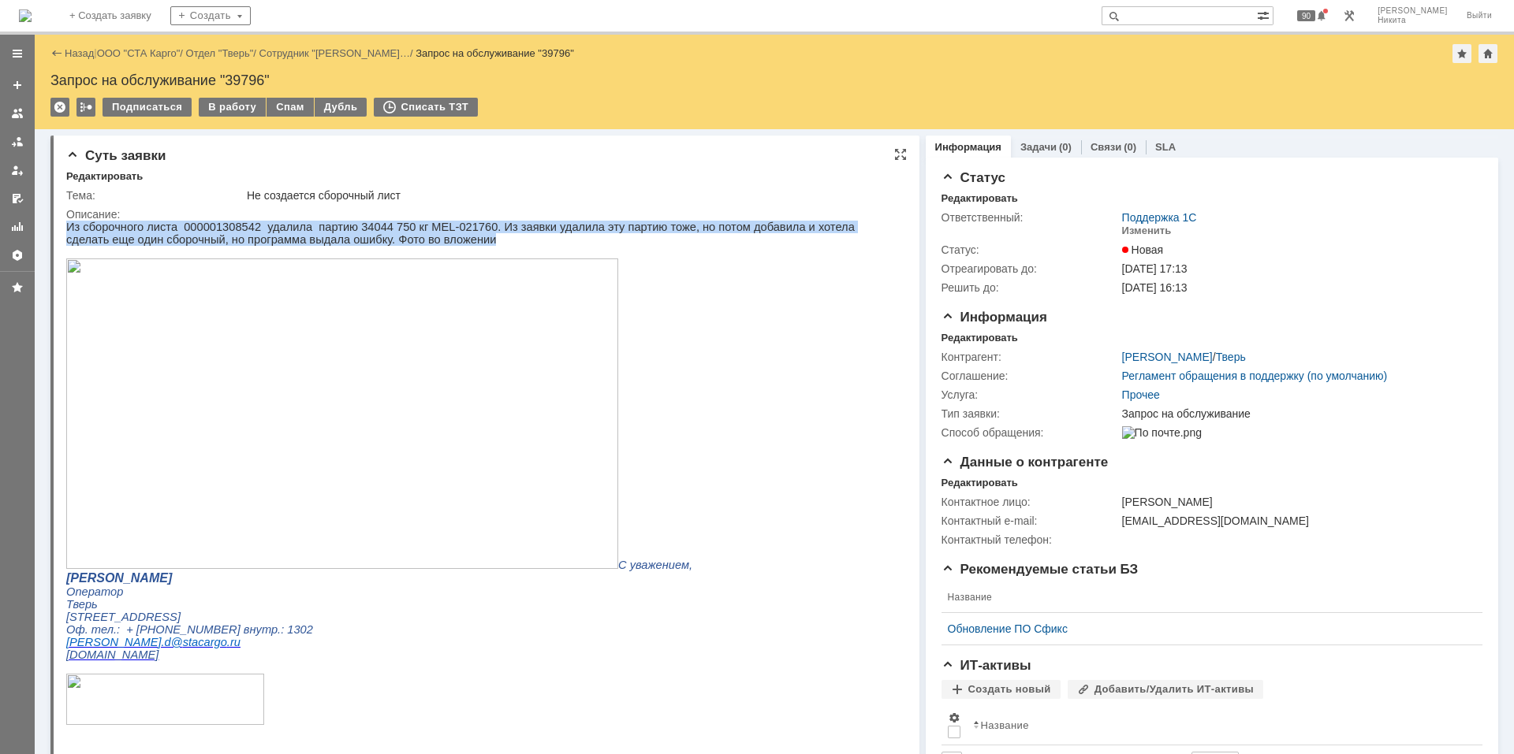
click at [425, 238] on p "Из сборочного листа 000001308542 удалила партию 34044 750 кг MEL-021760. Из зая…" at bounding box center [478, 396] width 824 height 351
drag, startPoint x: 70, startPoint y: 225, endPoint x: 470, endPoint y: 237, distance: 399.9
click at [470, 237] on p "Из сборочного листа 000001308542 удалила партию 34044 750 кг MEL-021760. Из зая…" at bounding box center [478, 396] width 824 height 351
click at [464, 237] on p "Из сборочного листа 000001308542 удалила партию 34044 750 кг MEL-021760. Из зая…" at bounding box center [478, 396] width 824 height 351
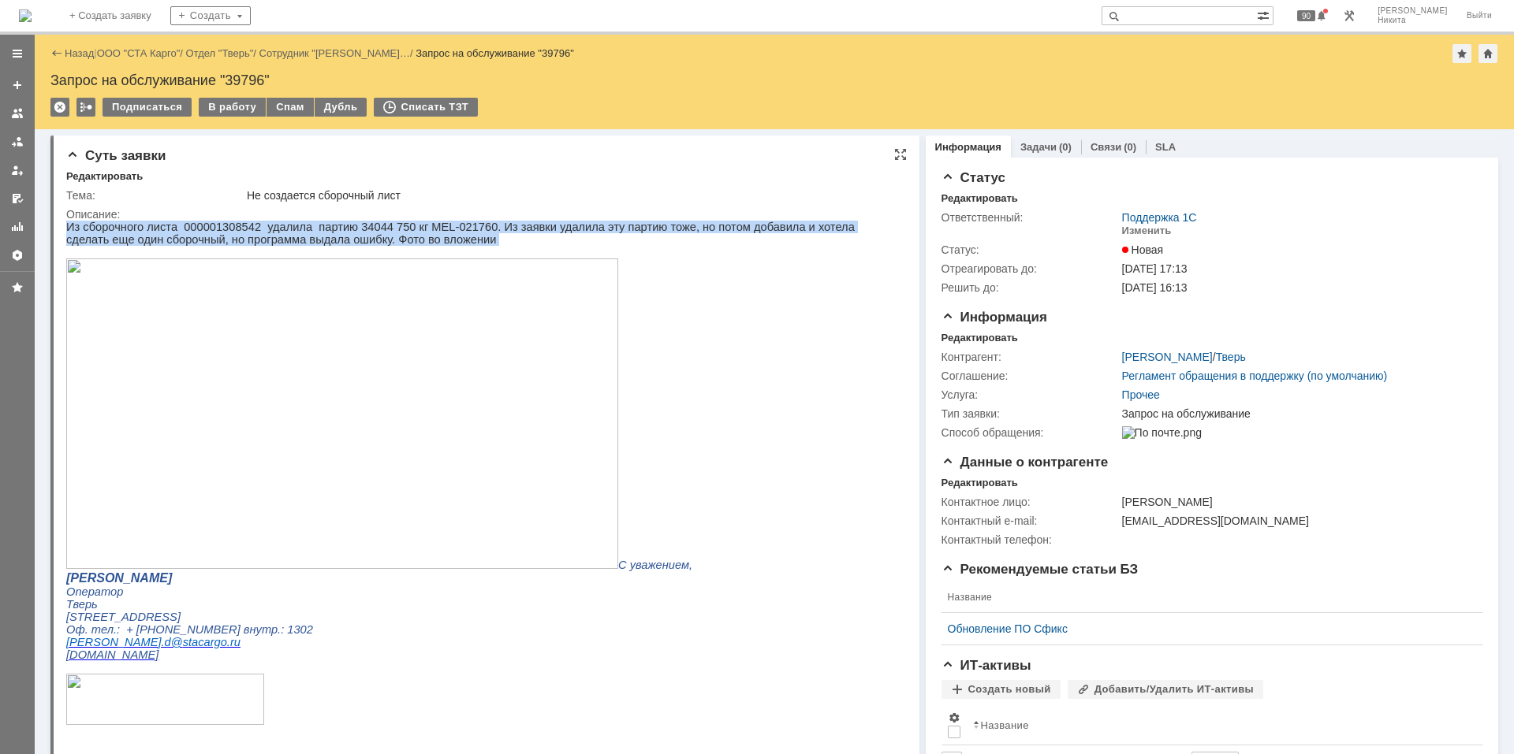
drag, startPoint x: 68, startPoint y: 227, endPoint x: 490, endPoint y: 251, distance: 423.2
click at [490, 251] on p "Из сборочного листа 000001308542 удалила партию 34044 750 кг MEL-021760. Из зая…" at bounding box center [478, 396] width 824 height 351
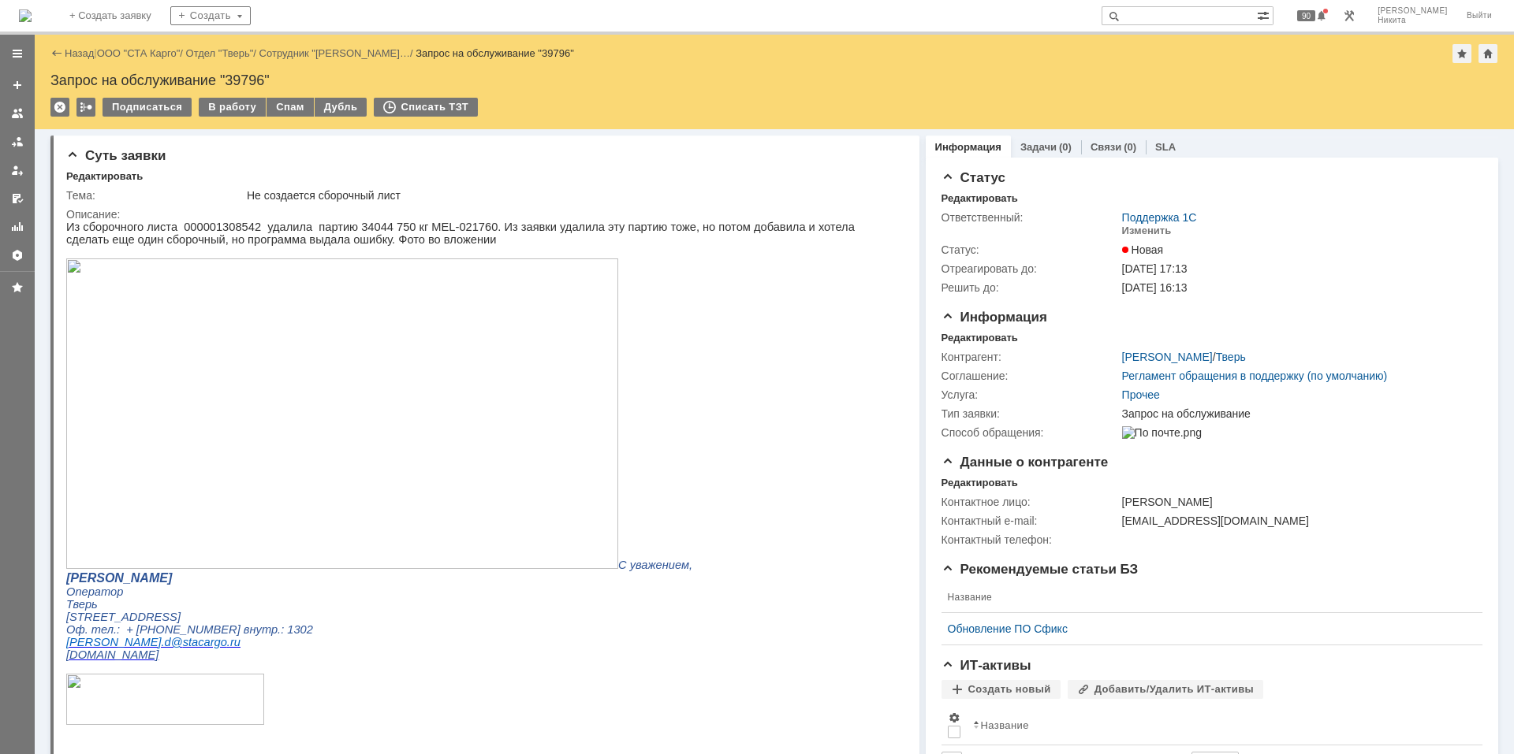
click at [32, 21] on img at bounding box center [25, 15] width 13 height 13
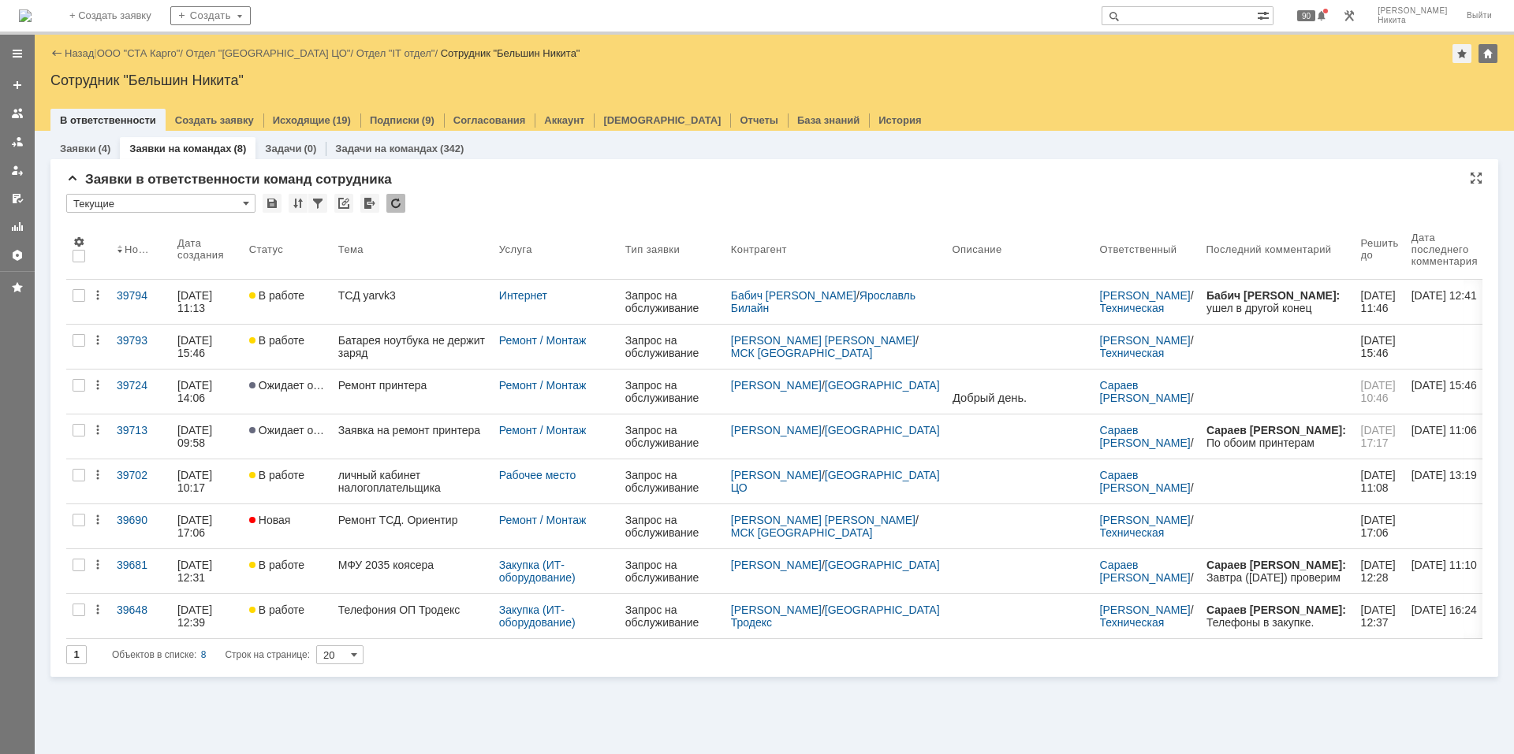
click at [404, 197] on div at bounding box center [395, 203] width 19 height 19
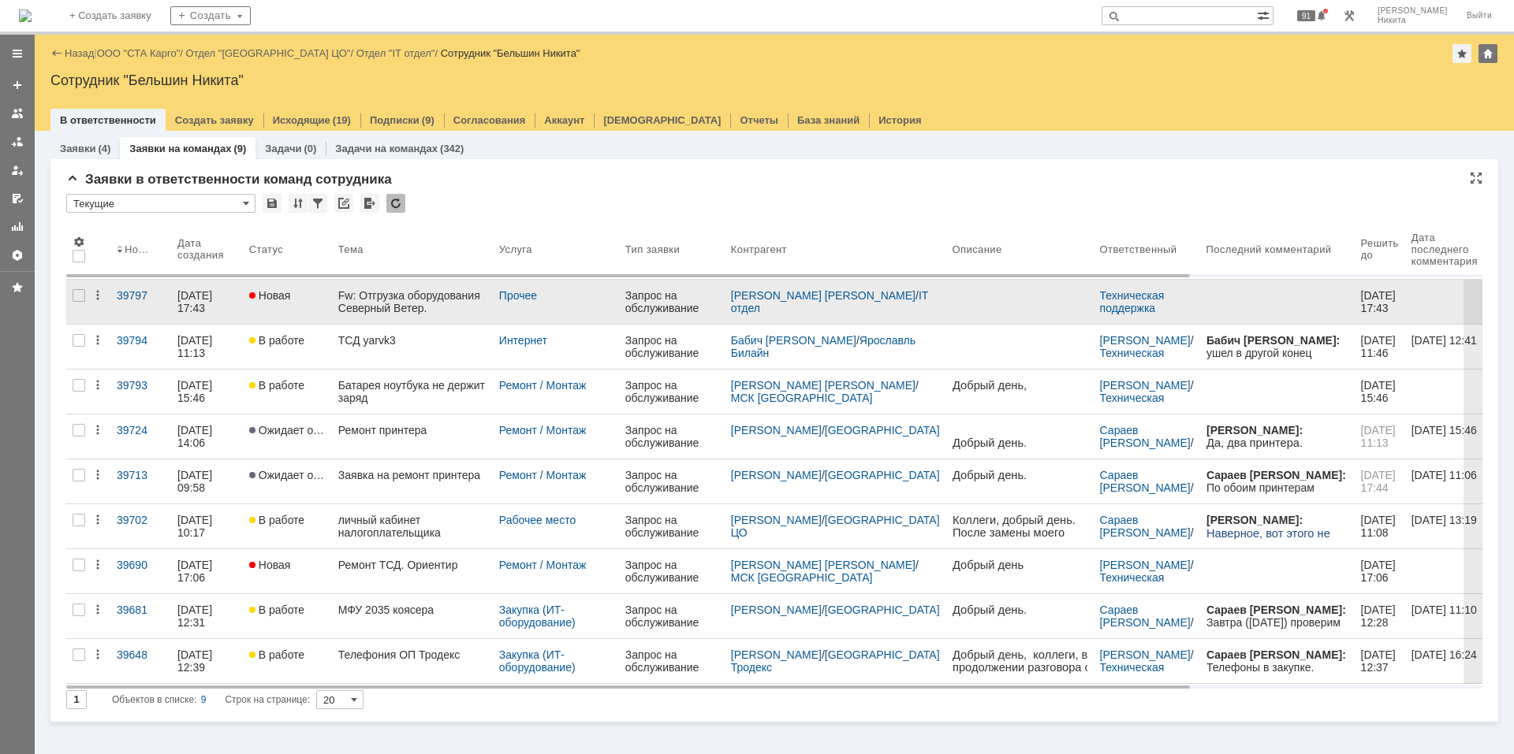
click at [442, 305] on div "Fw: Отгрузка оборудования Северный Ветер." at bounding box center [412, 301] width 148 height 25
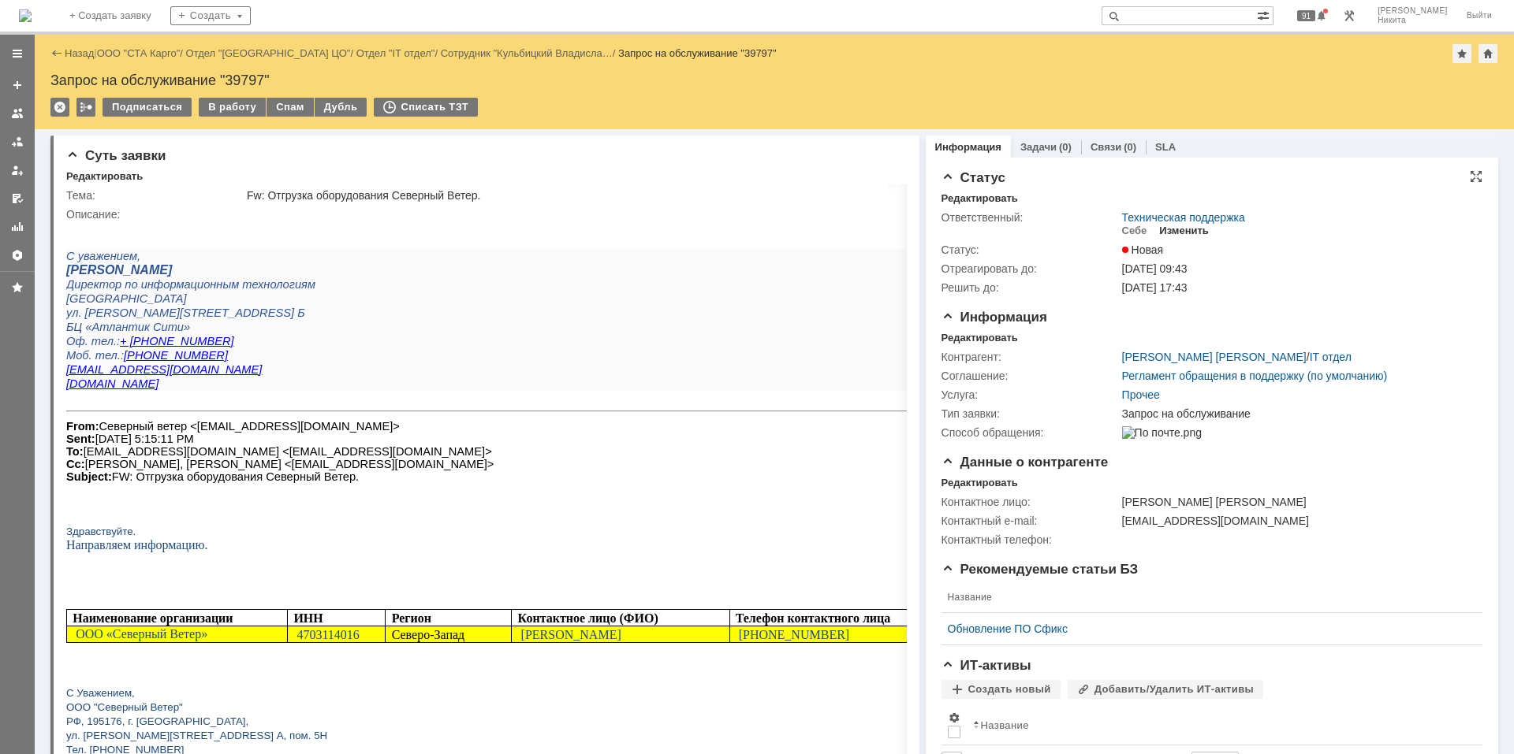
click at [1167, 233] on div "Изменить" at bounding box center [1184, 231] width 50 height 13
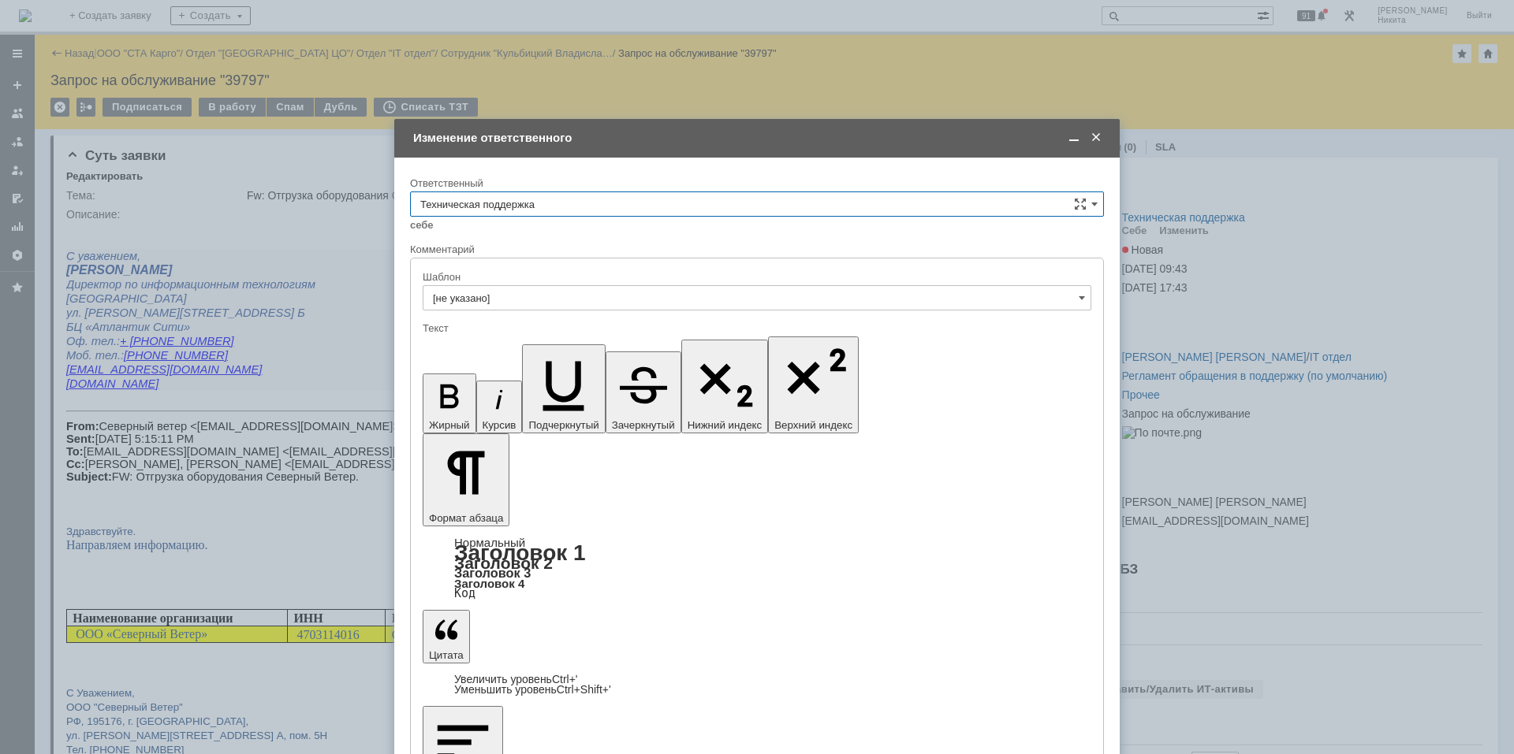
click at [685, 199] on input "Техническая поддержка" at bounding box center [757, 204] width 694 height 25
click at [673, 333] on span "Поддержка 1С" at bounding box center [756, 336] width 673 height 13
type input "Поддержка 1С"
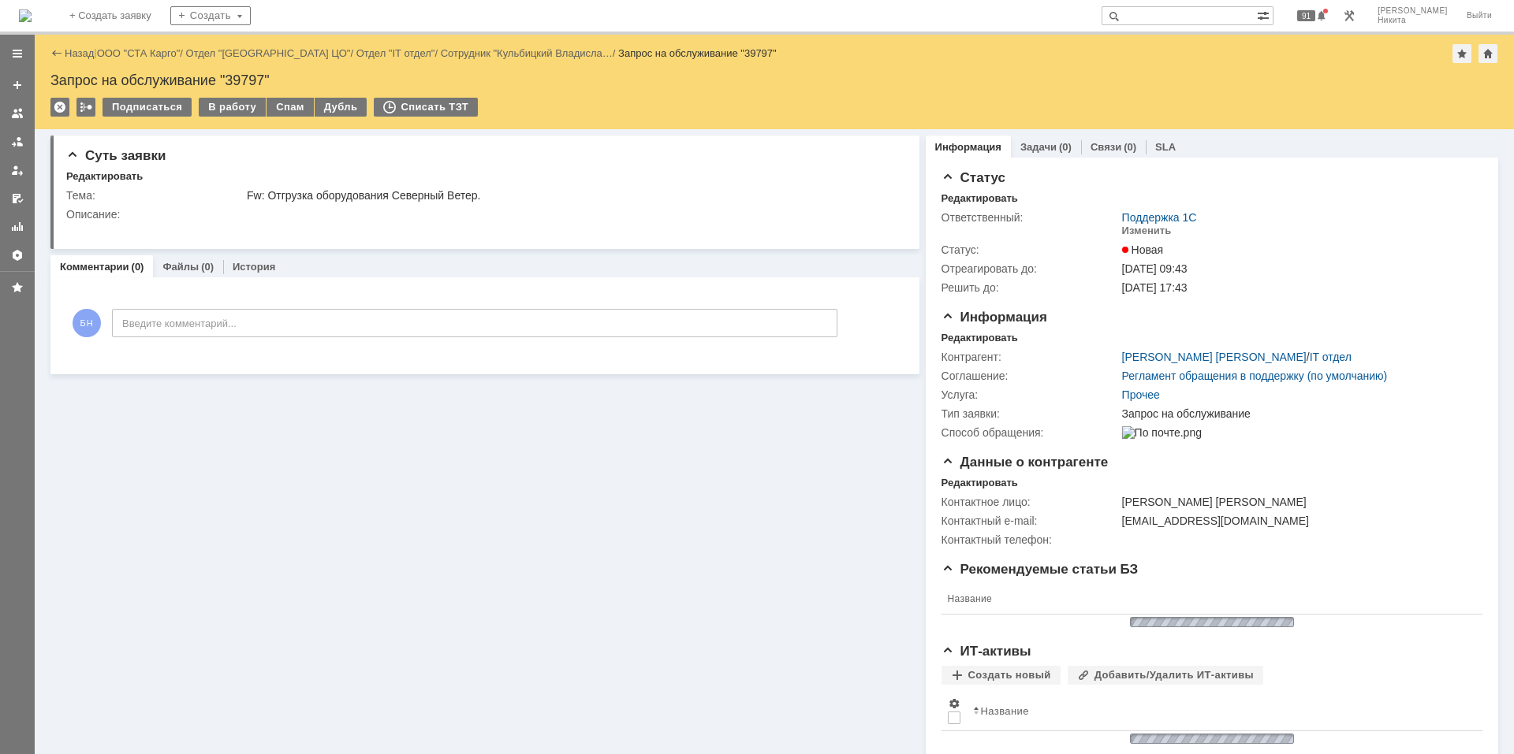
scroll to position [0, 0]
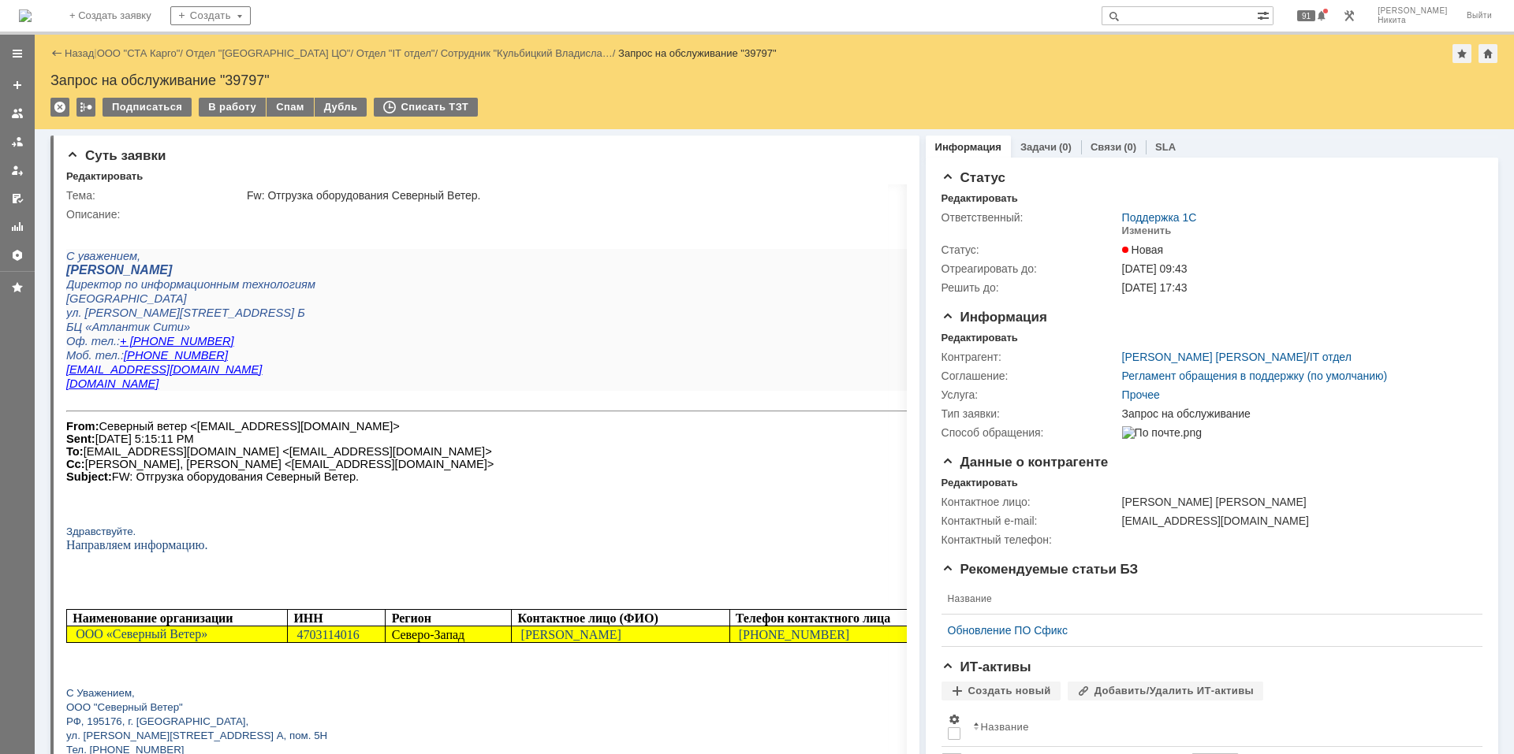
click at [32, 9] on img at bounding box center [25, 15] width 13 height 13
